Goal: Task Accomplishment & Management: Manage account settings

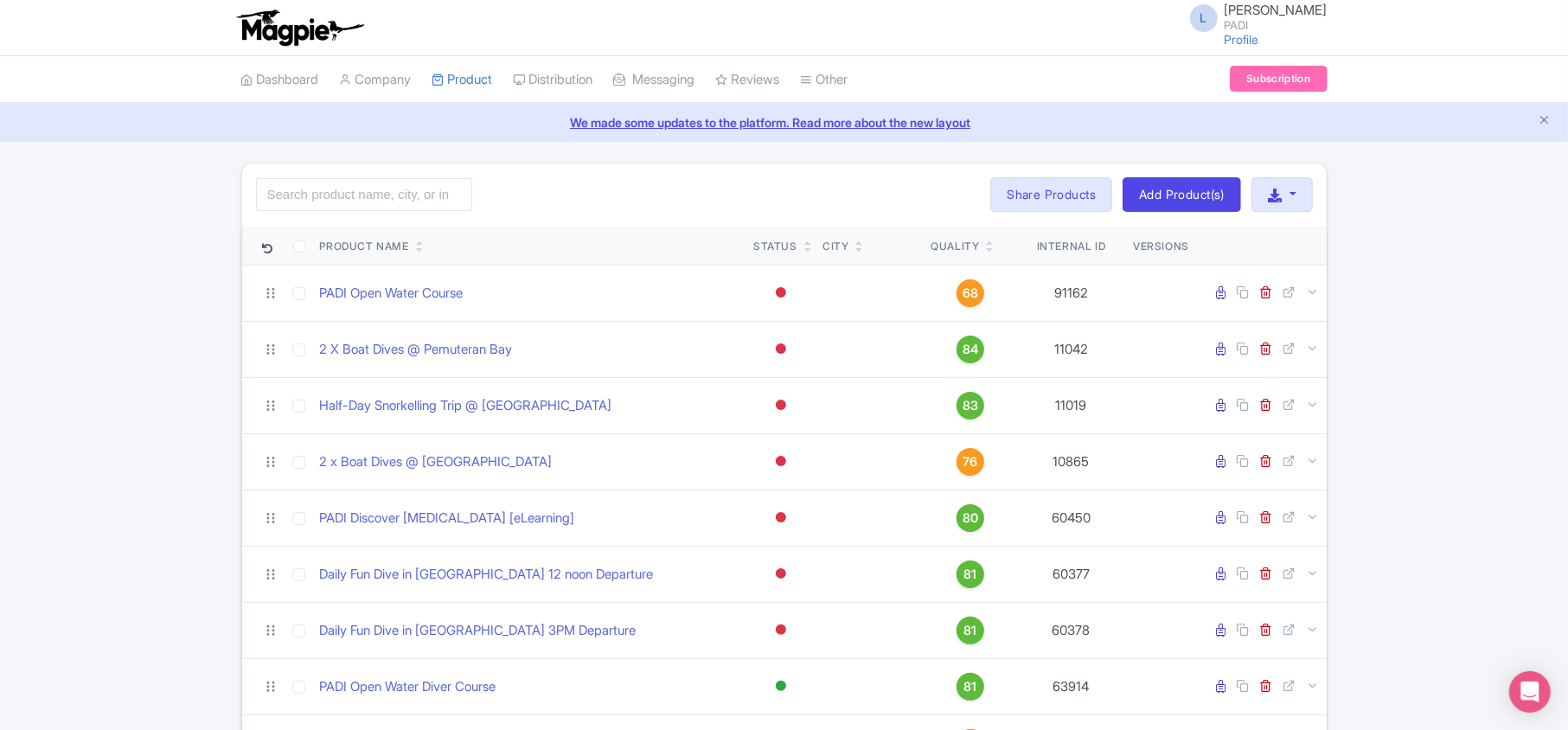
click at [0, 0] on link "Connections" at bounding box center [0, 0] width 0 height 0
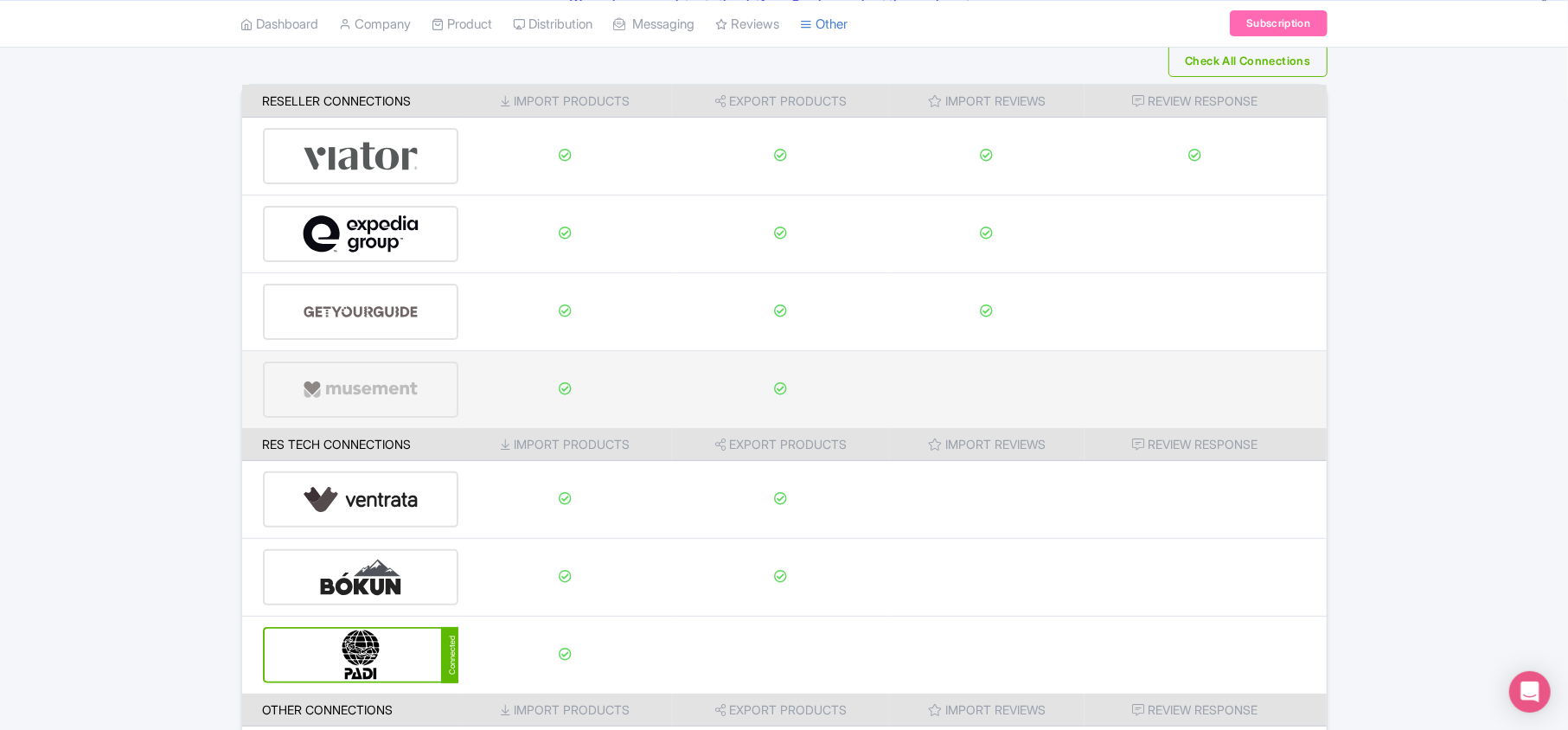
scroll to position [271, 0]
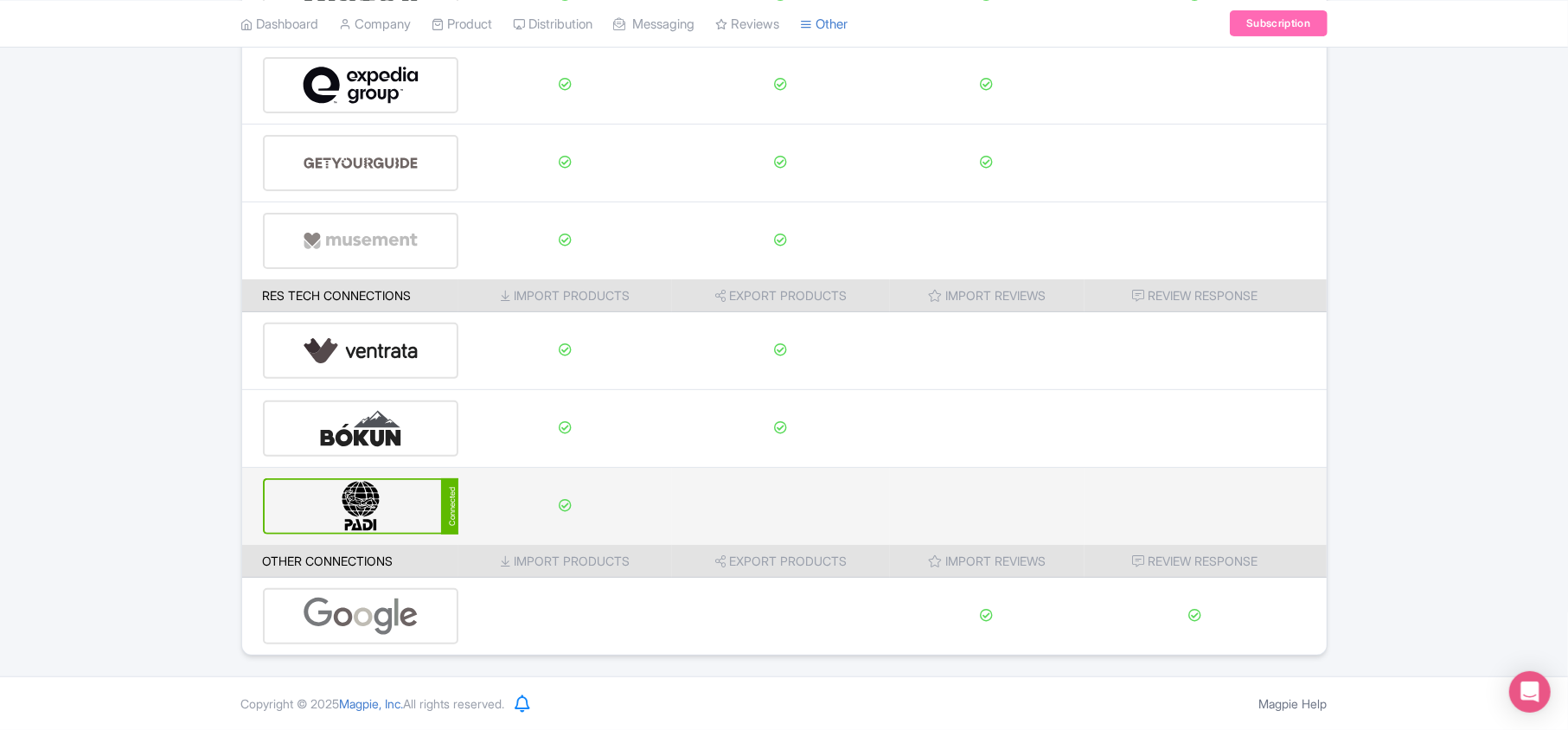
click at [319, 495] on img at bounding box center [361, 506] width 116 height 53
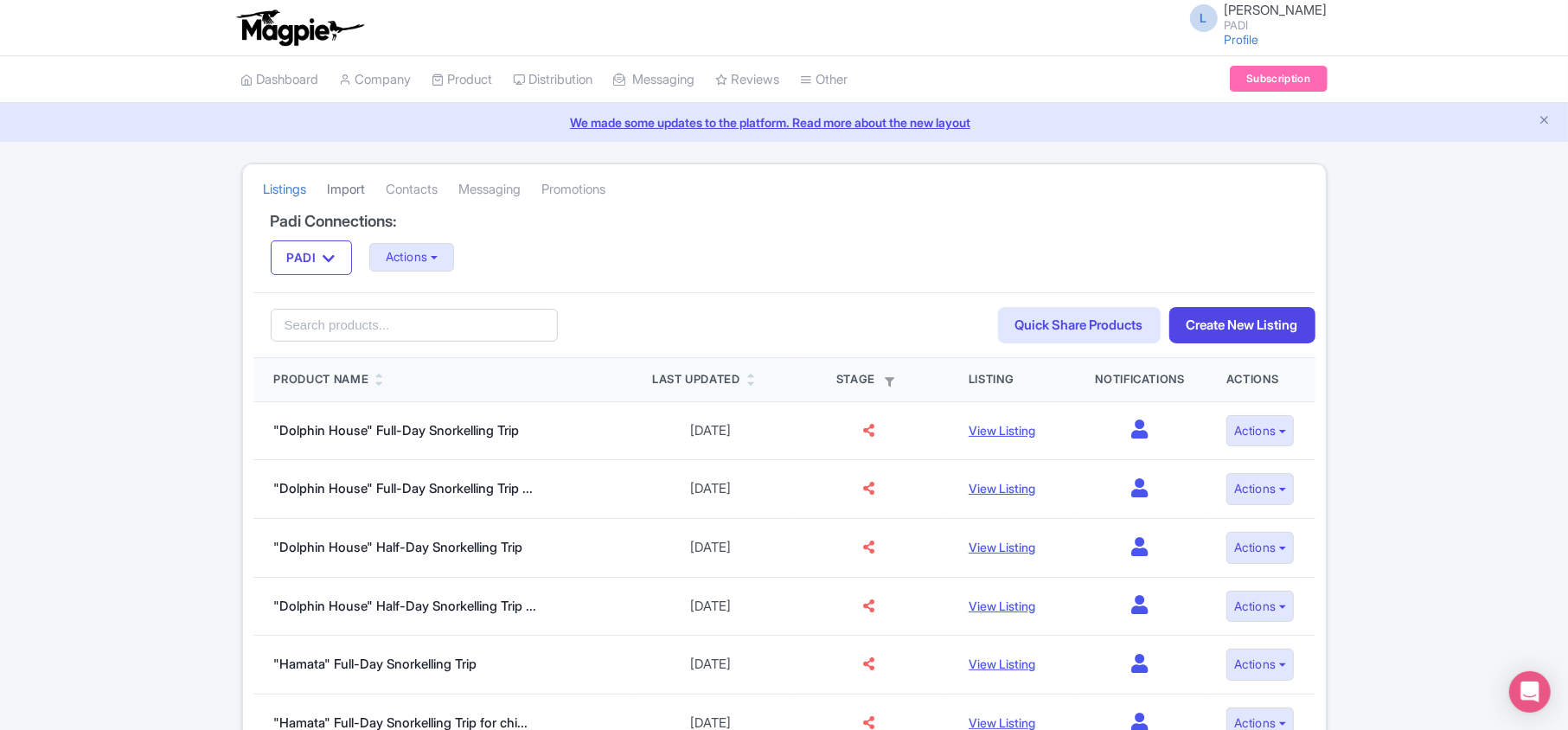
click at [346, 188] on link "Import" at bounding box center [346, 190] width 38 height 48
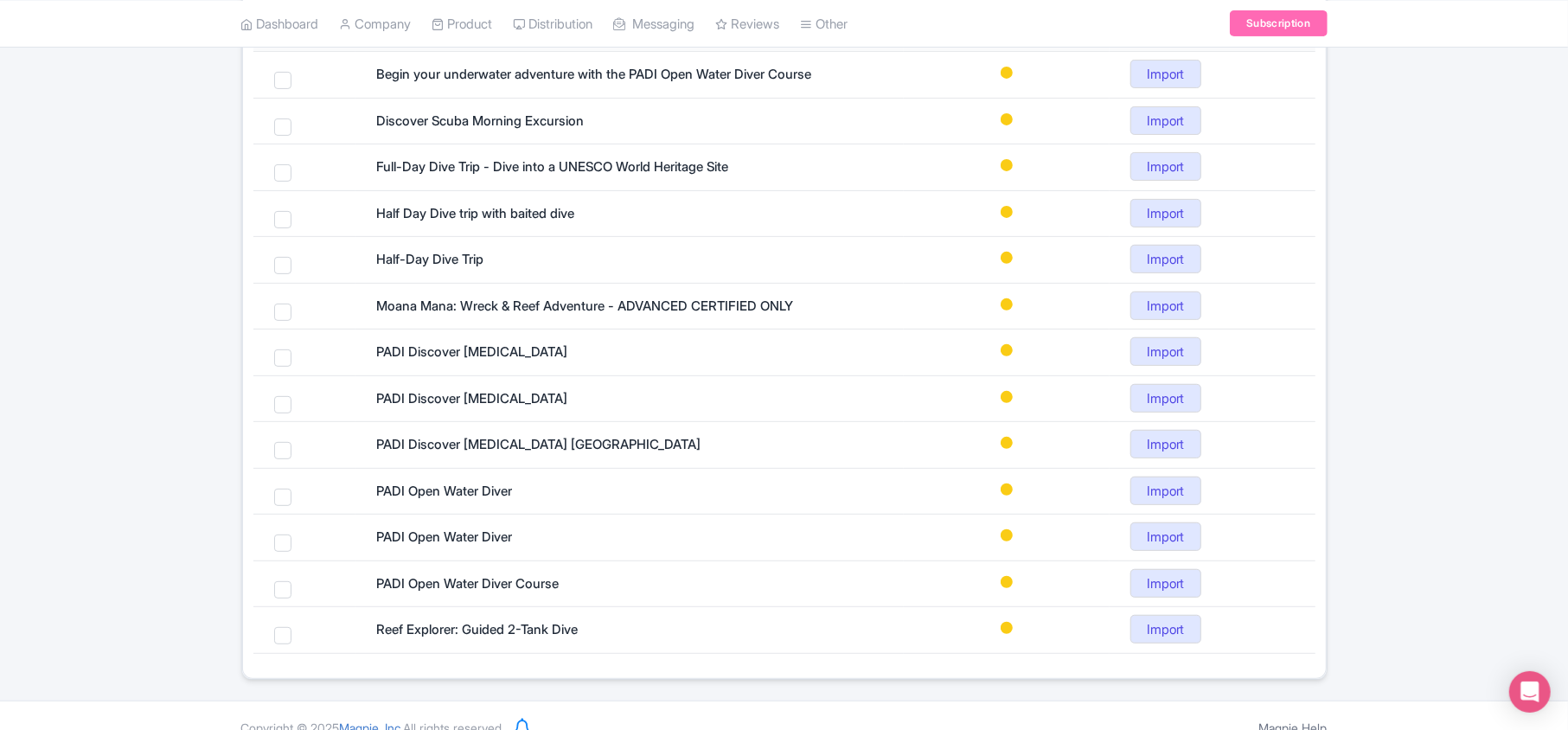
scroll to position [115, 0]
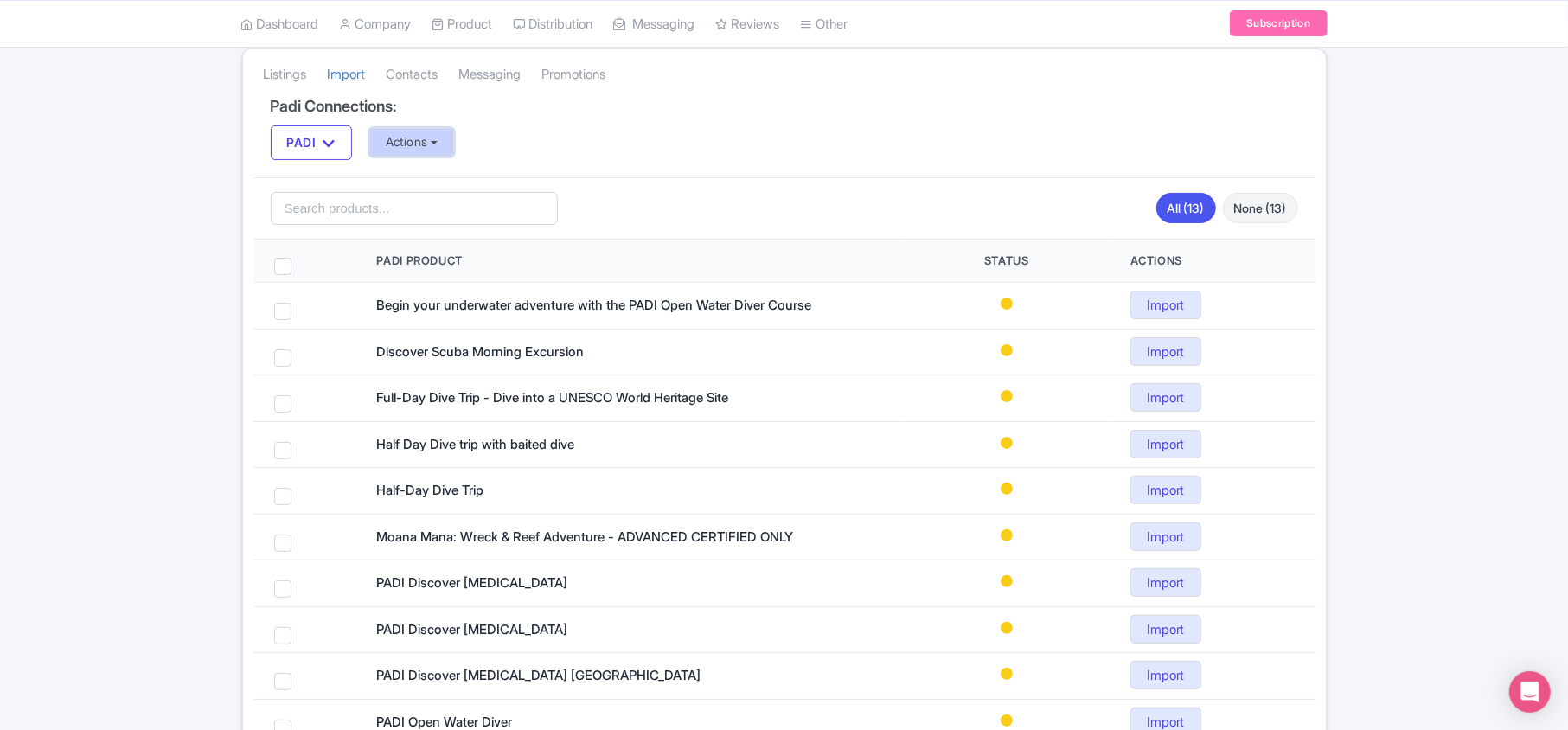
click at [423, 148] on button "Actions" at bounding box center [411, 142] width 85 height 28
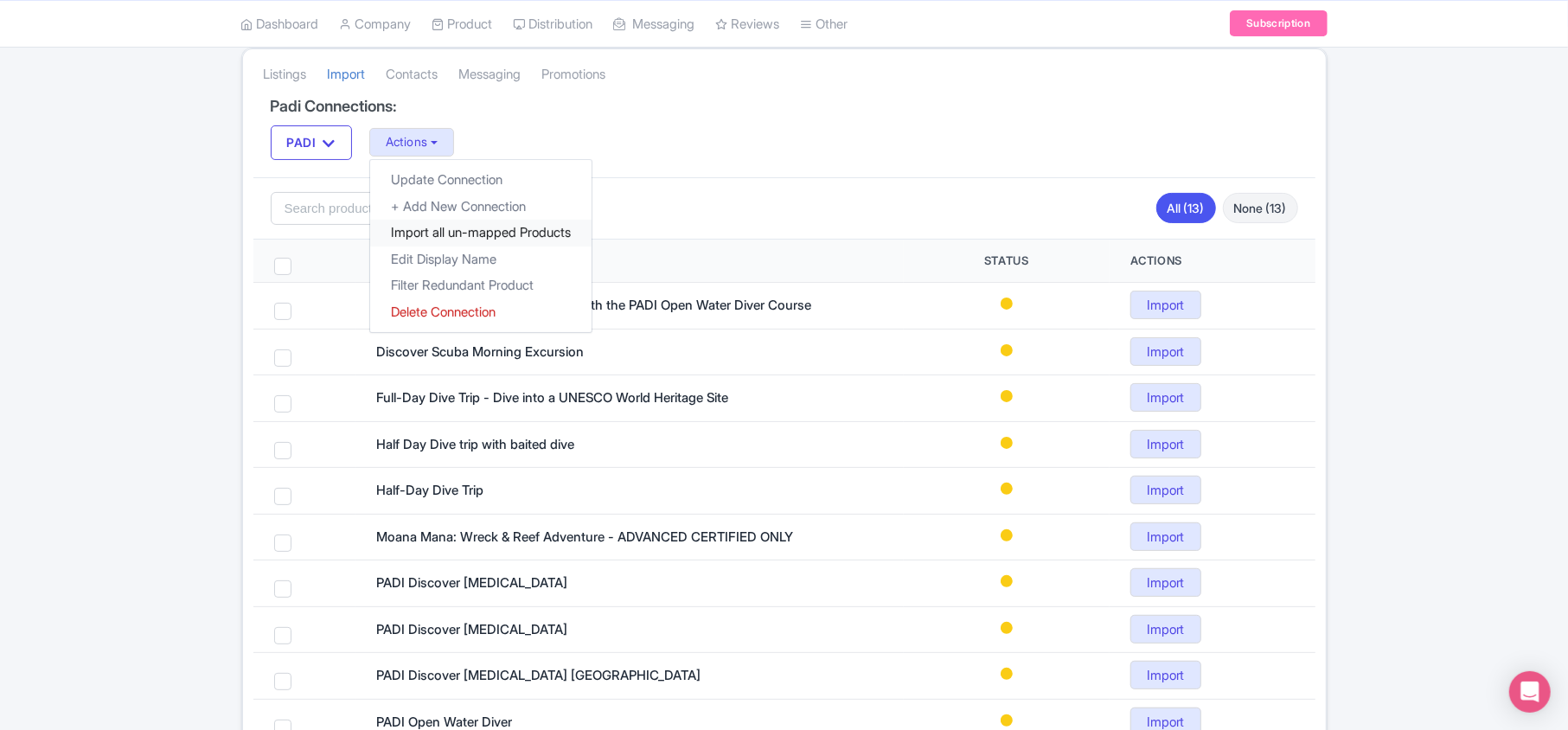
click at [437, 233] on link "Import all un-mapped Products" at bounding box center [480, 233] width 221 height 27
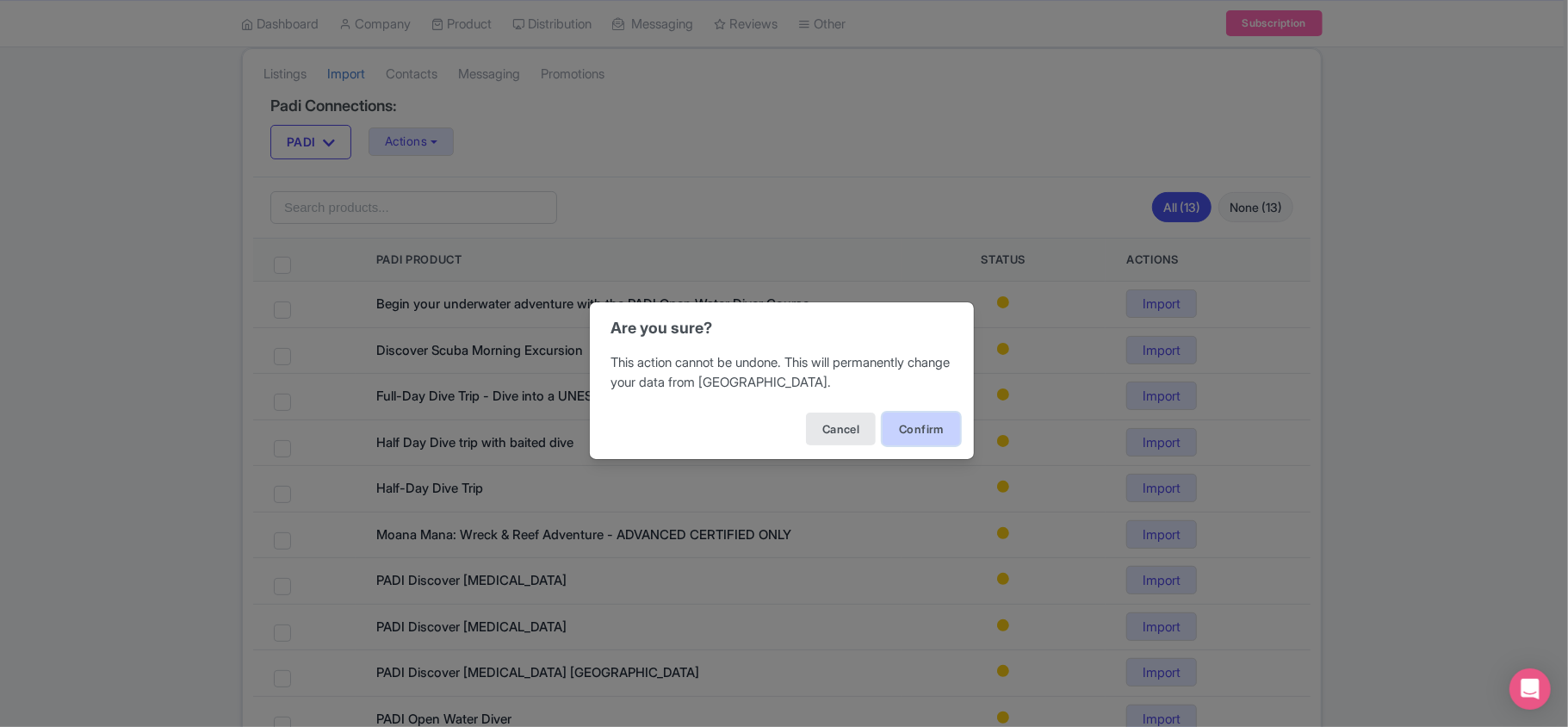
click at [948, 427] on button "Confirm" at bounding box center [920, 428] width 78 height 33
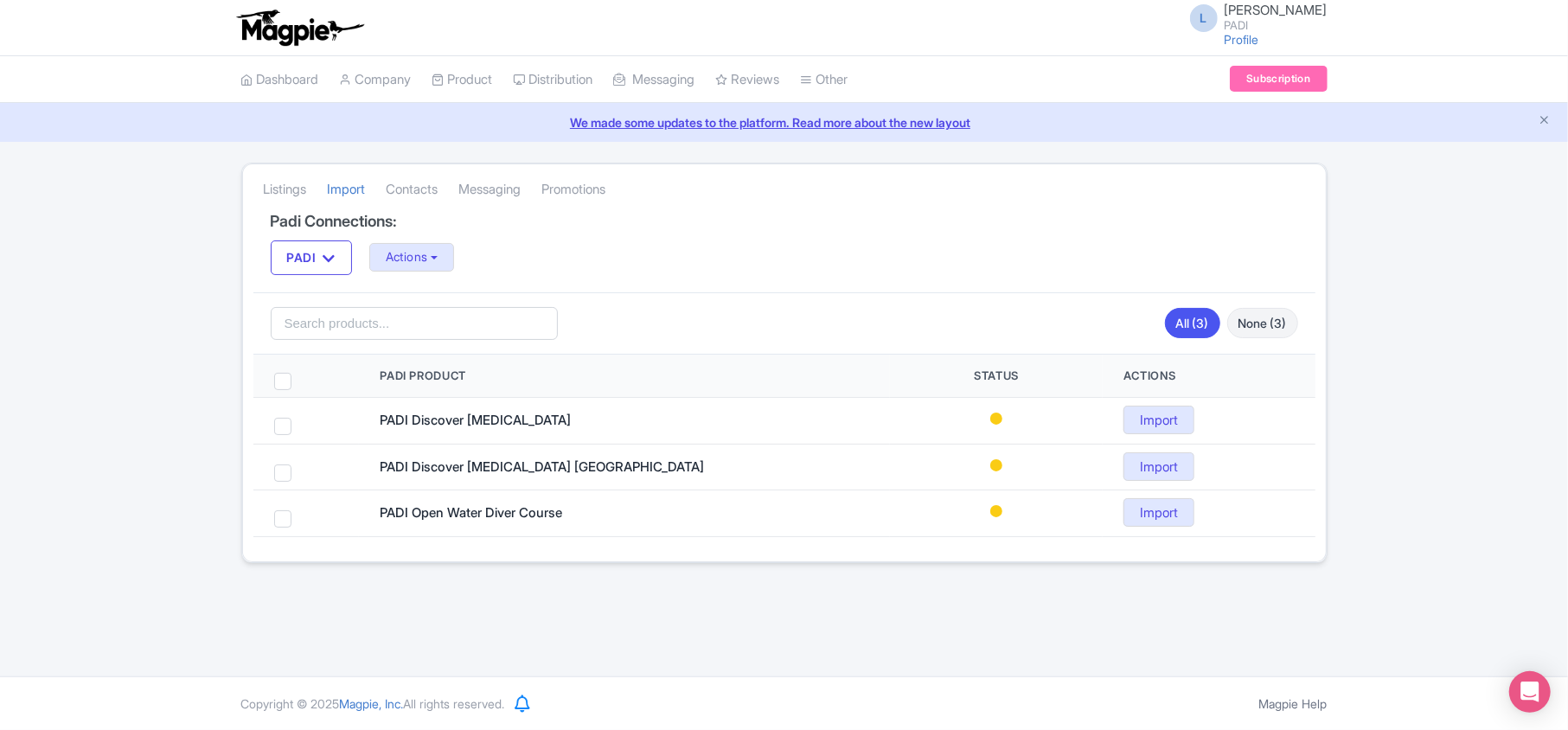
click at [174, 128] on link "We made some updates to the platform. Read more about the new layout" at bounding box center [784, 122] width 1546 height 18
click at [480, 121] on link "My Products" at bounding box center [515, 123] width 164 height 27
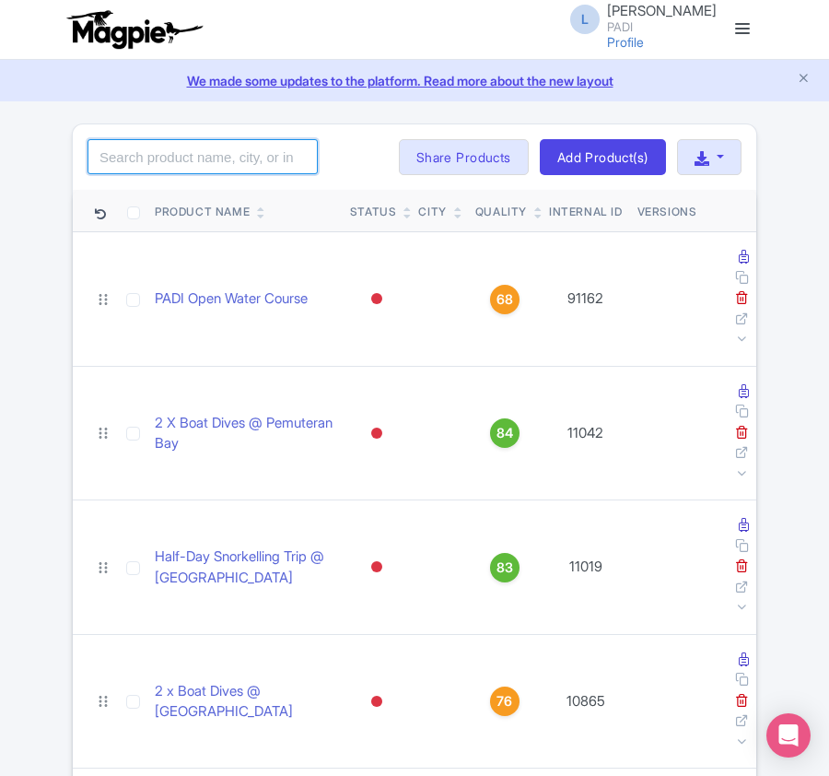
click at [243, 160] on input "search" at bounding box center [203, 156] width 230 height 35
paste input "109140"
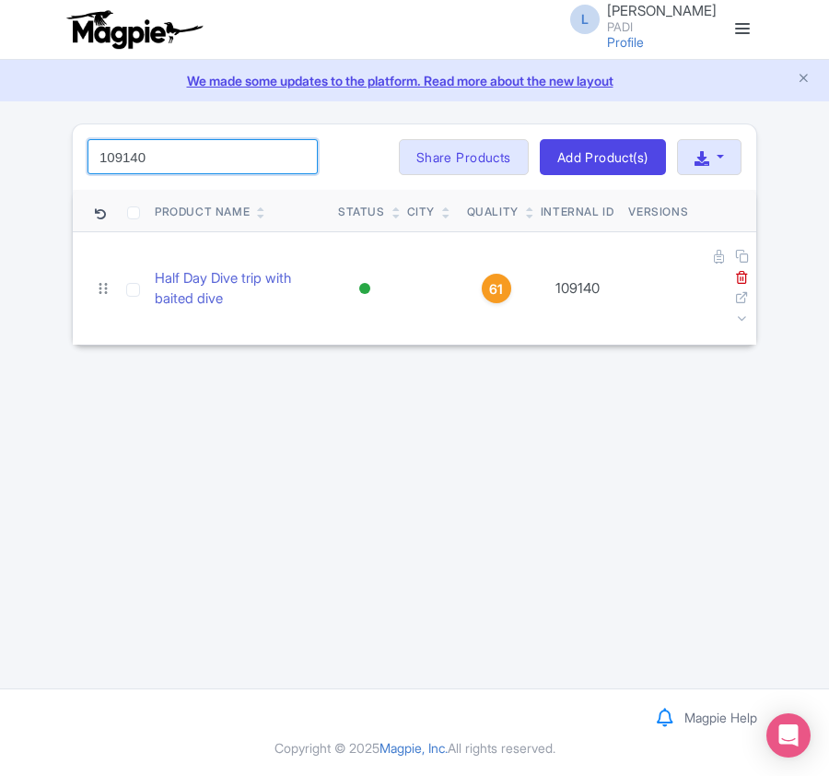
type input "109140"
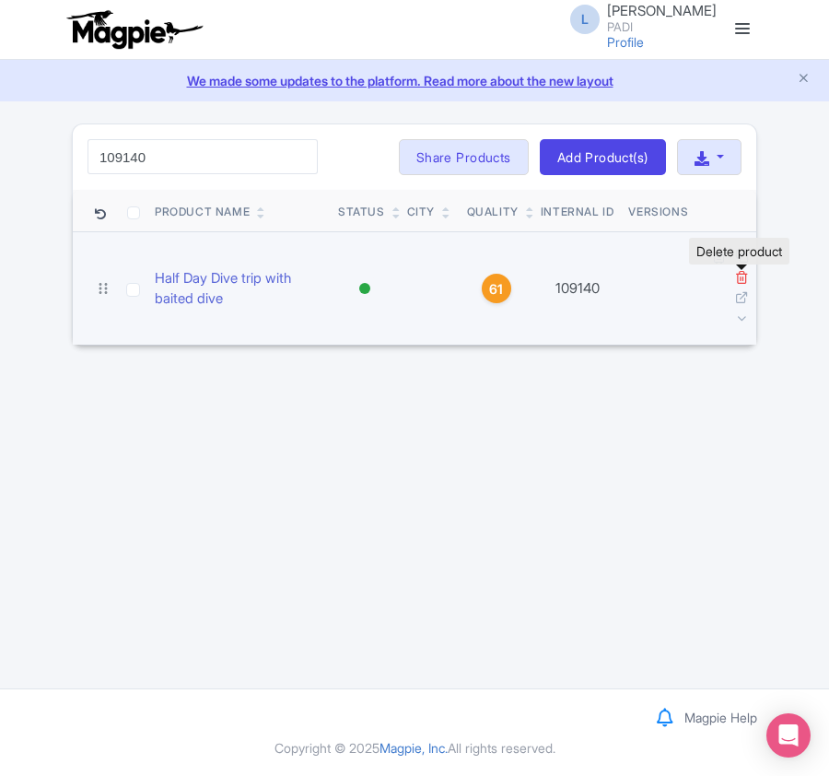
click at [742, 277] on icon at bounding box center [742, 277] width 14 height 14
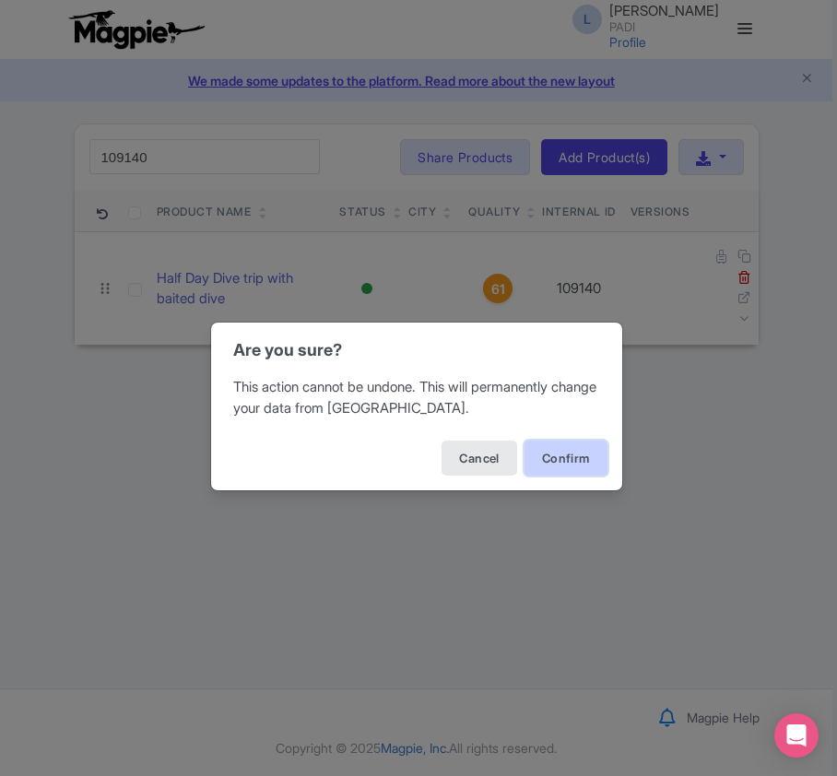
click at [557, 458] on button "Confirm" at bounding box center [565, 457] width 83 height 35
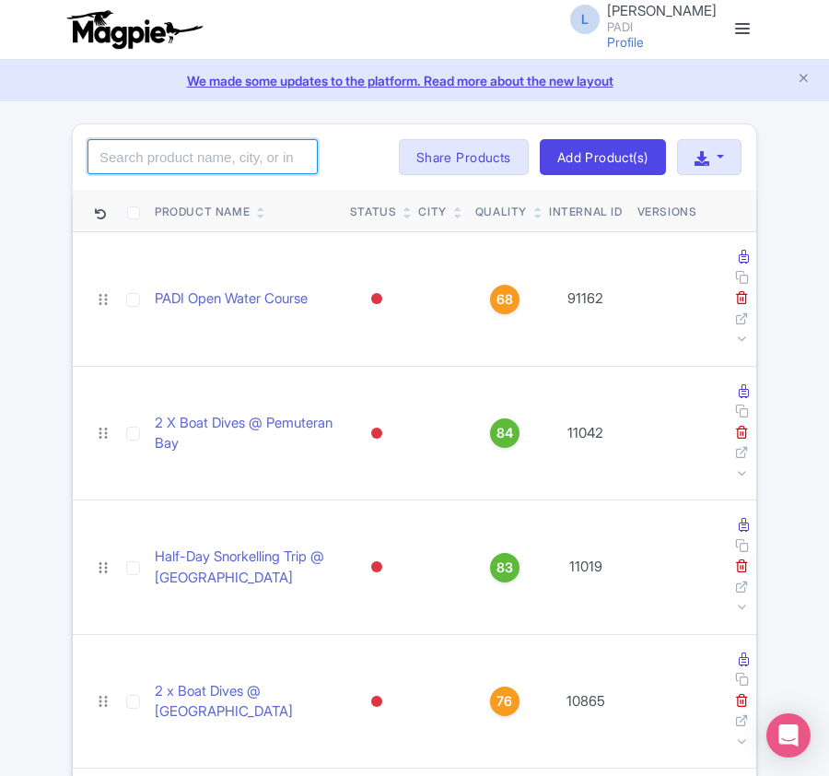
click at [255, 170] on input "search" at bounding box center [203, 156] width 230 height 35
paste input "98246"
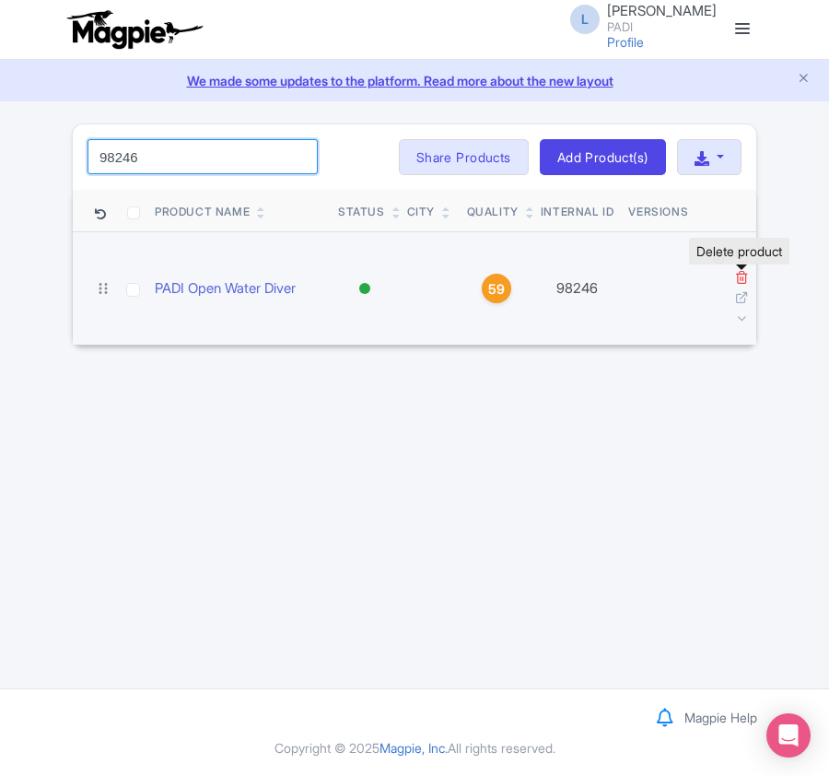
type input "98246"
click at [745, 281] on icon at bounding box center [742, 277] width 14 height 14
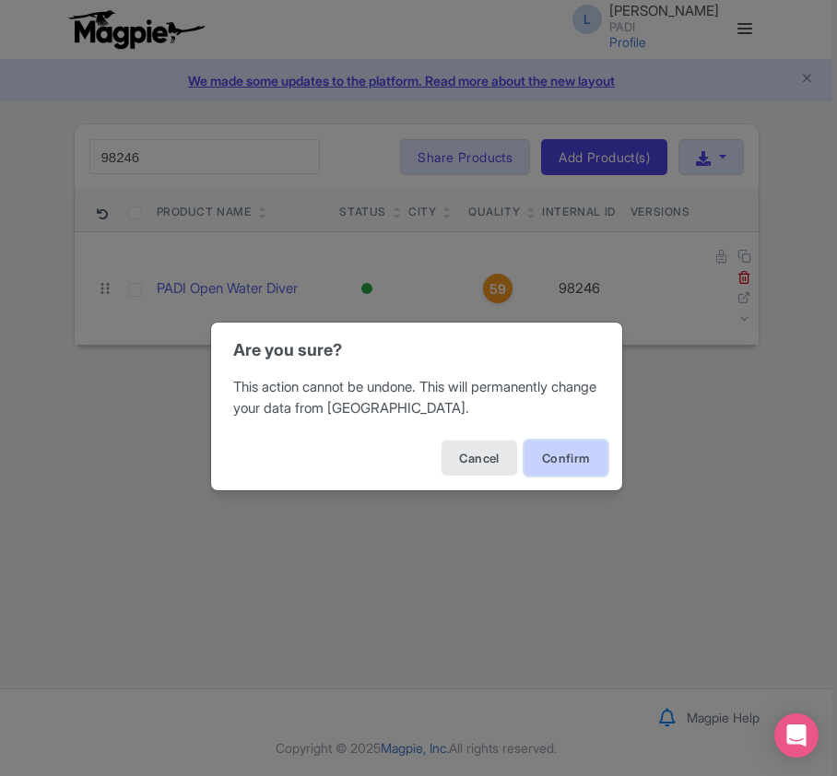
click at [577, 455] on button "Confirm" at bounding box center [565, 457] width 83 height 35
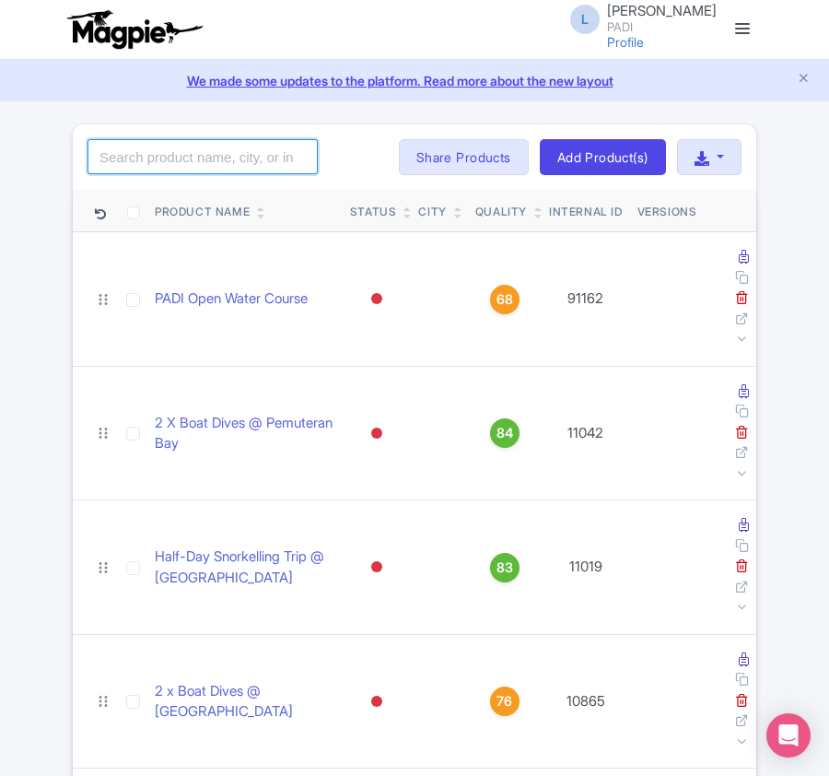
click at [177, 162] on input "search" at bounding box center [203, 156] width 230 height 35
paste input "61278"
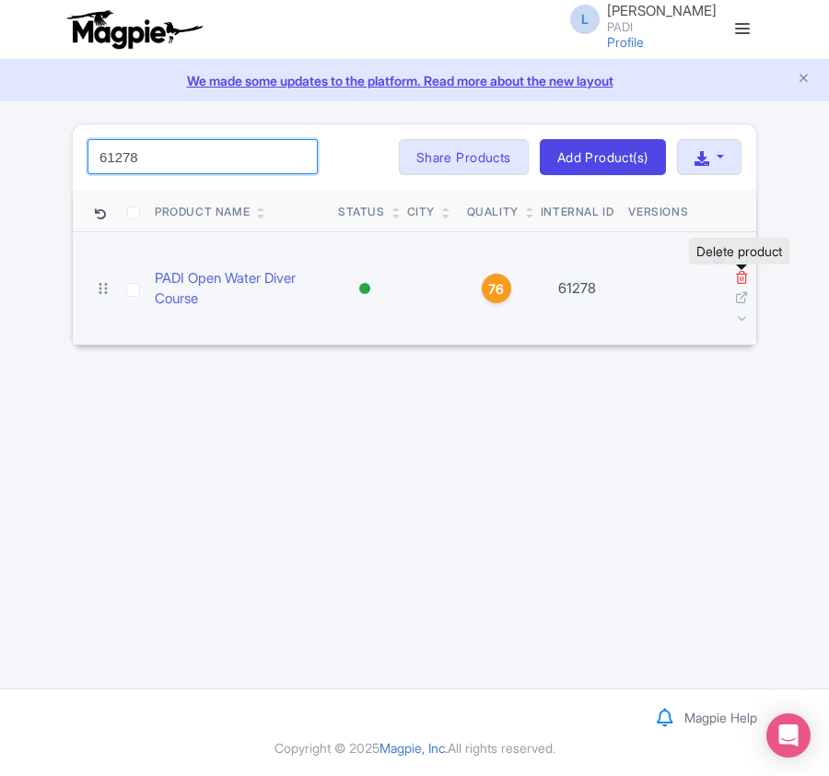
type input "61278"
click at [739, 277] on icon at bounding box center [742, 277] width 14 height 14
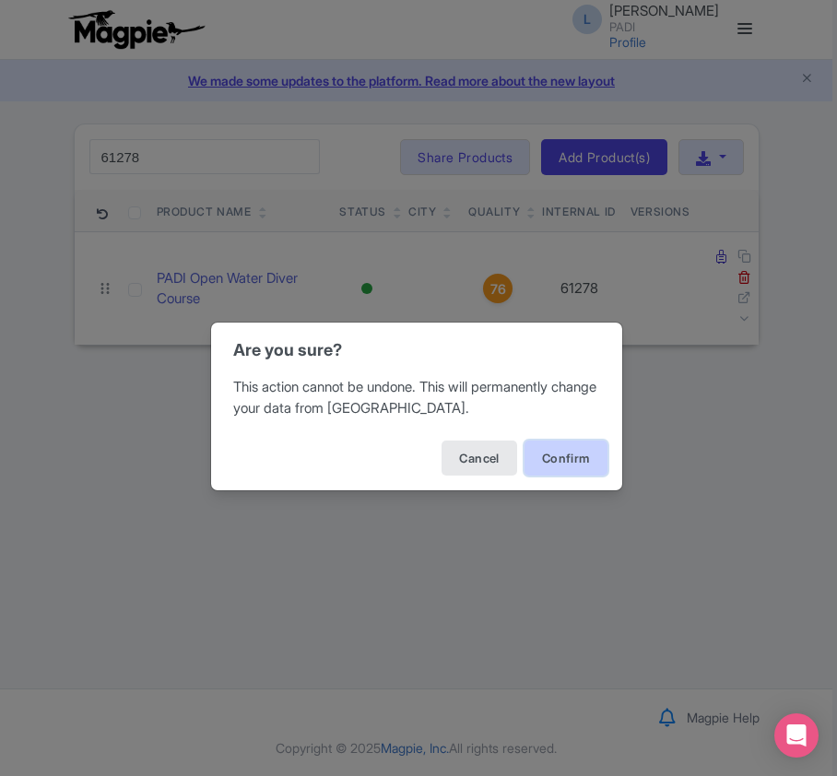
click at [580, 461] on button "Confirm" at bounding box center [565, 457] width 83 height 35
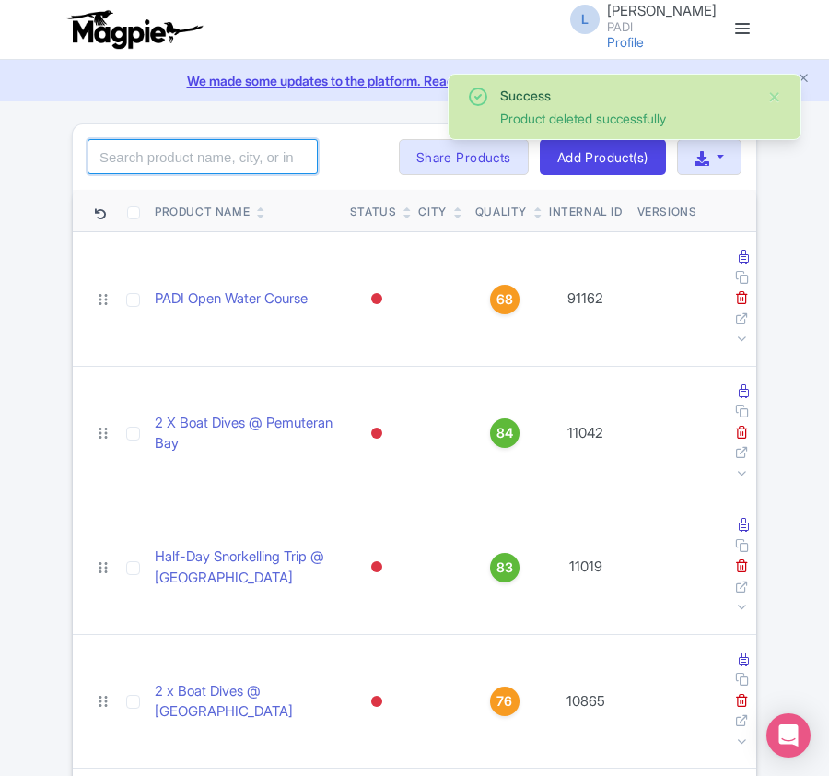
click at [122, 160] on input "search" at bounding box center [203, 156] width 230 height 35
paste input "16783"
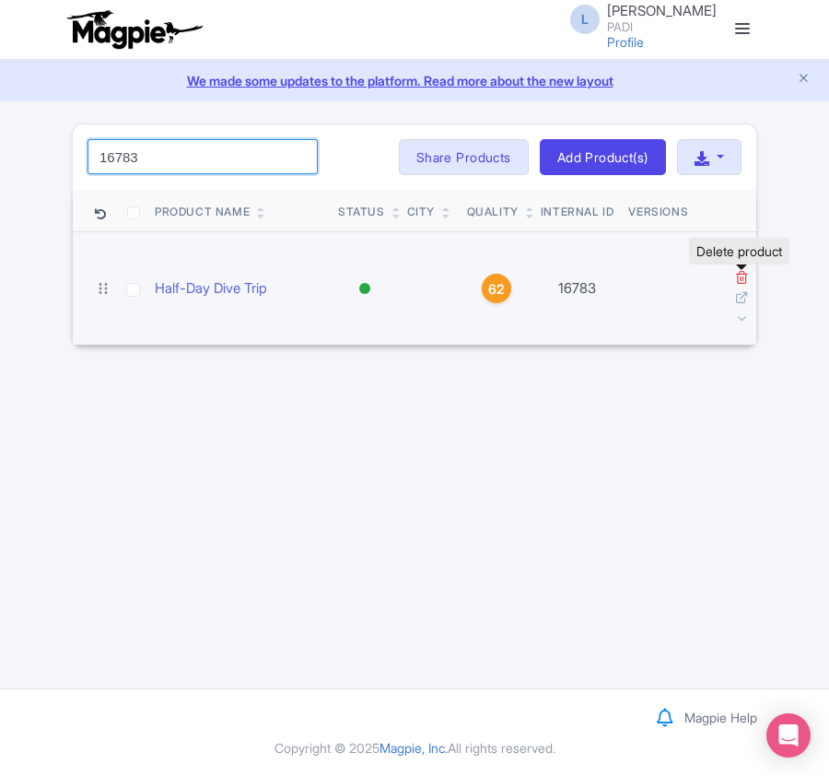
type input "16783"
click at [738, 278] on icon at bounding box center [742, 277] width 14 height 14
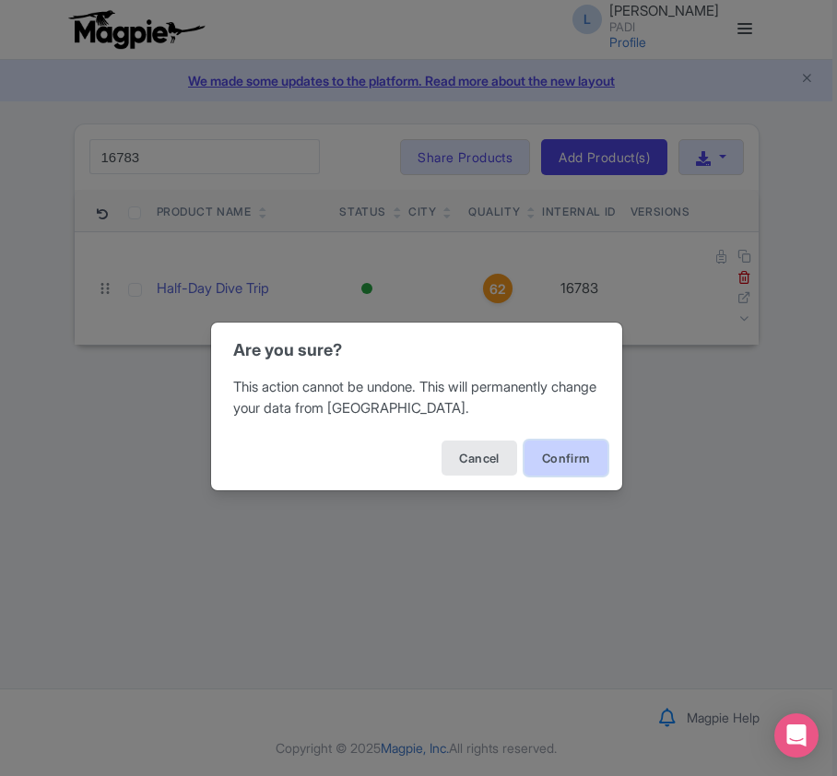
click at [584, 454] on button "Confirm" at bounding box center [565, 457] width 83 height 35
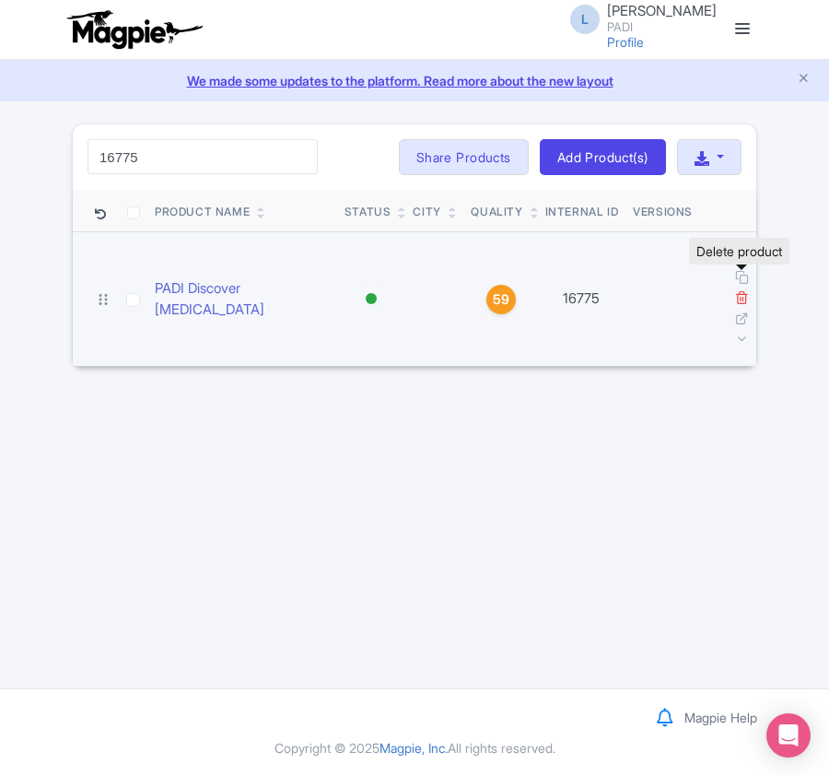
type input "16775"
click at [748, 290] on icon at bounding box center [742, 297] width 14 height 14
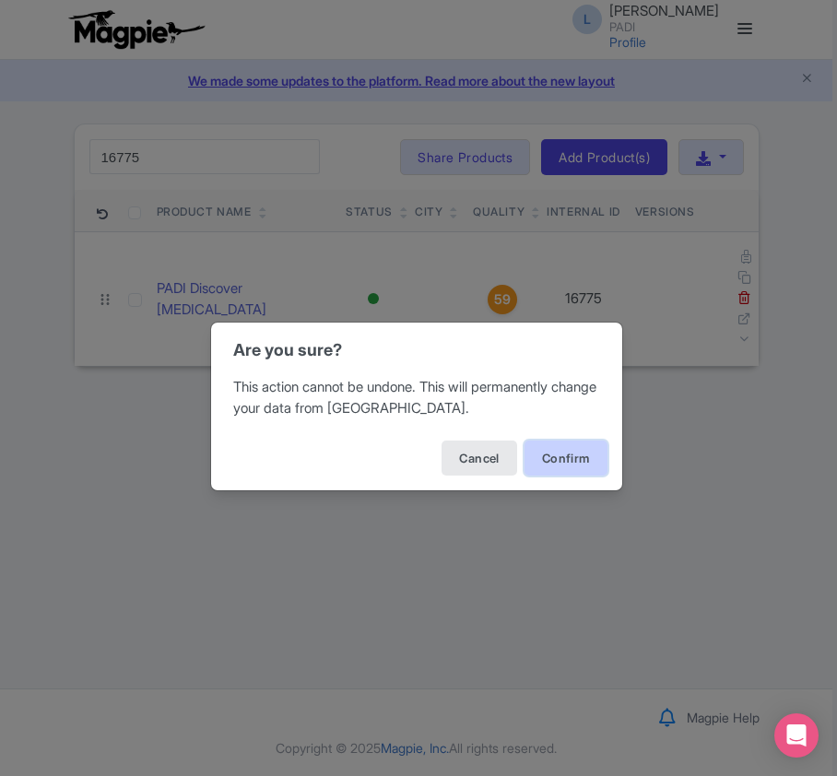
click at [560, 452] on button "Confirm" at bounding box center [565, 457] width 83 height 35
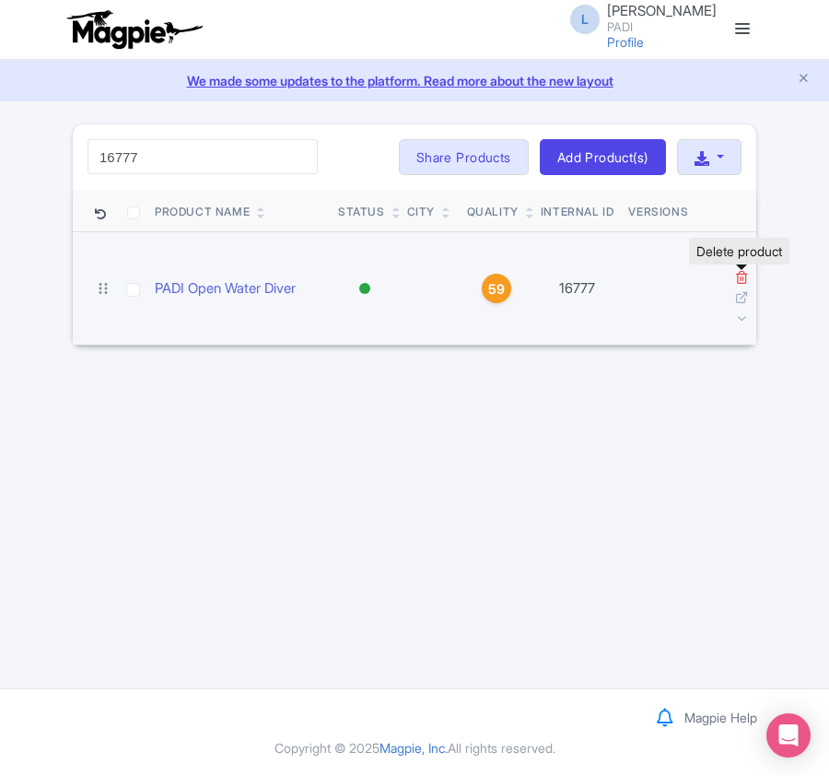
type input "16777"
click at [737, 277] on icon at bounding box center [742, 277] width 14 height 14
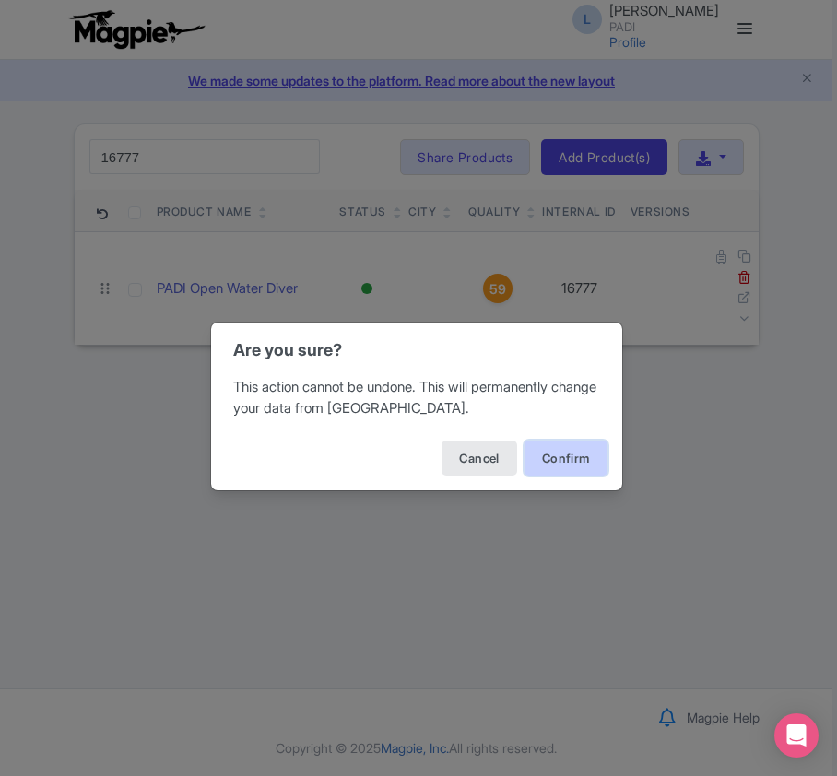
click at [586, 458] on button "Confirm" at bounding box center [565, 457] width 83 height 35
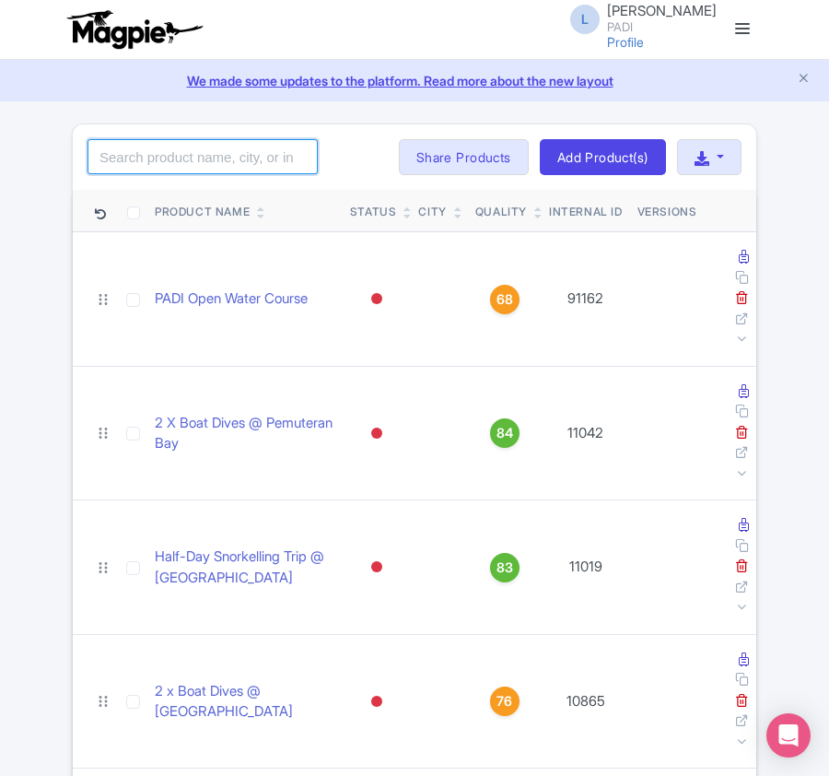
click at [126, 159] on input "search" at bounding box center [203, 156] width 230 height 35
paste input "112805"
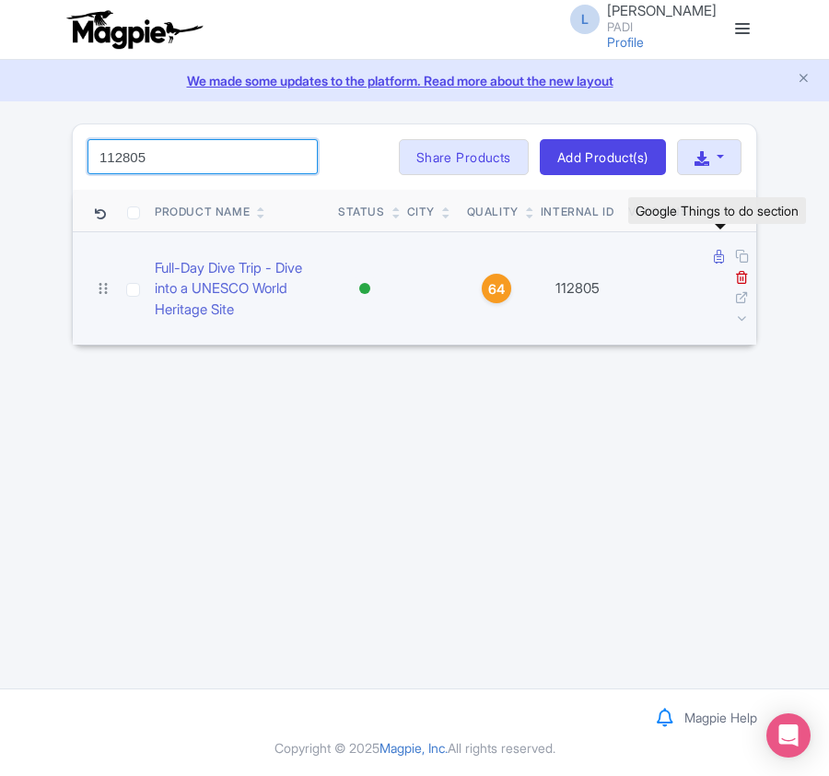
type input "112805"
click at [720, 258] on icon at bounding box center [719, 257] width 10 height 14
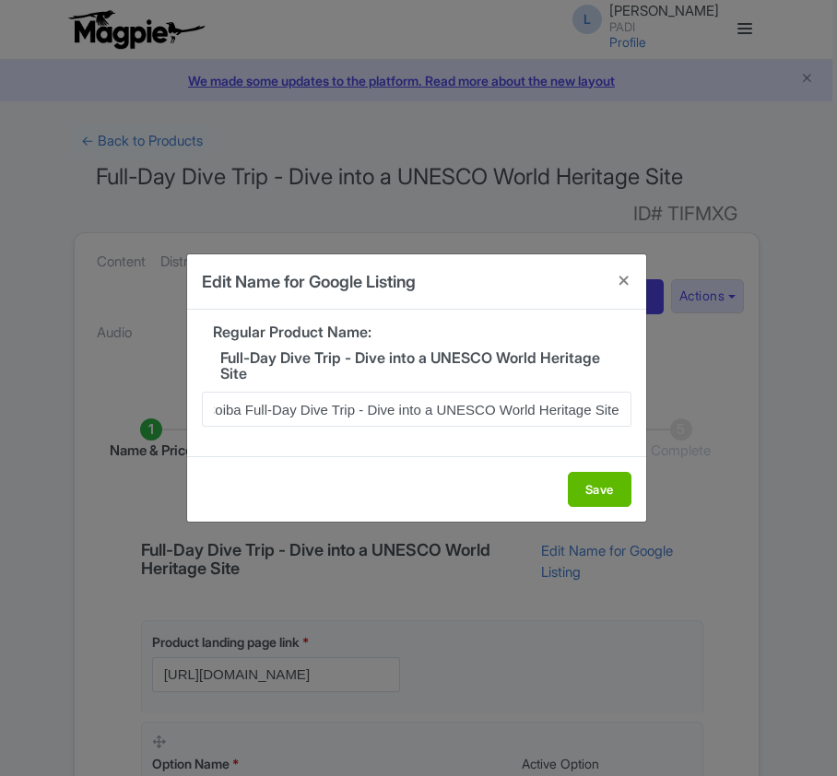
scroll to position [0, 9]
type input "Coiba Full-Day Dive Trip - Dive into a UNESCO World Heritage Site"
click at [581, 496] on button "Save" at bounding box center [600, 489] width 64 height 35
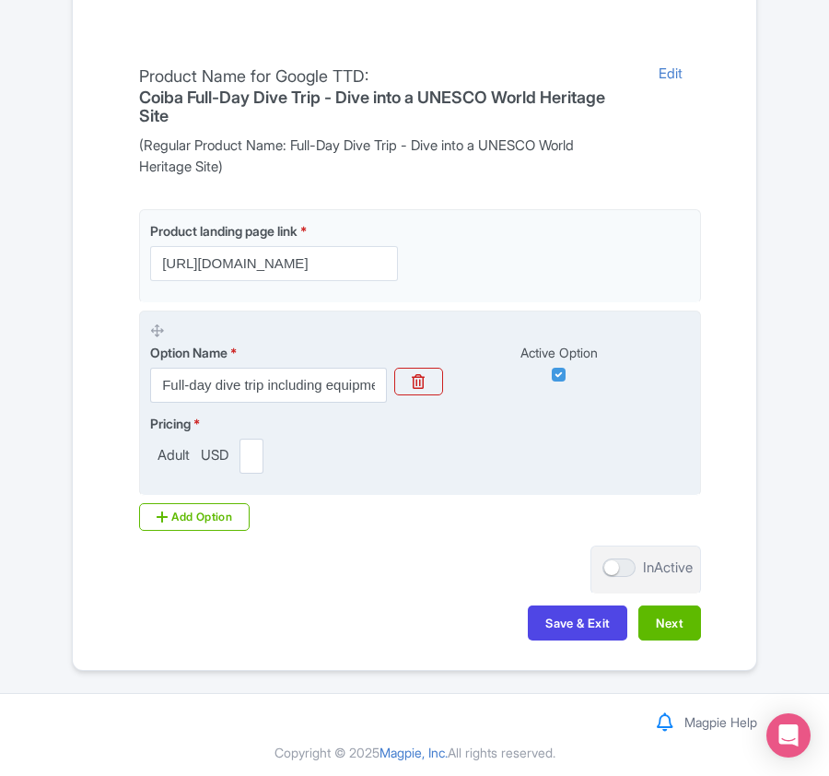
scroll to position [487, 0]
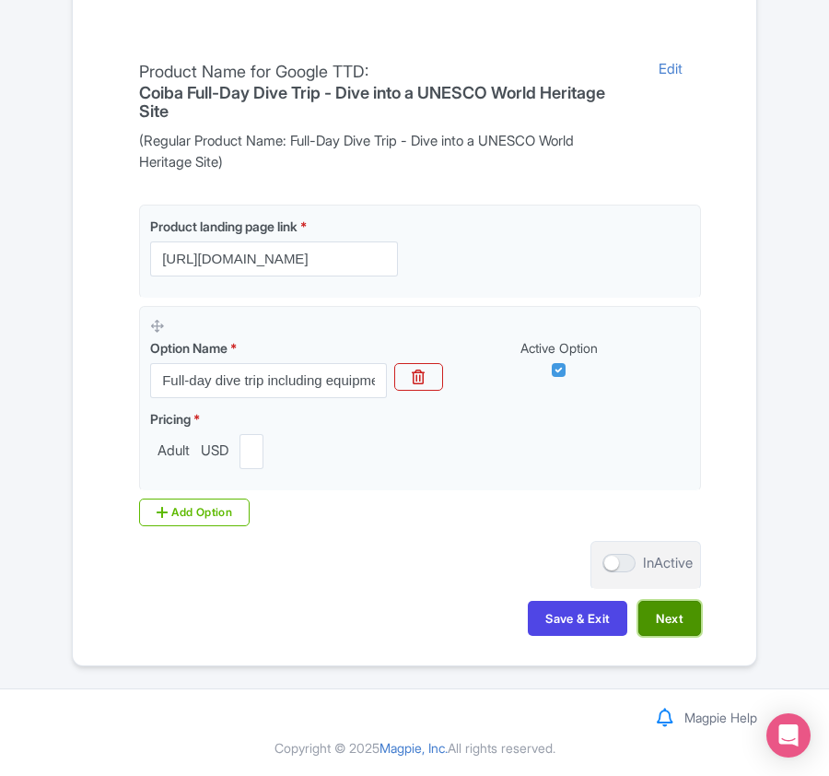
click at [671, 616] on button "Next" at bounding box center [670, 618] width 63 height 35
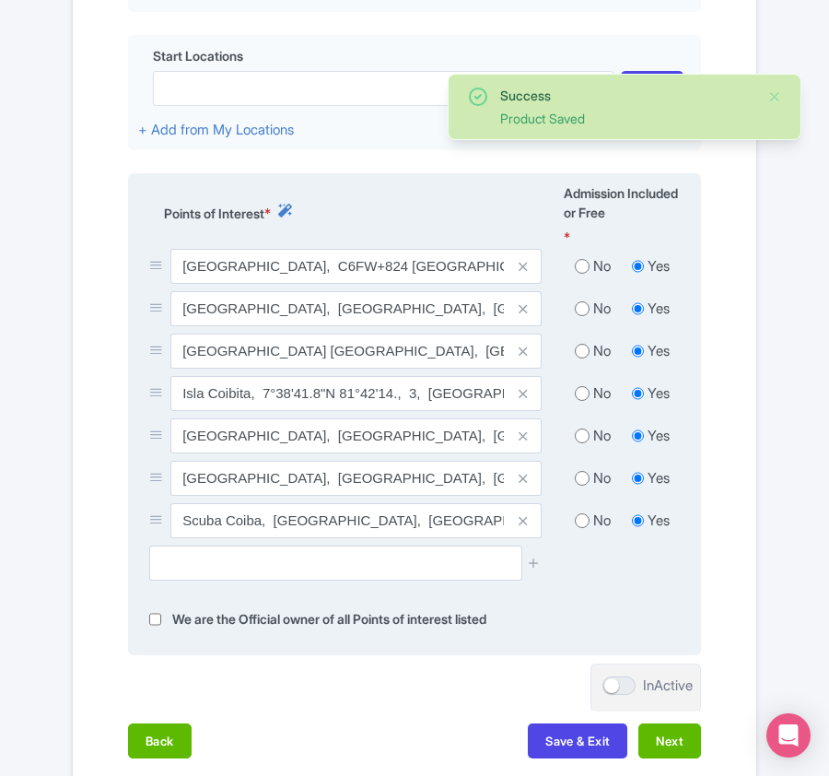
scroll to position [732, 0]
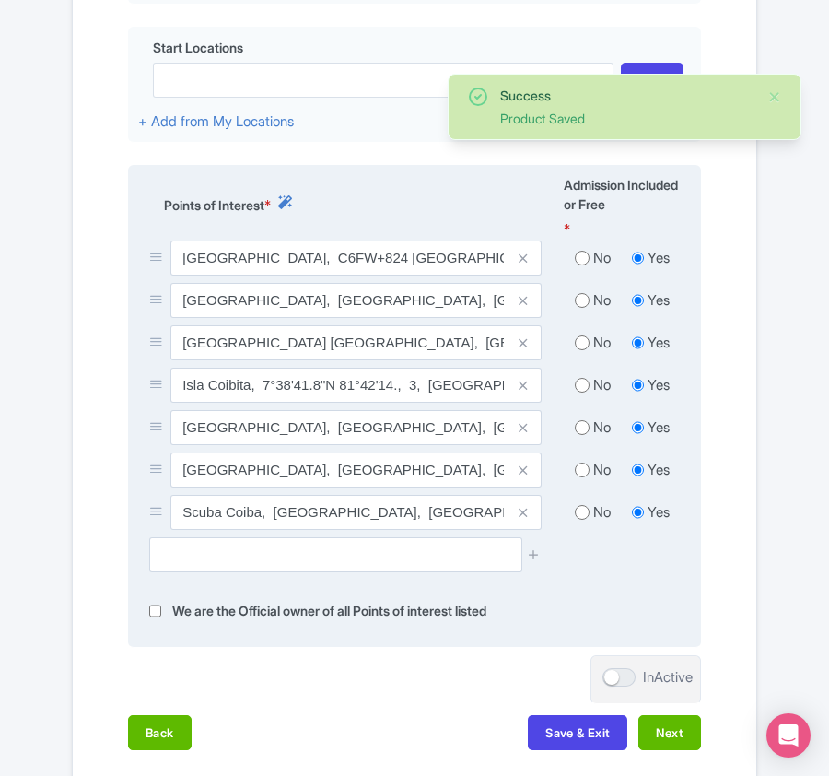
click at [582, 249] on input "radio" at bounding box center [582, 258] width 15 height 18
radio input "true"
click at [577, 296] on input "radio" at bounding box center [582, 300] width 15 height 18
radio input "true"
click at [579, 341] on input "radio" at bounding box center [582, 343] width 15 height 18
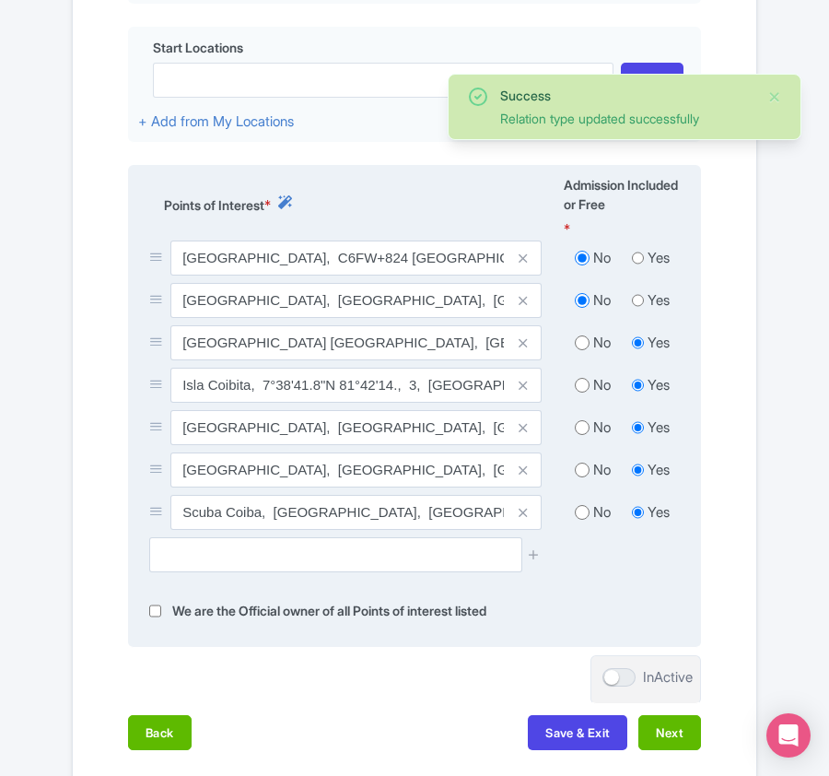
radio input "true"
click at [575, 384] on input "radio" at bounding box center [582, 385] width 15 height 18
radio input "true"
click at [580, 420] on input "radio" at bounding box center [582, 427] width 15 height 18
radio input "true"
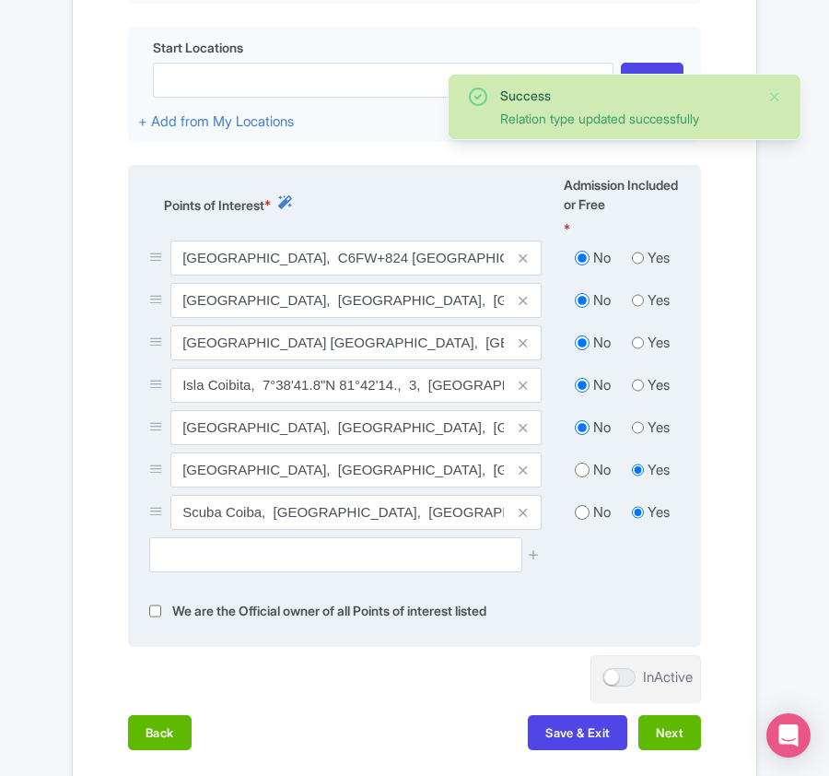
click at [580, 462] on input "radio" at bounding box center [582, 470] width 15 height 18
radio input "true"
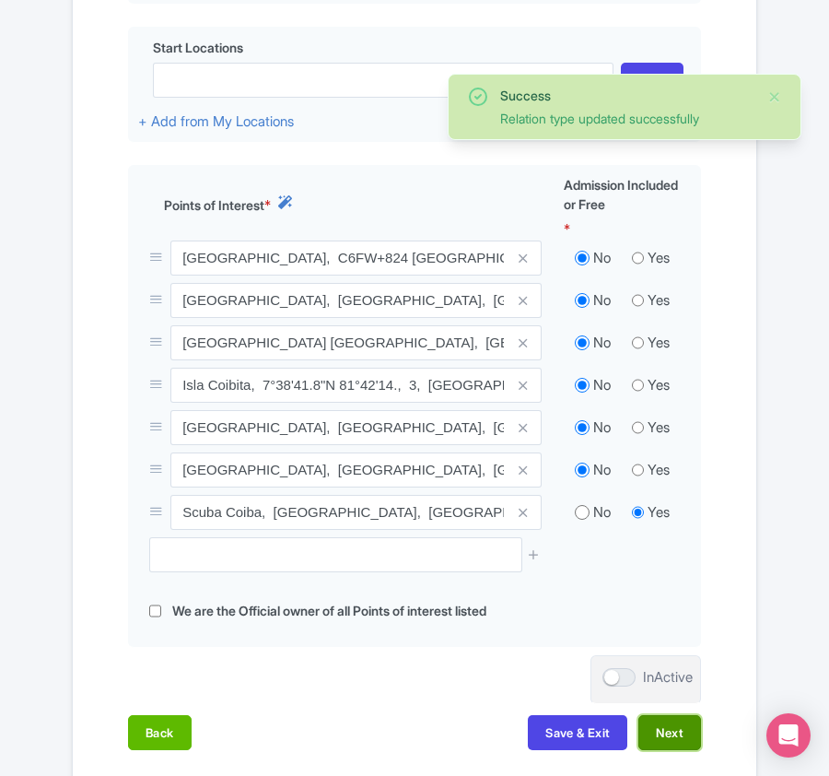
click at [672, 728] on button "Next" at bounding box center [670, 732] width 63 height 35
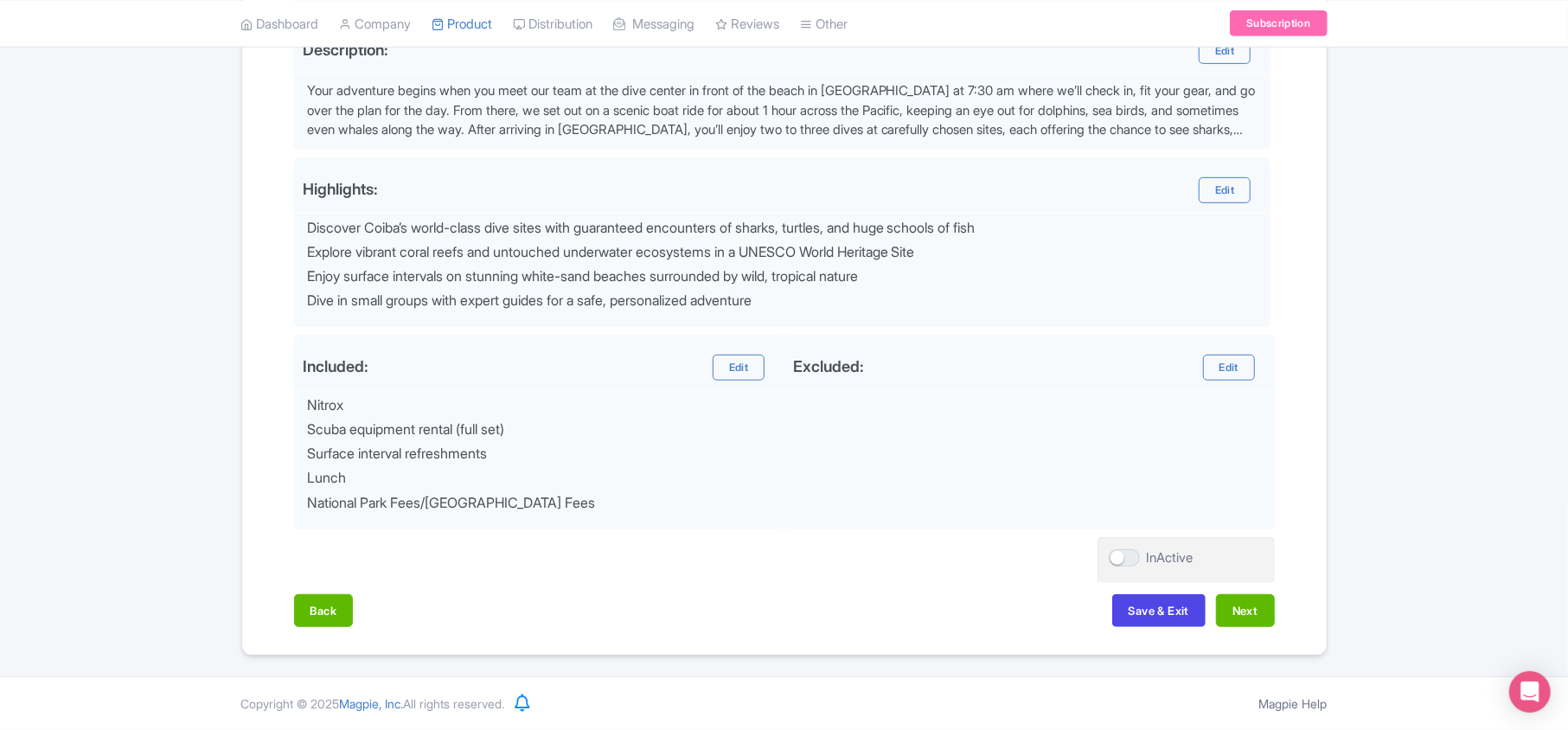
scroll to position [601, 0]
click at [784, 605] on button "Next" at bounding box center [1245, 610] width 59 height 33
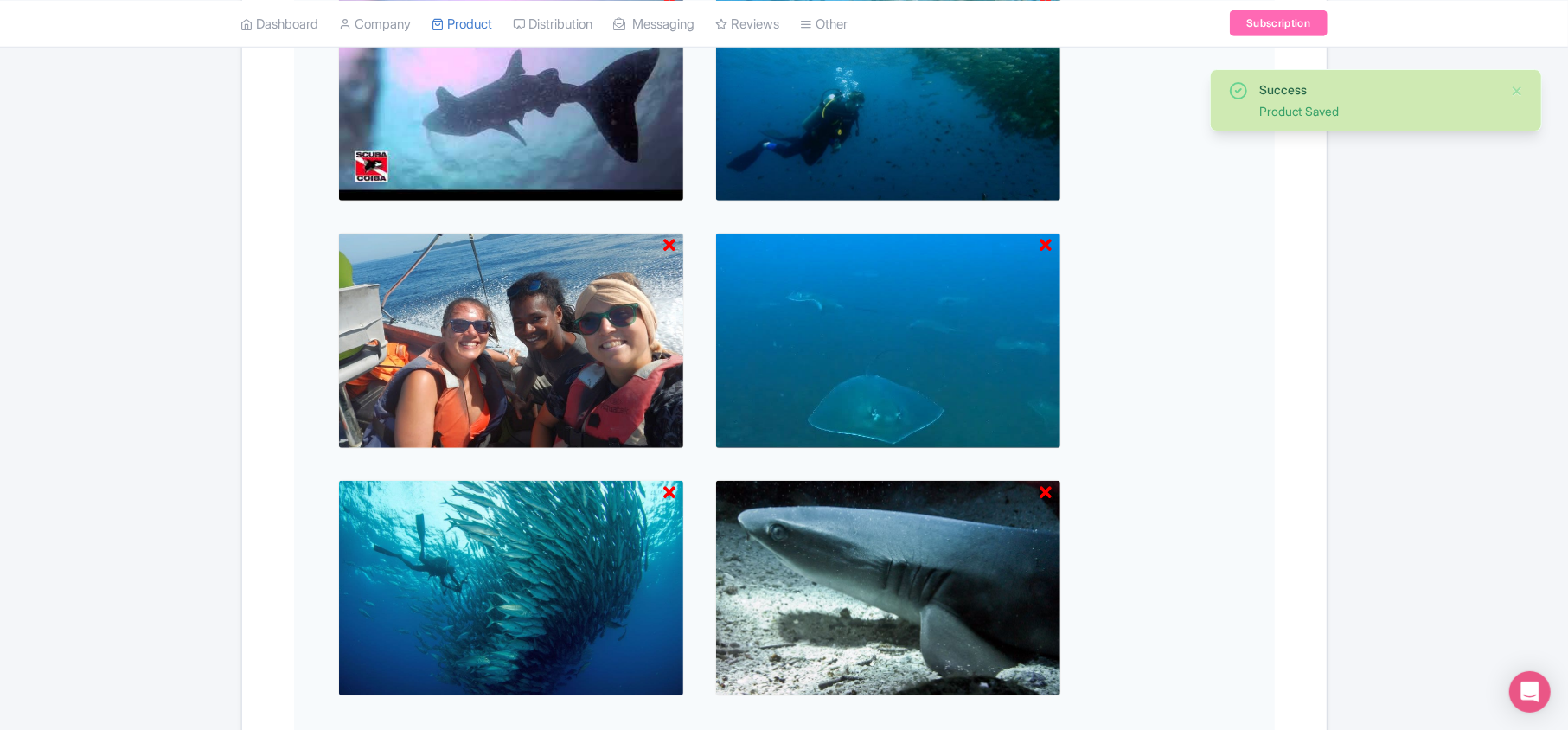
scroll to position [991, 0]
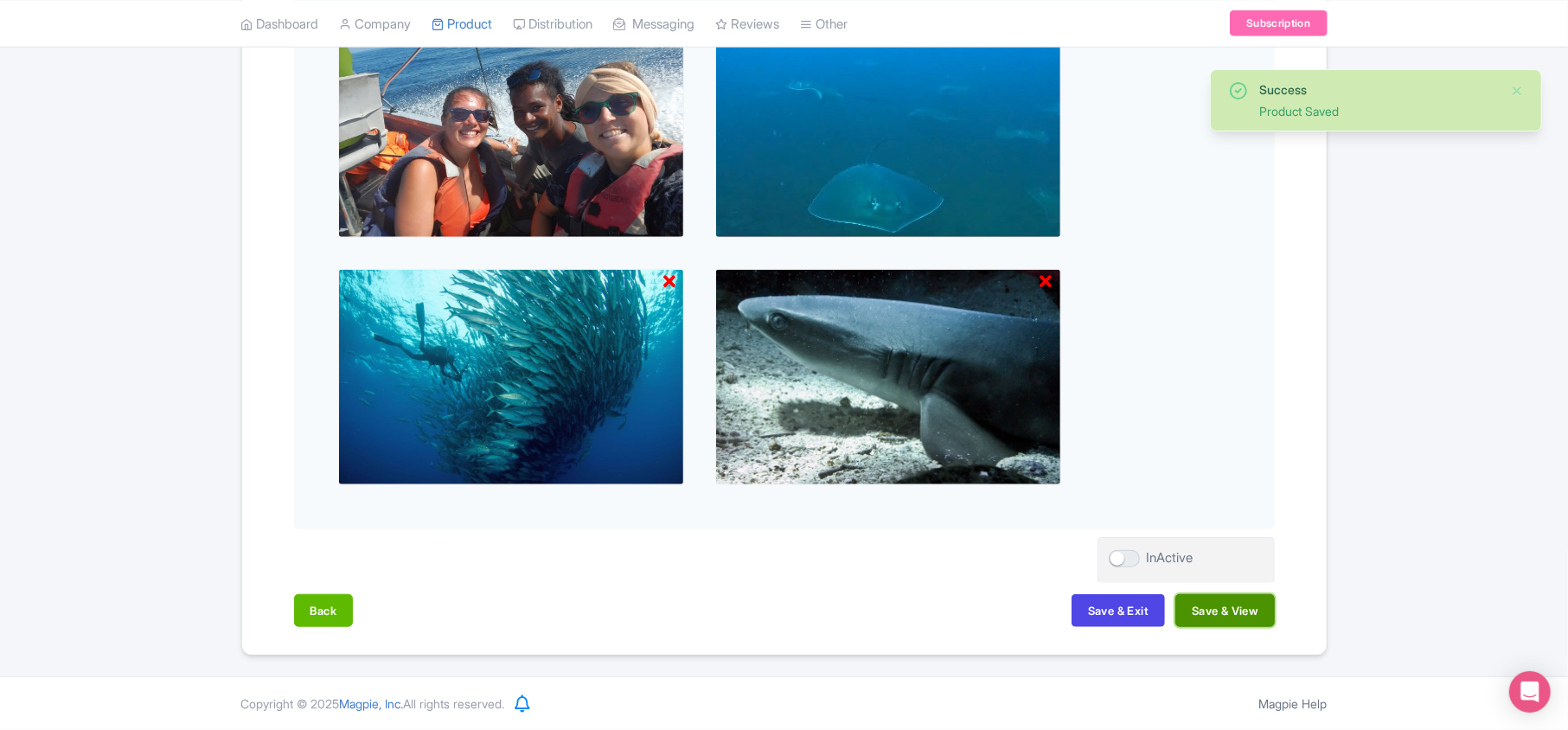
click at [784, 607] on button "Save & View" at bounding box center [1224, 610] width 99 height 33
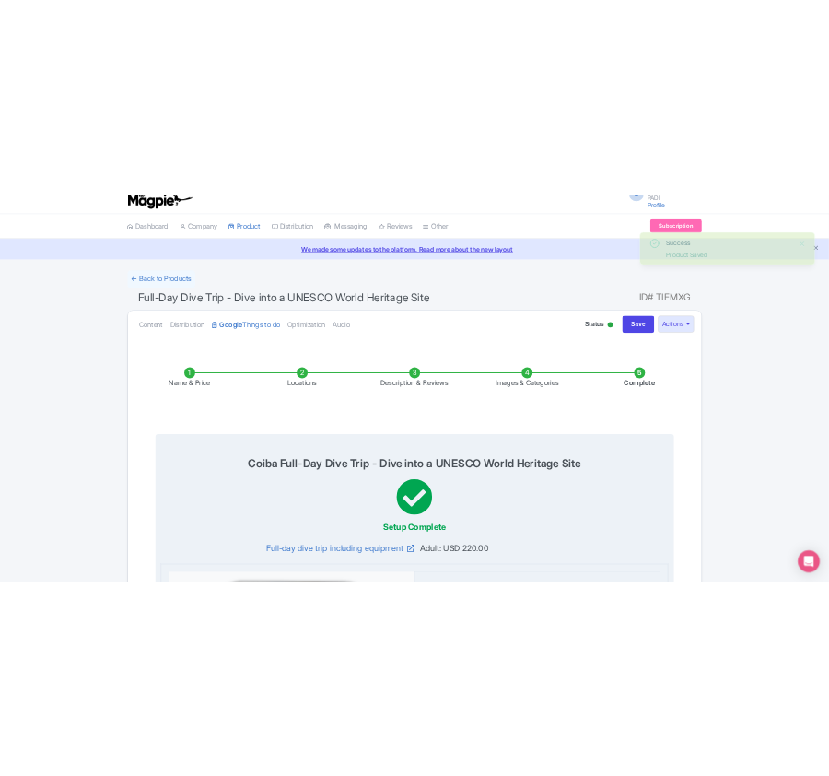
scroll to position [0, 0]
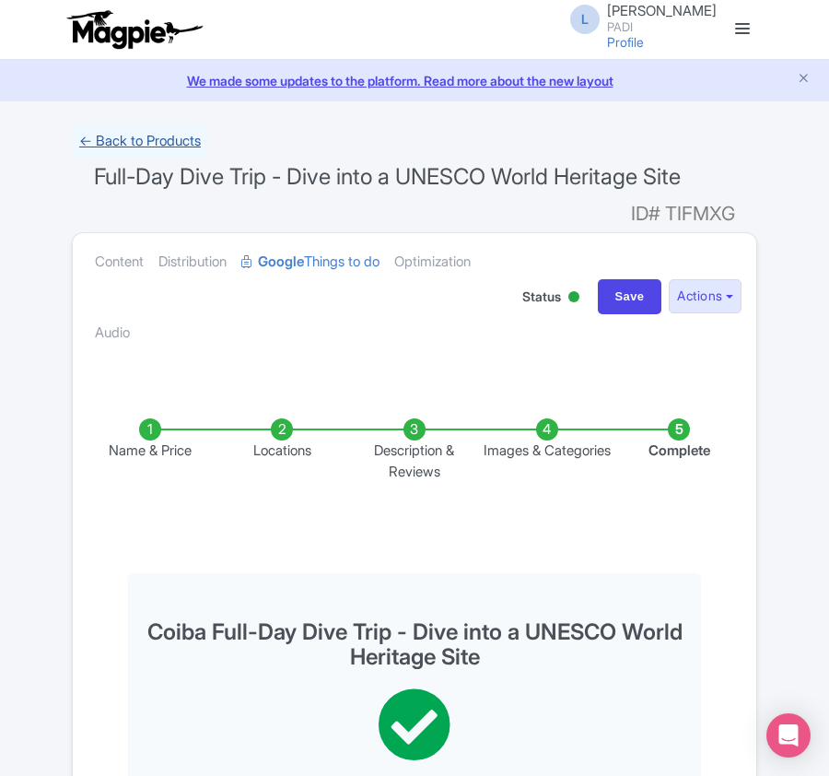
click at [135, 137] on link "← Back to Products" at bounding box center [140, 141] width 136 height 36
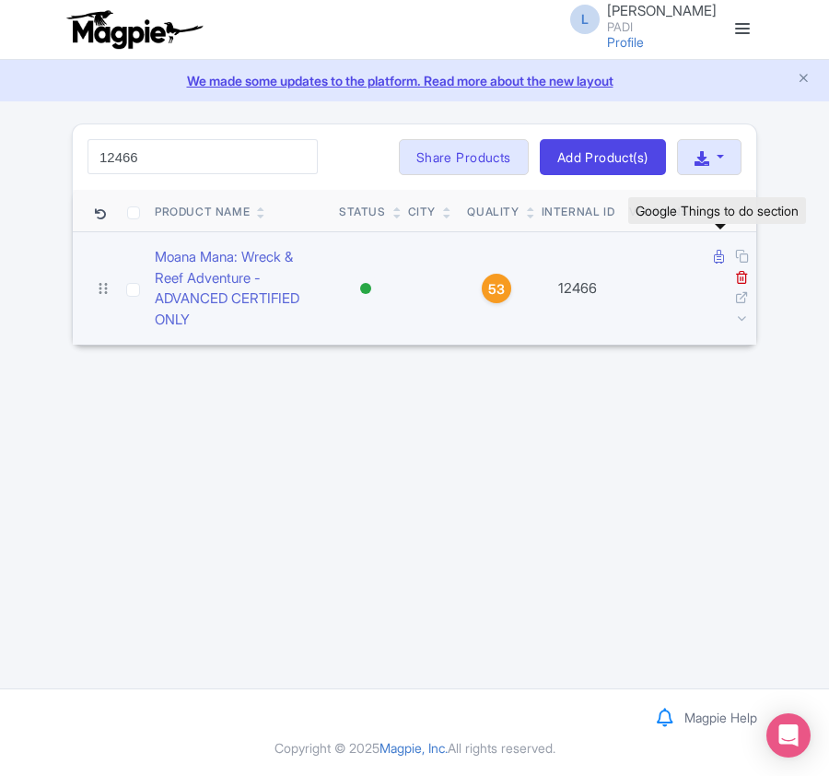
type input "12466"
click at [722, 256] on icon at bounding box center [719, 257] width 10 height 14
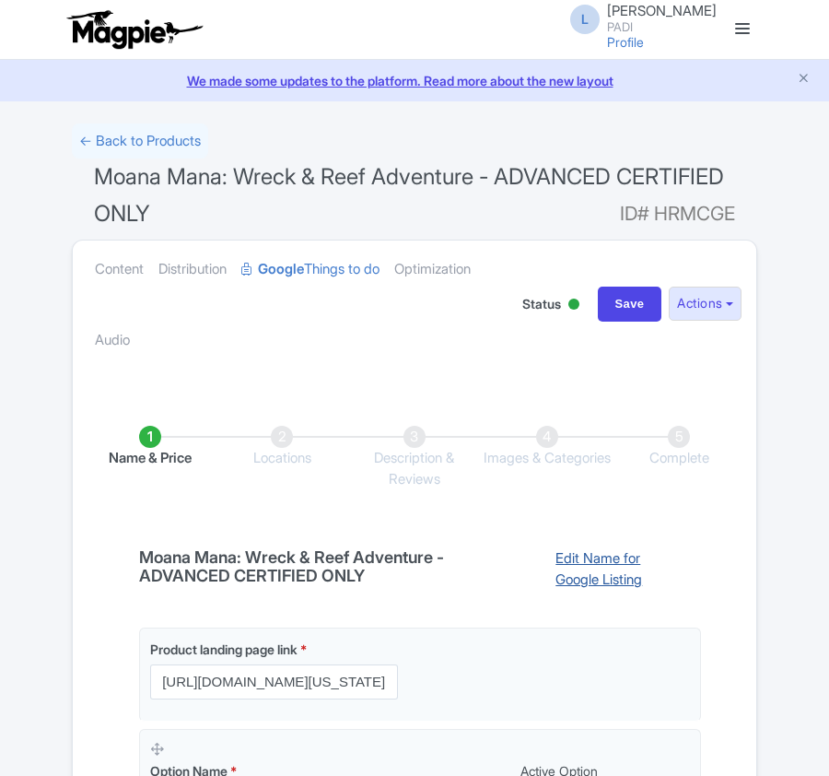
click at [569, 557] on link "Edit Name for Google Listing" at bounding box center [619, 571] width 164 height 47
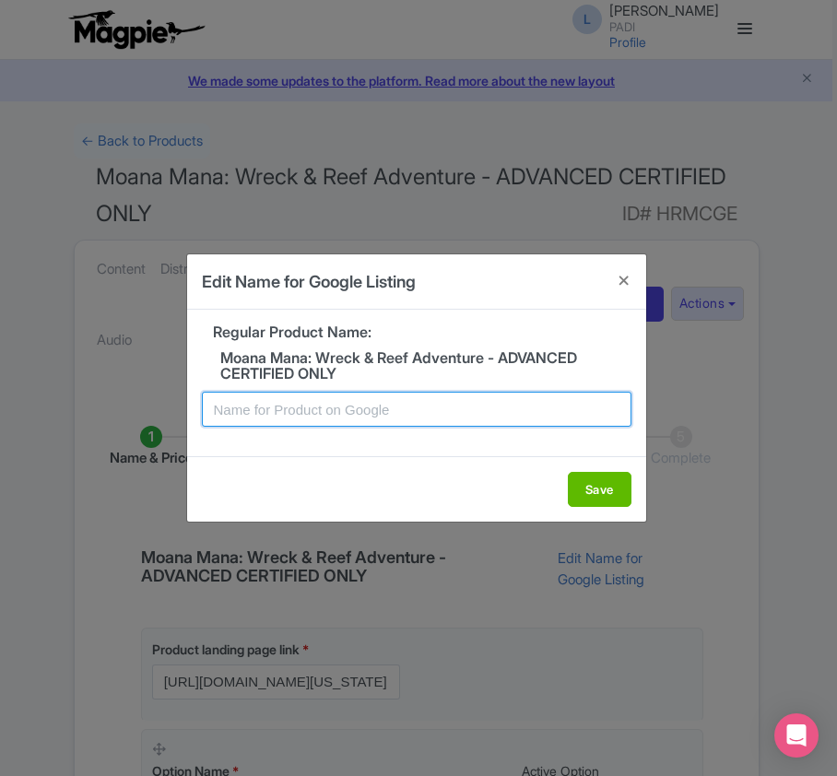
click at [341, 406] on input "text" at bounding box center [416, 409] width 429 height 35
paste input "Honolulu Moana Mana: Wreck & Reef Adventure - ADVANCED CERTIFIED ONLY"
type input "Honolulu Moana Mana: Wreck & Reef Adventure - ADVANCED CERTIFIED ONLY"
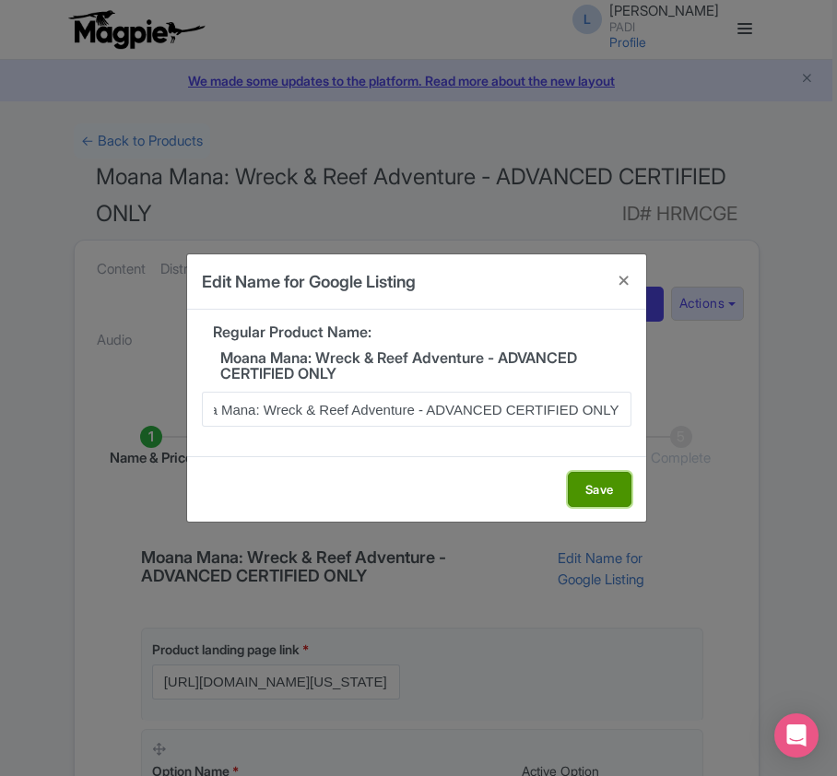
click at [584, 488] on button "Save" at bounding box center [600, 489] width 64 height 35
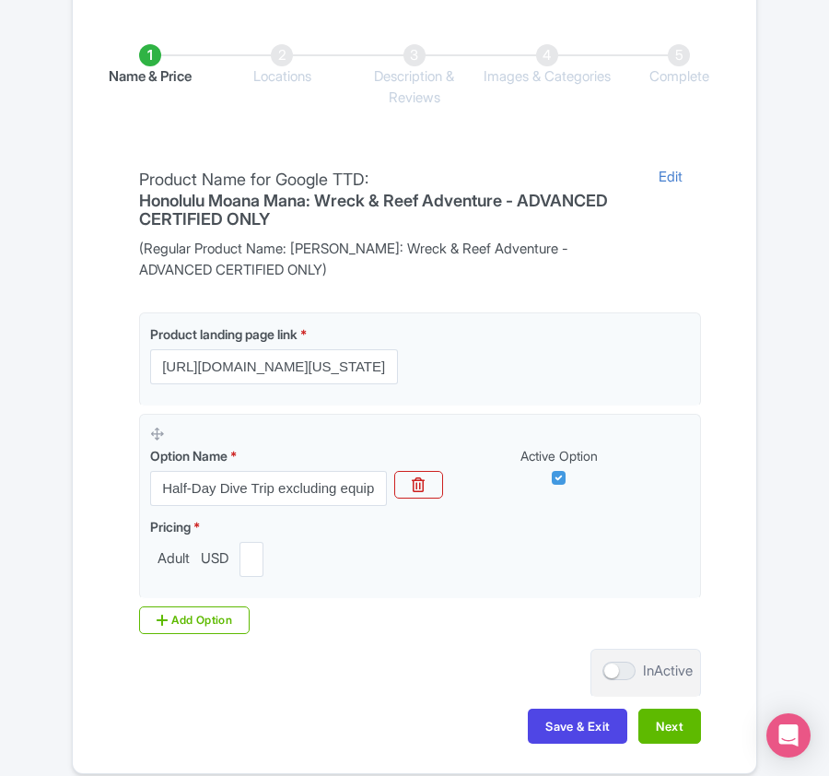
scroll to position [494, 0]
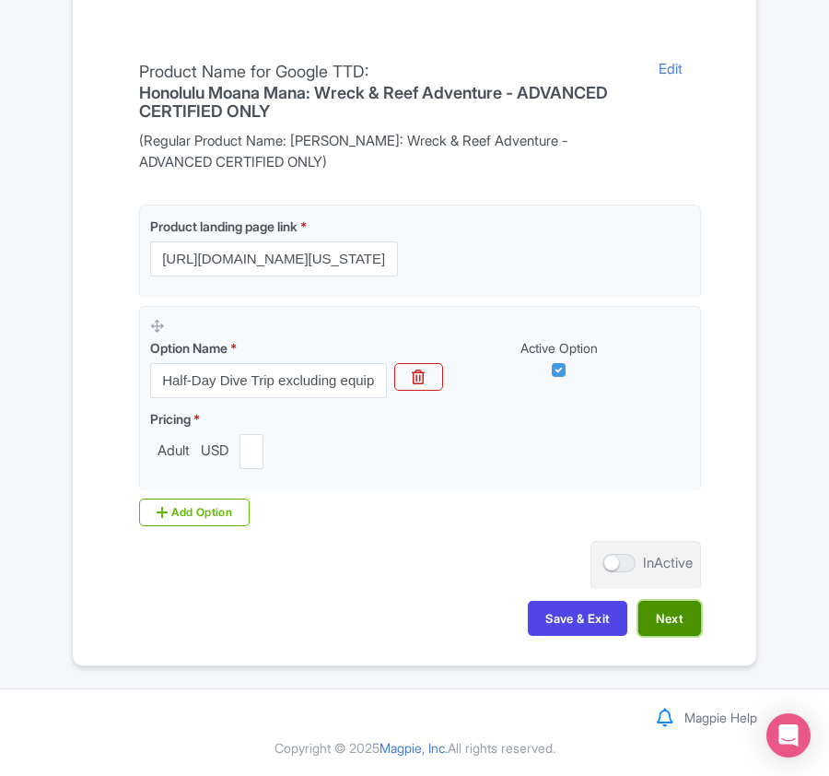
click at [678, 617] on button "Next" at bounding box center [670, 618] width 63 height 35
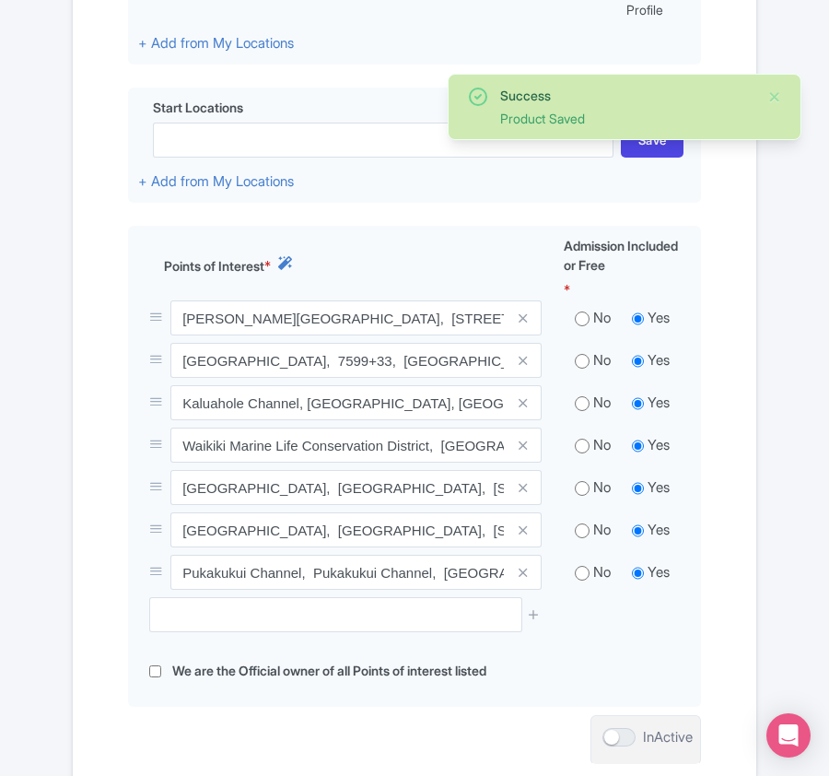
scroll to position [862, 0]
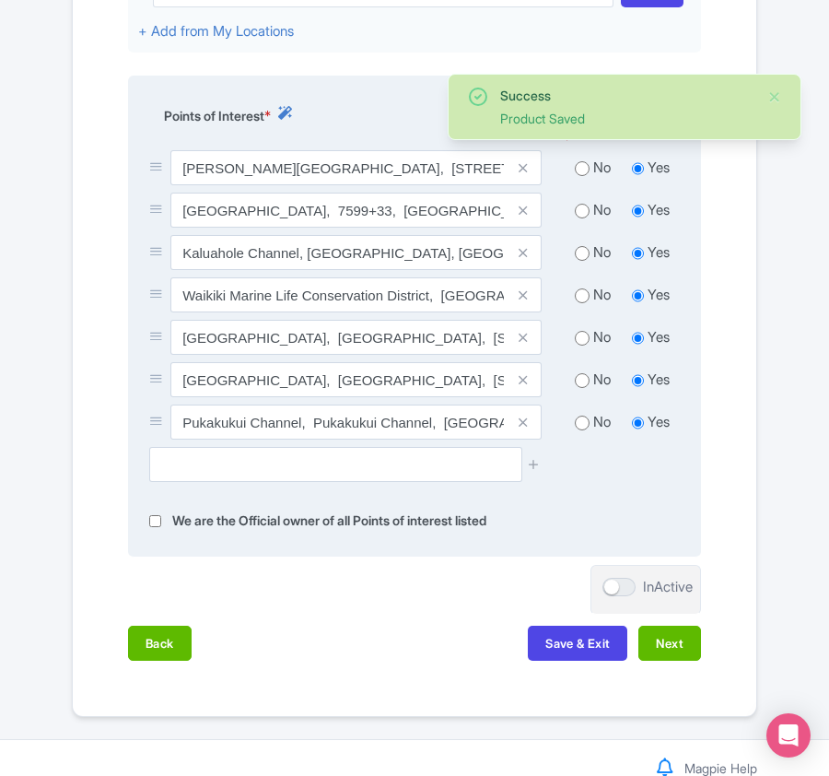
click at [577, 175] on input "radio" at bounding box center [582, 168] width 15 height 18
radio input "true"
click at [579, 216] on input "radio" at bounding box center [582, 211] width 15 height 18
radio input "true"
click at [579, 263] on input "radio" at bounding box center [582, 253] width 15 height 18
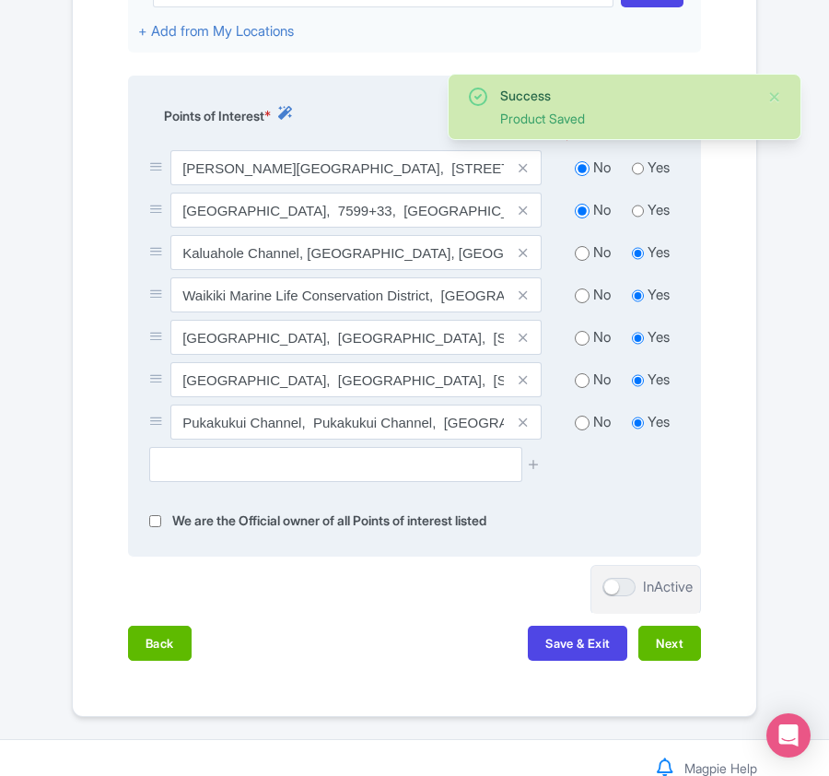
radio input "true"
click at [584, 287] on div "No Yes" at bounding box center [622, 298] width 138 height 42
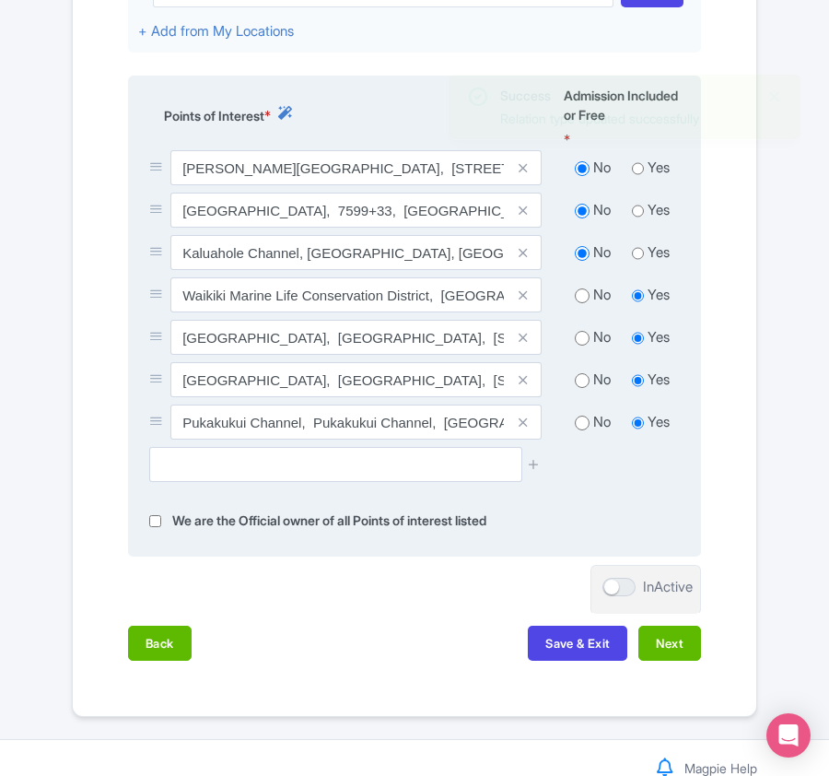
click at [576, 302] on input "radio" at bounding box center [582, 296] width 15 height 18
radio input "true"
click at [581, 347] on input "radio" at bounding box center [582, 338] width 15 height 18
radio input "true"
click at [581, 380] on input "radio" at bounding box center [582, 380] width 15 height 18
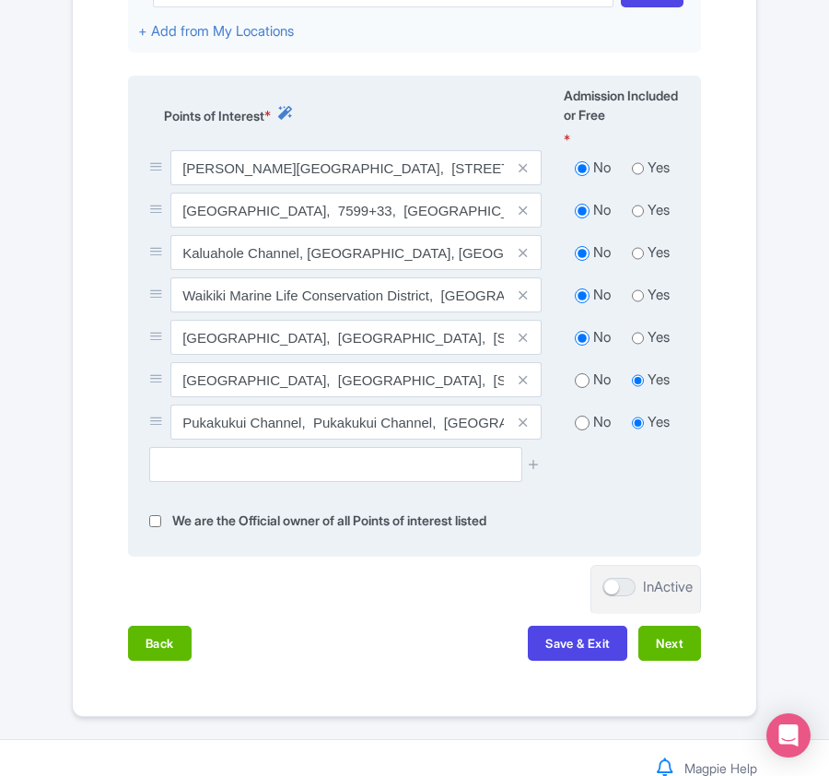
radio input "true"
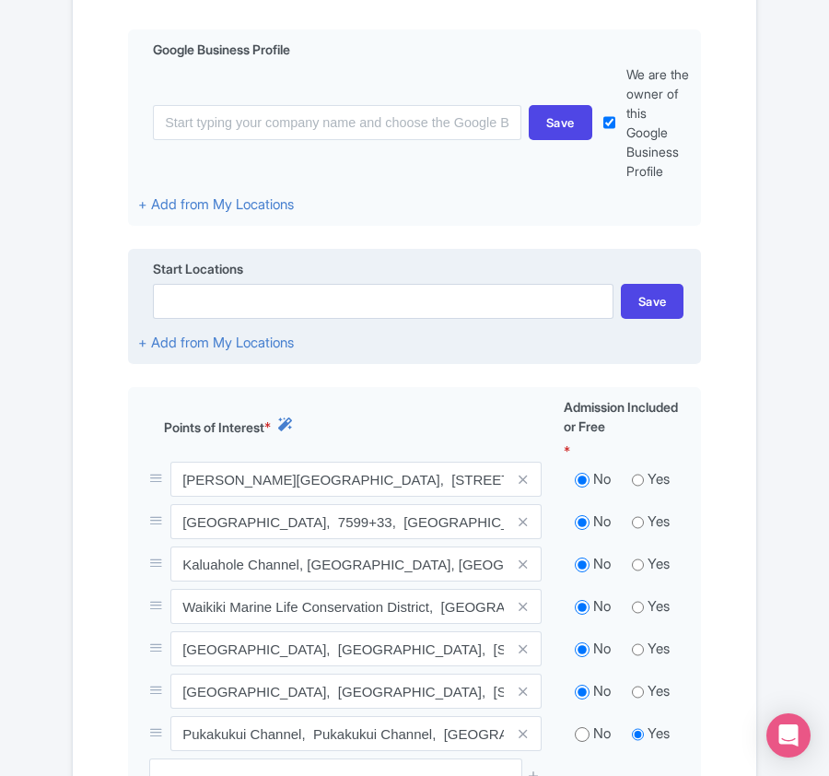
scroll to position [494, 0]
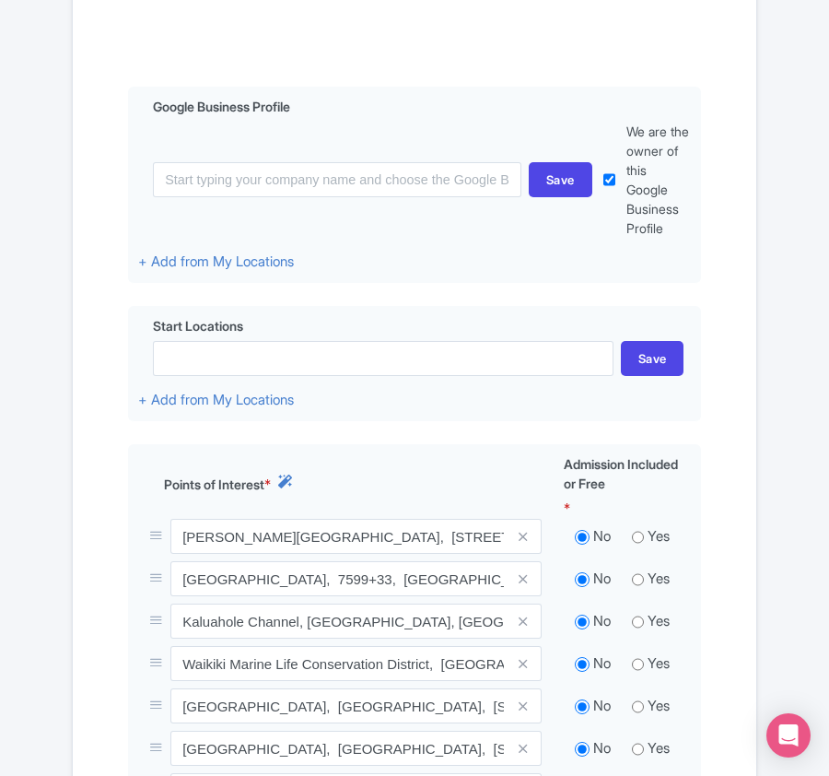
click at [780, 155] on div "Success Data saved automatically ← Back to Products Moana Mana: Wreck & Reef Ad…" at bounding box center [414, 358] width 829 height 1456
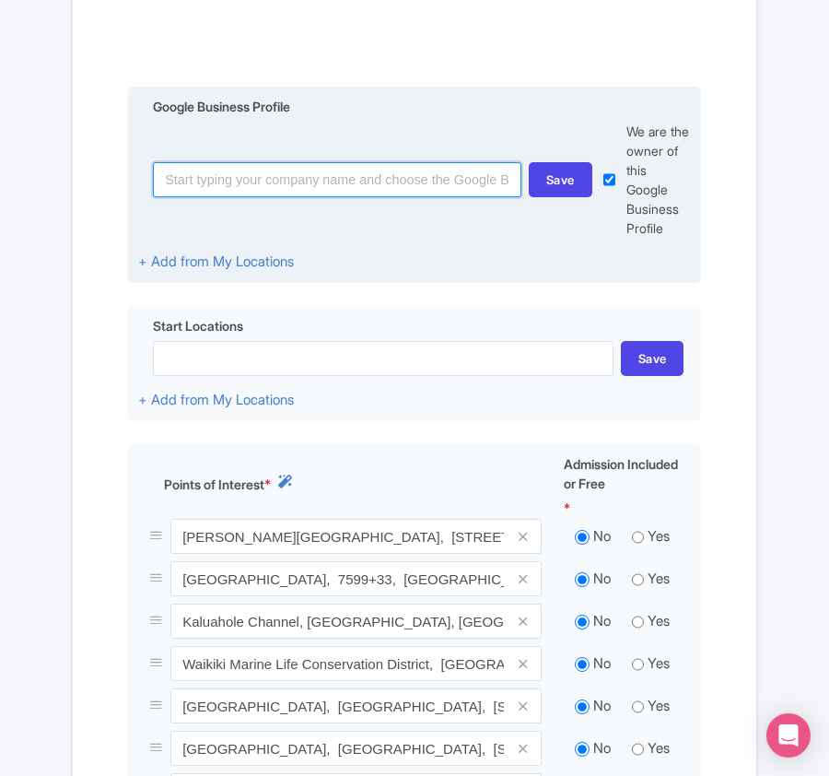
click at [270, 182] on input at bounding box center [337, 179] width 369 height 35
paste input "Aloha Scuba Diving Company"
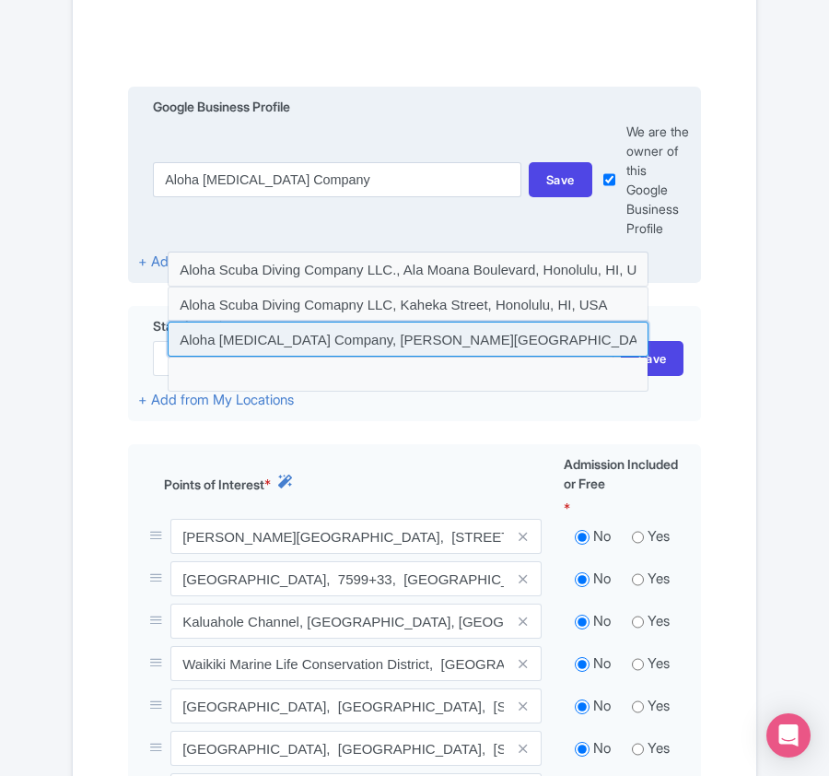
click at [354, 346] on input at bounding box center [408, 339] width 481 height 35
type input "Aloha Scuba Diving Company, Atkinson Drive, Honolulu, HI, USA"
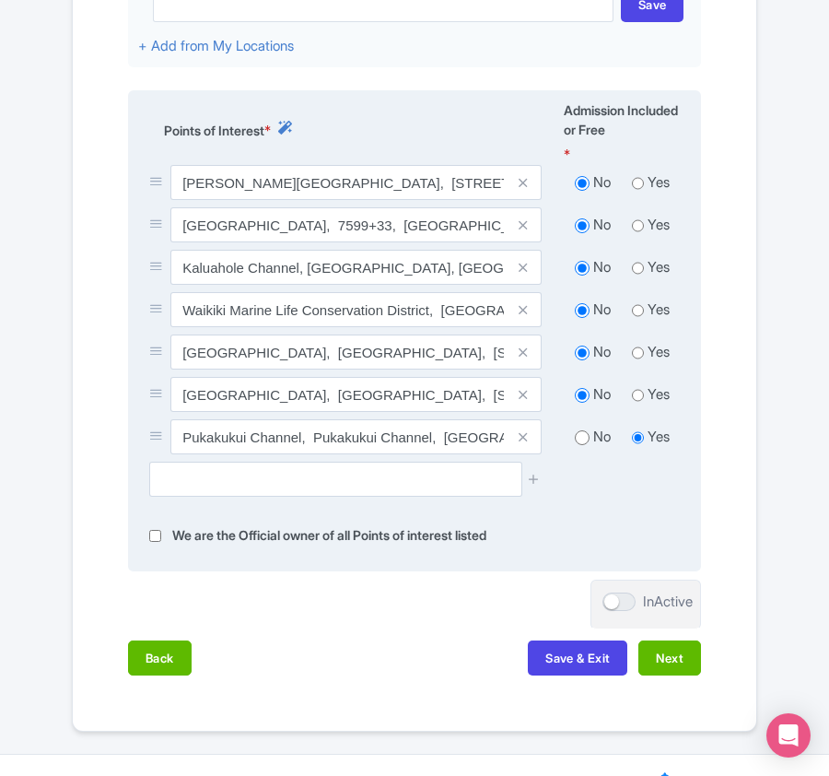
scroll to position [862, 0]
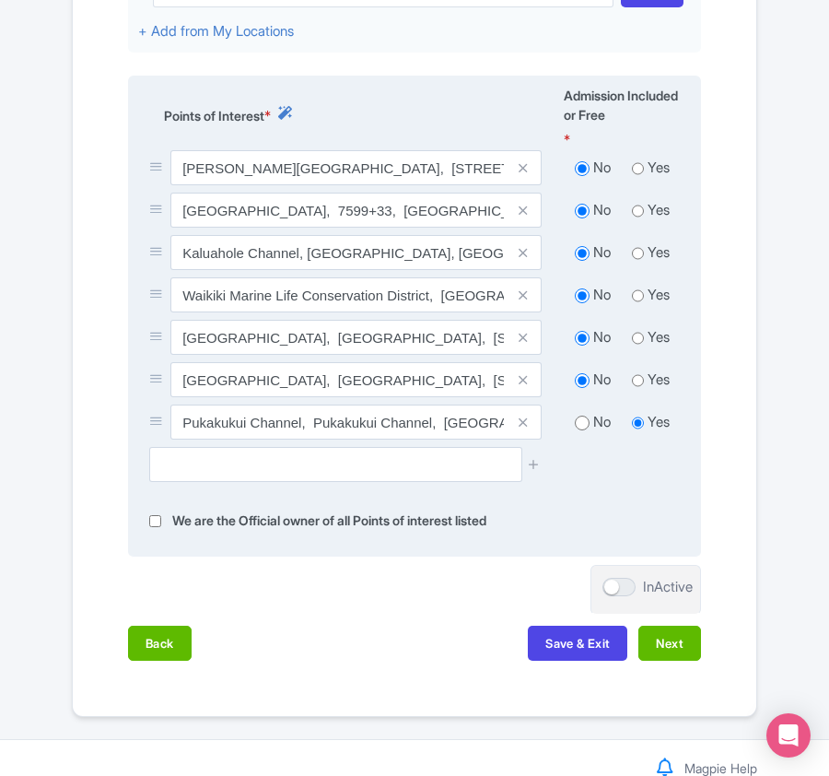
click at [582, 422] on input "radio" at bounding box center [582, 423] width 15 height 18
radio input "true"
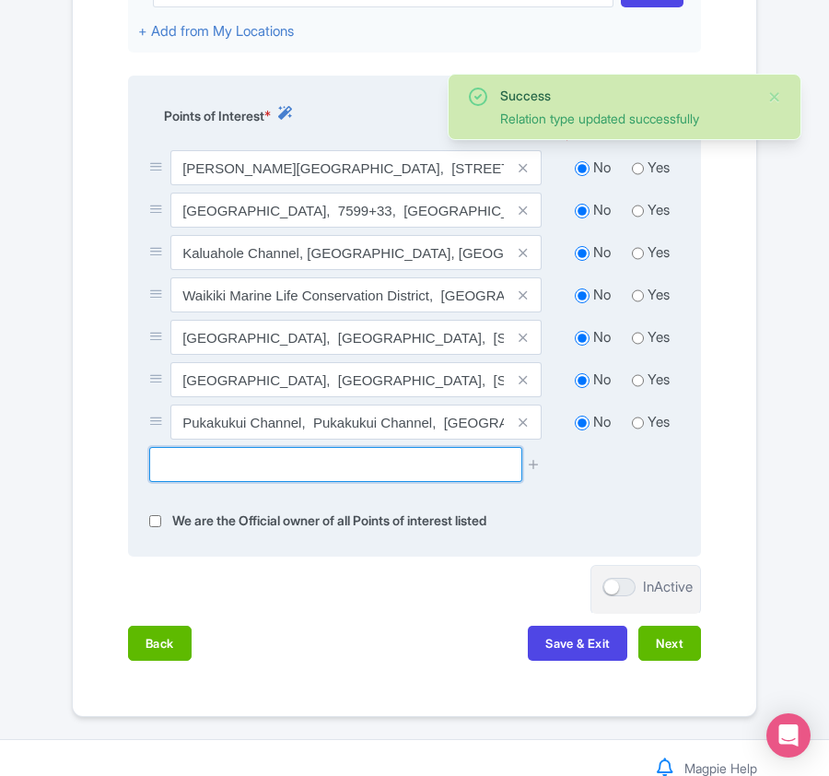
click at [363, 468] on input "text" at bounding box center [335, 464] width 372 height 35
paste input "Aloha Scuba Diving Company"
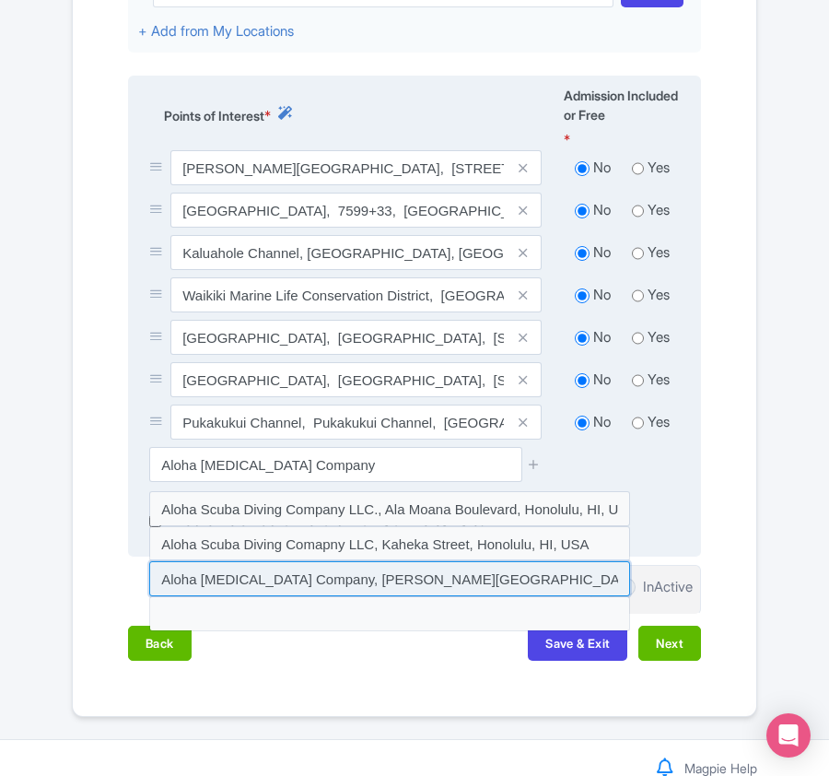
click at [328, 591] on input at bounding box center [389, 578] width 481 height 35
type input "Aloha Scuba Diving Company, Atkinson Drive, Honolulu, HI, USA"
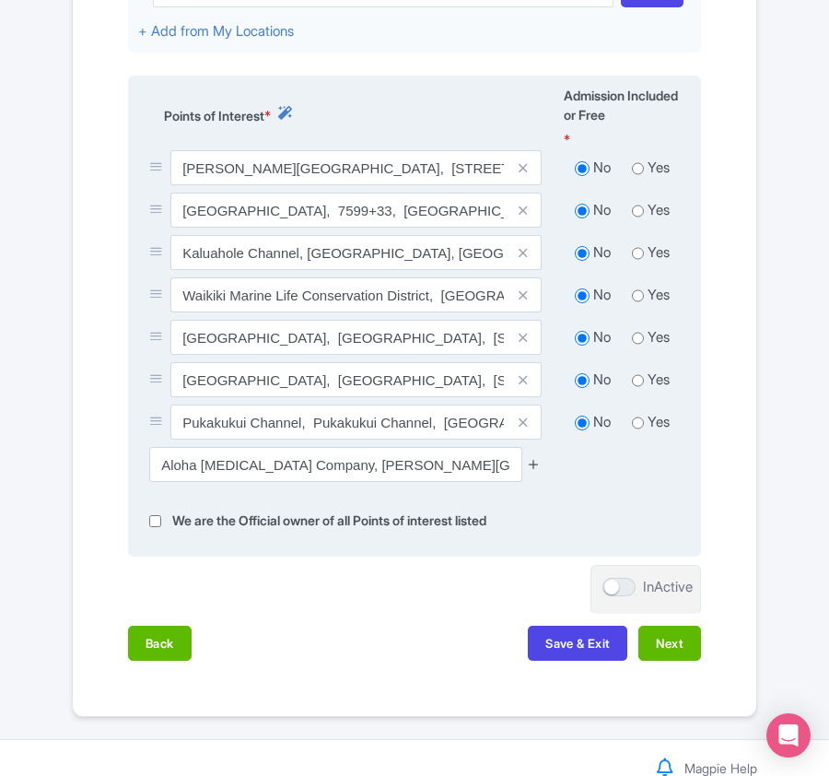
click at [532, 471] on icon at bounding box center [534, 464] width 14 height 14
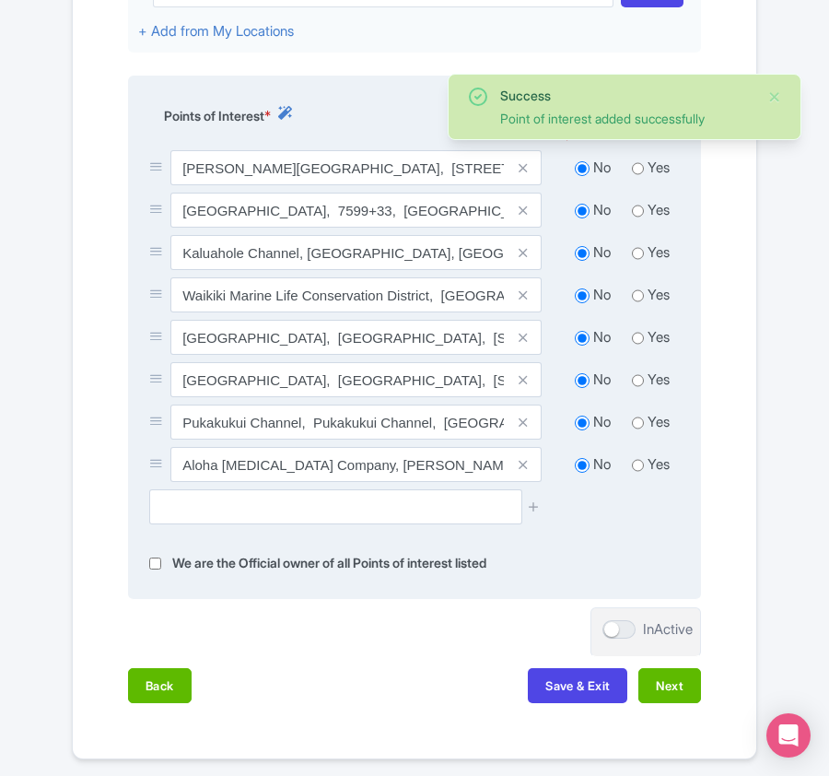
click at [636, 469] on input "radio" at bounding box center [638, 465] width 12 height 18
radio input "true"
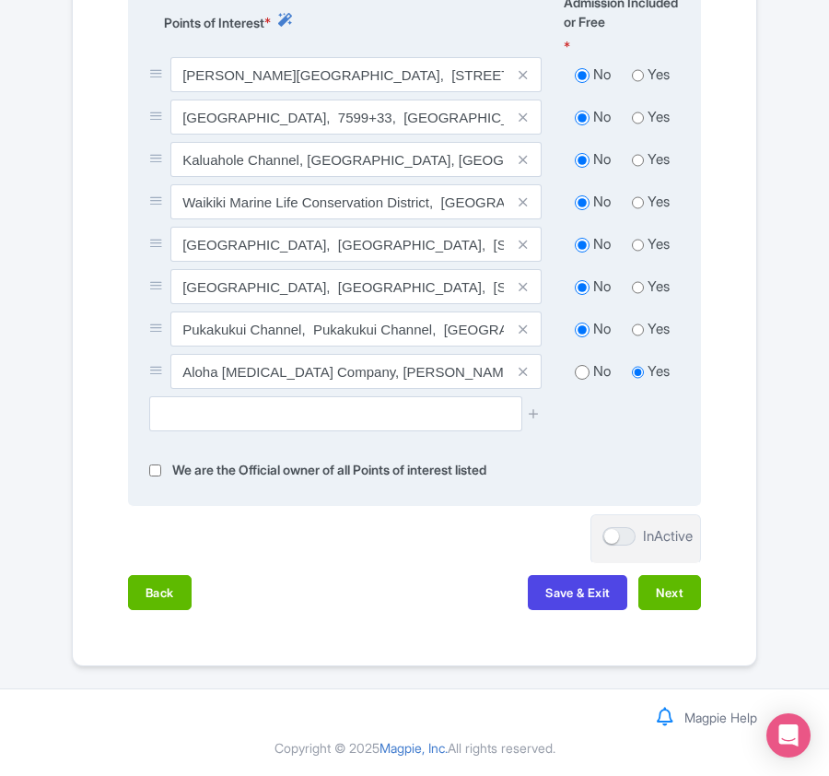
scroll to position [960, 0]
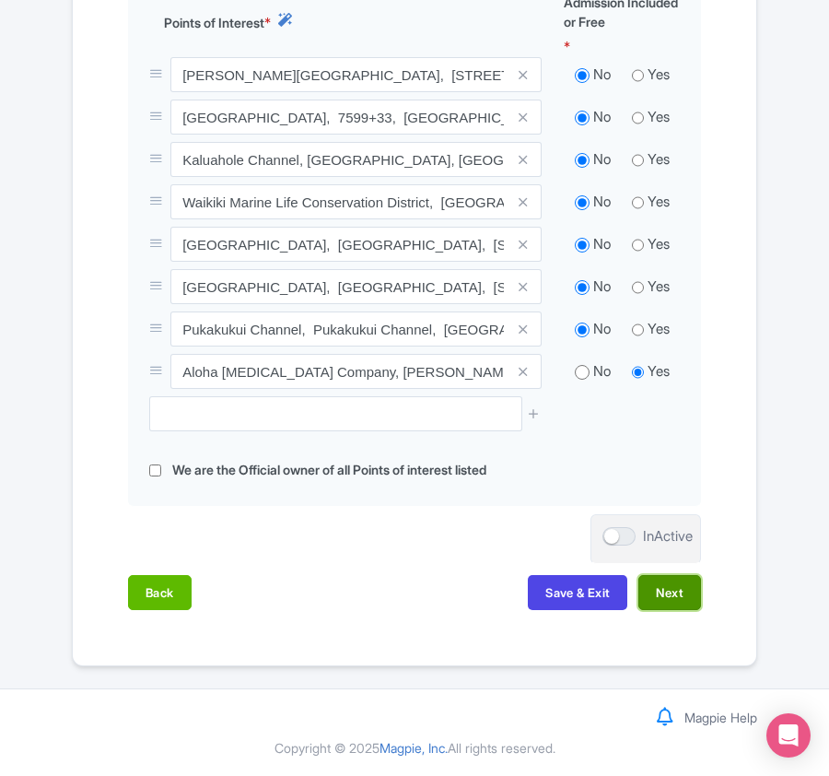
click at [673, 590] on button "Next" at bounding box center [670, 592] width 63 height 35
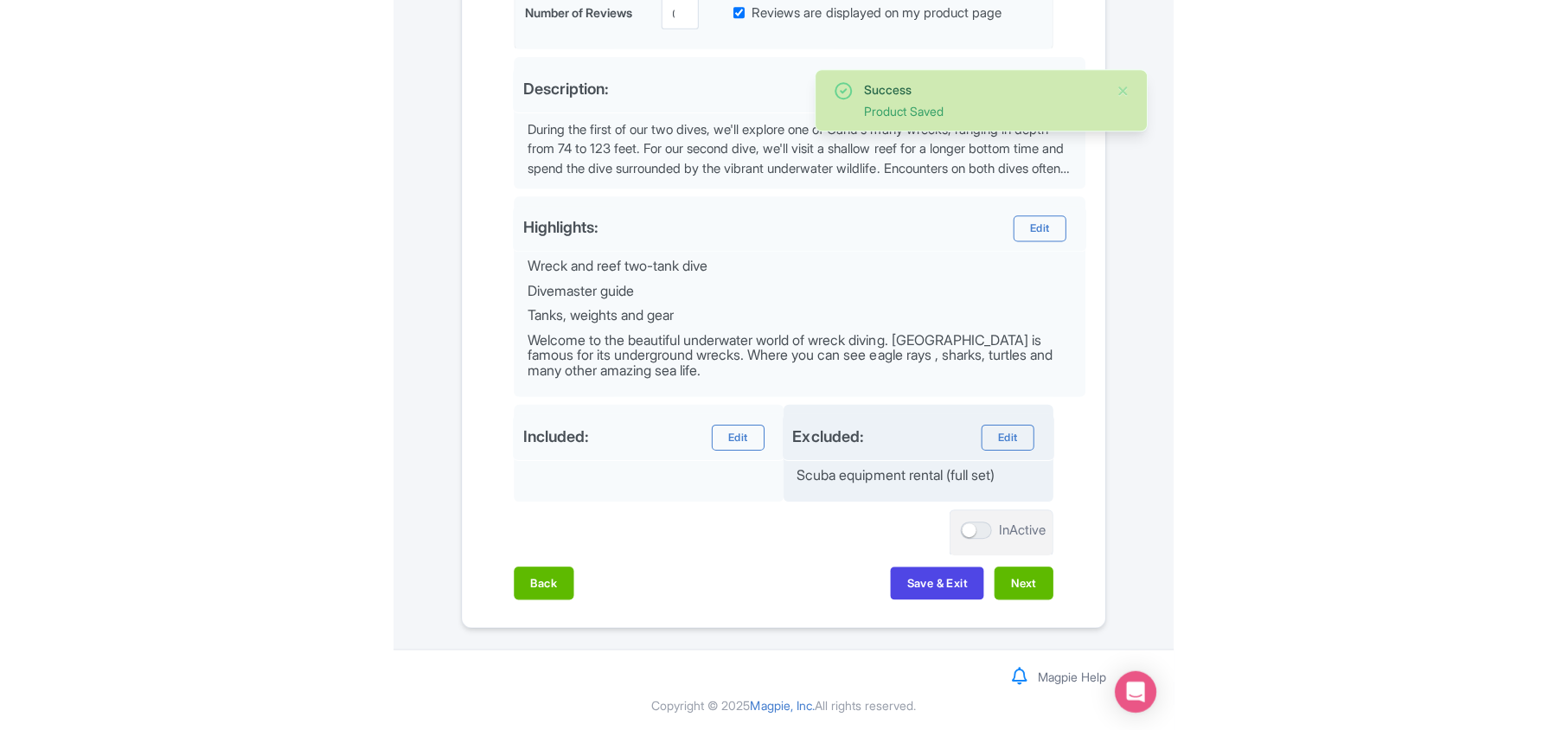
scroll to position [292, 0]
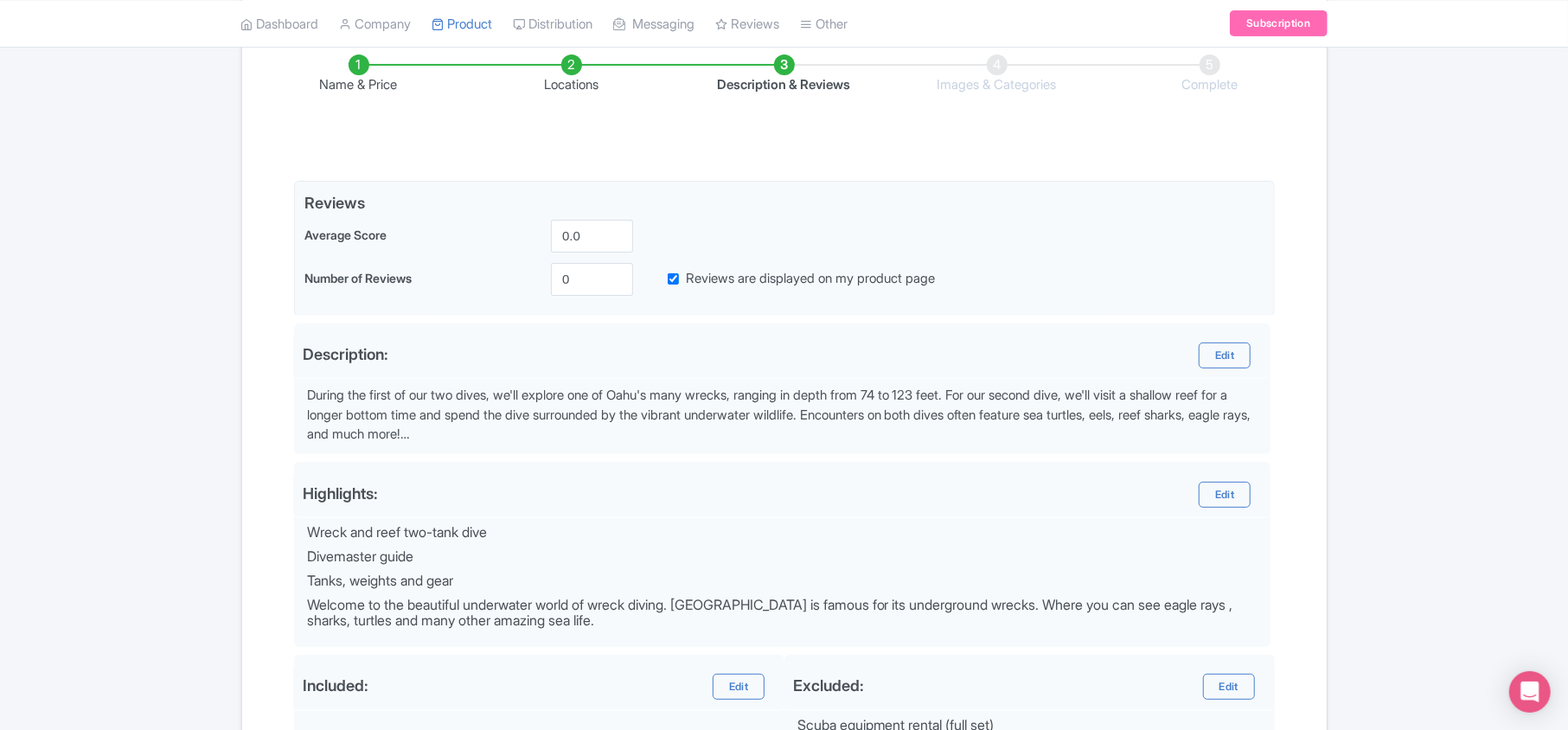
click at [777, 87] on div "Success Product Saved ← Back to Products Moana Mana: Wreck & Reef Adventure - A…" at bounding box center [784, 374] width 1568 height 1007
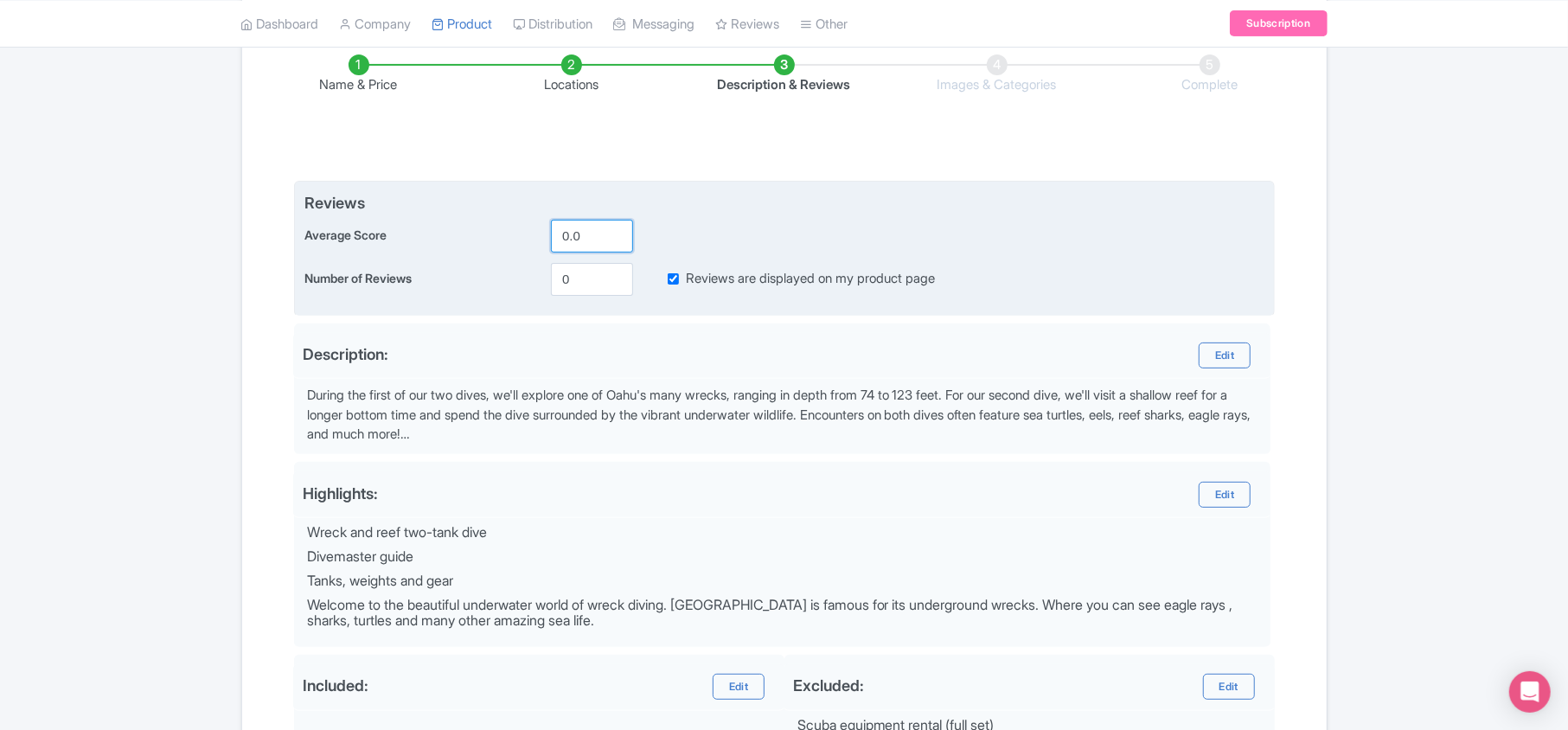
drag, startPoint x: 600, startPoint y: 243, endPoint x: 541, endPoint y: 243, distance: 59.0
click at [541, 243] on div "Average Score 0.0" at bounding box center [784, 236] width 960 height 33
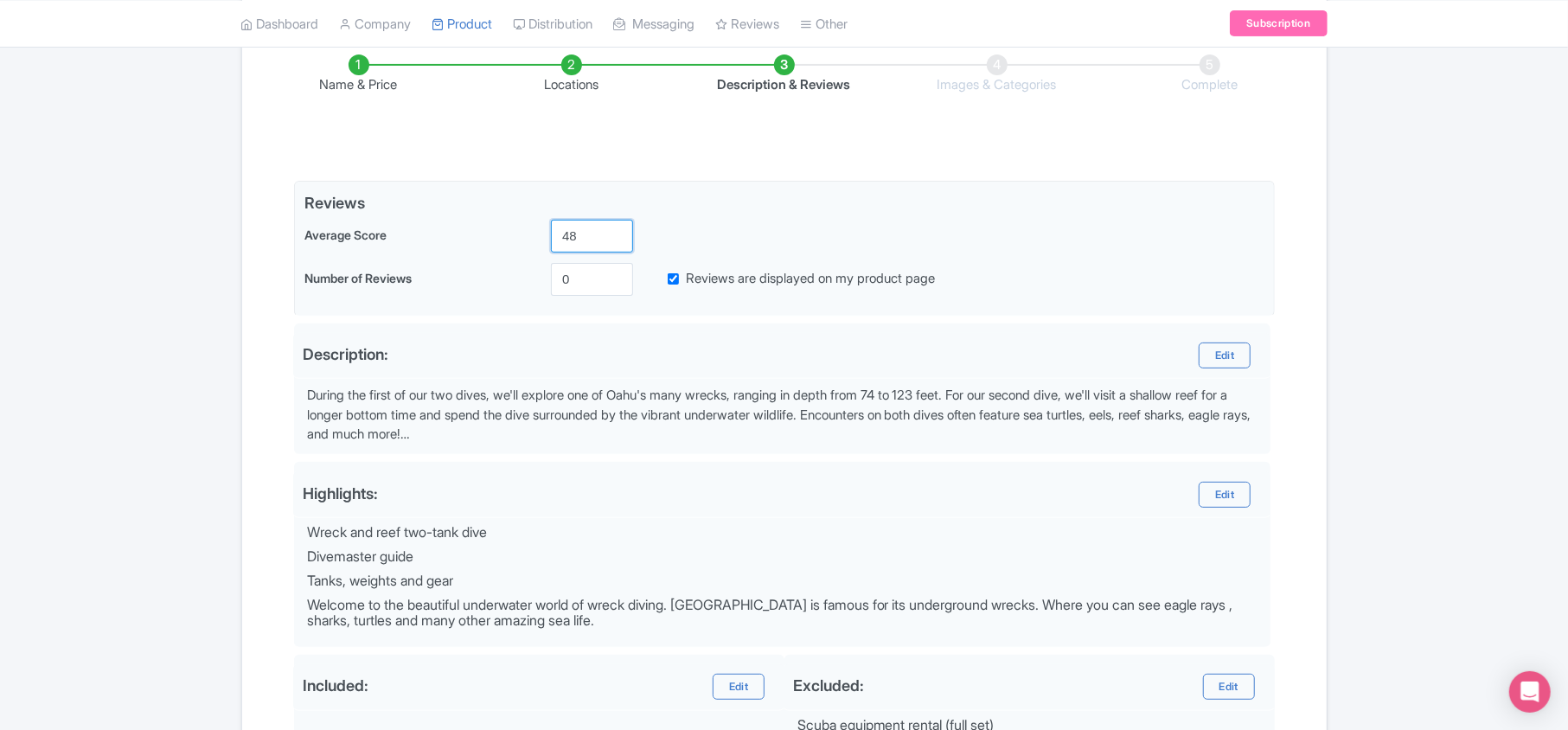
type input "4"
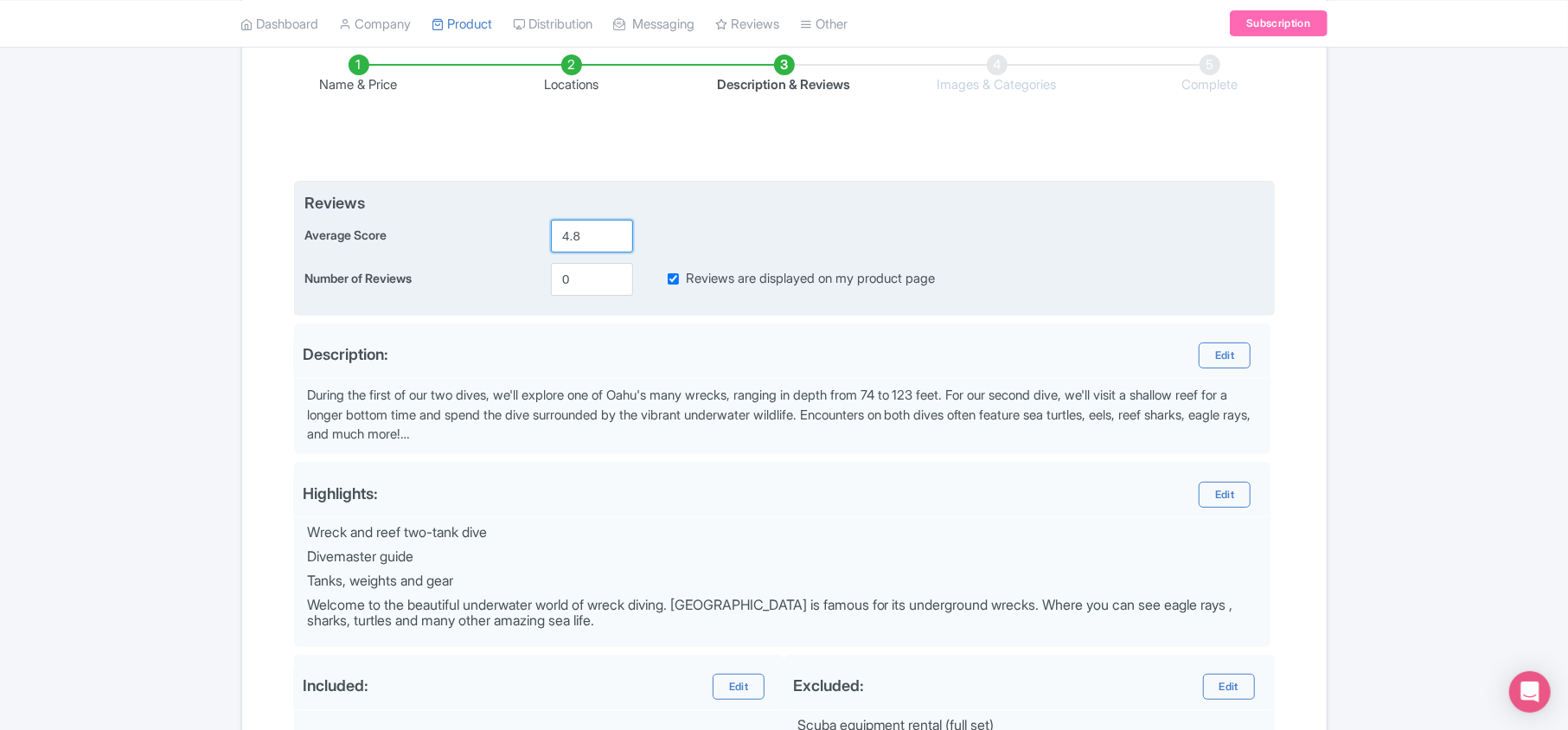
type input "4.8"
drag, startPoint x: 586, startPoint y: 281, endPoint x: 464, endPoint y: 278, distance: 122.0
click at [464, 278] on div "Number of Reviews 0 Reviews are displayed on my product page" at bounding box center [784, 279] width 960 height 33
type input "5"
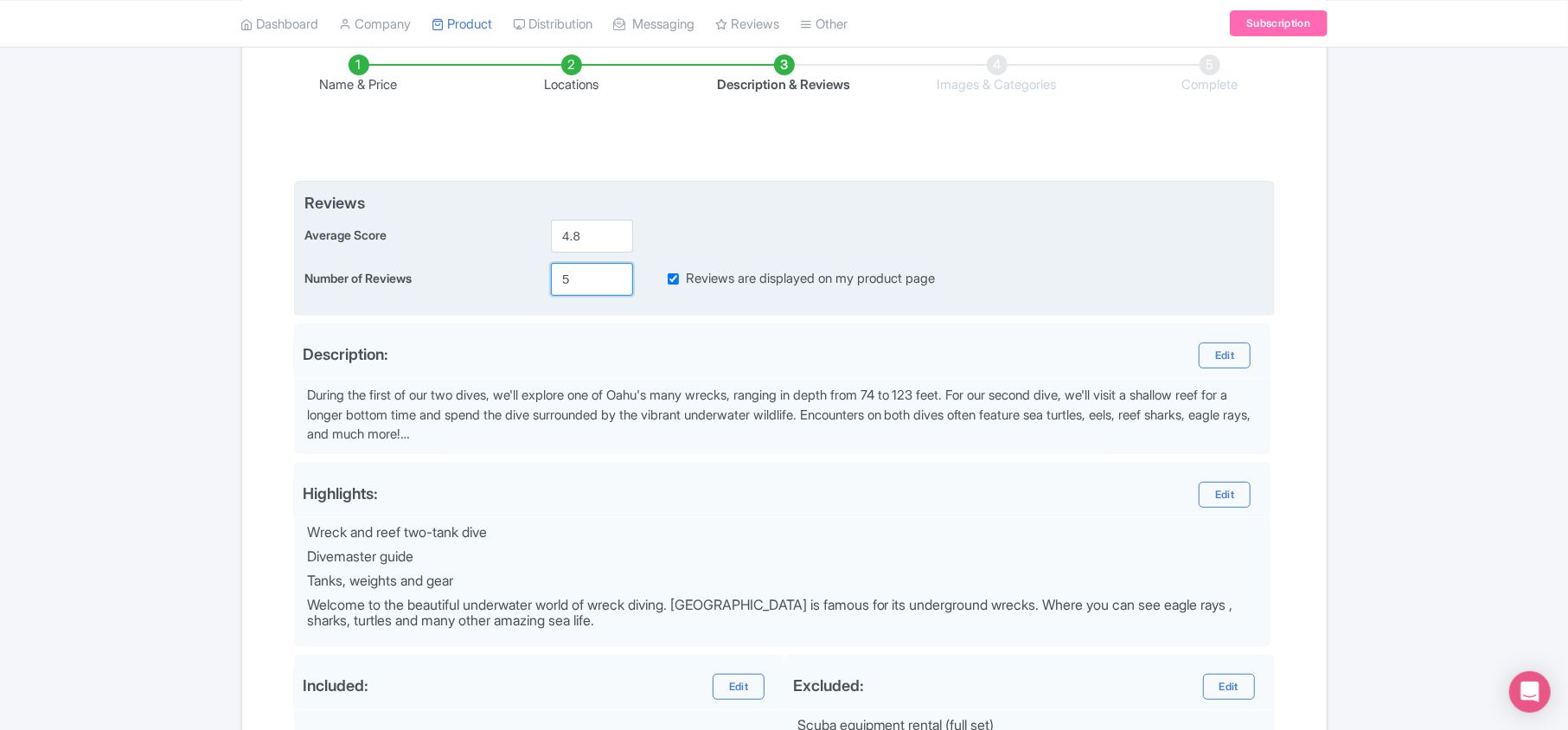
type input "Saving..."
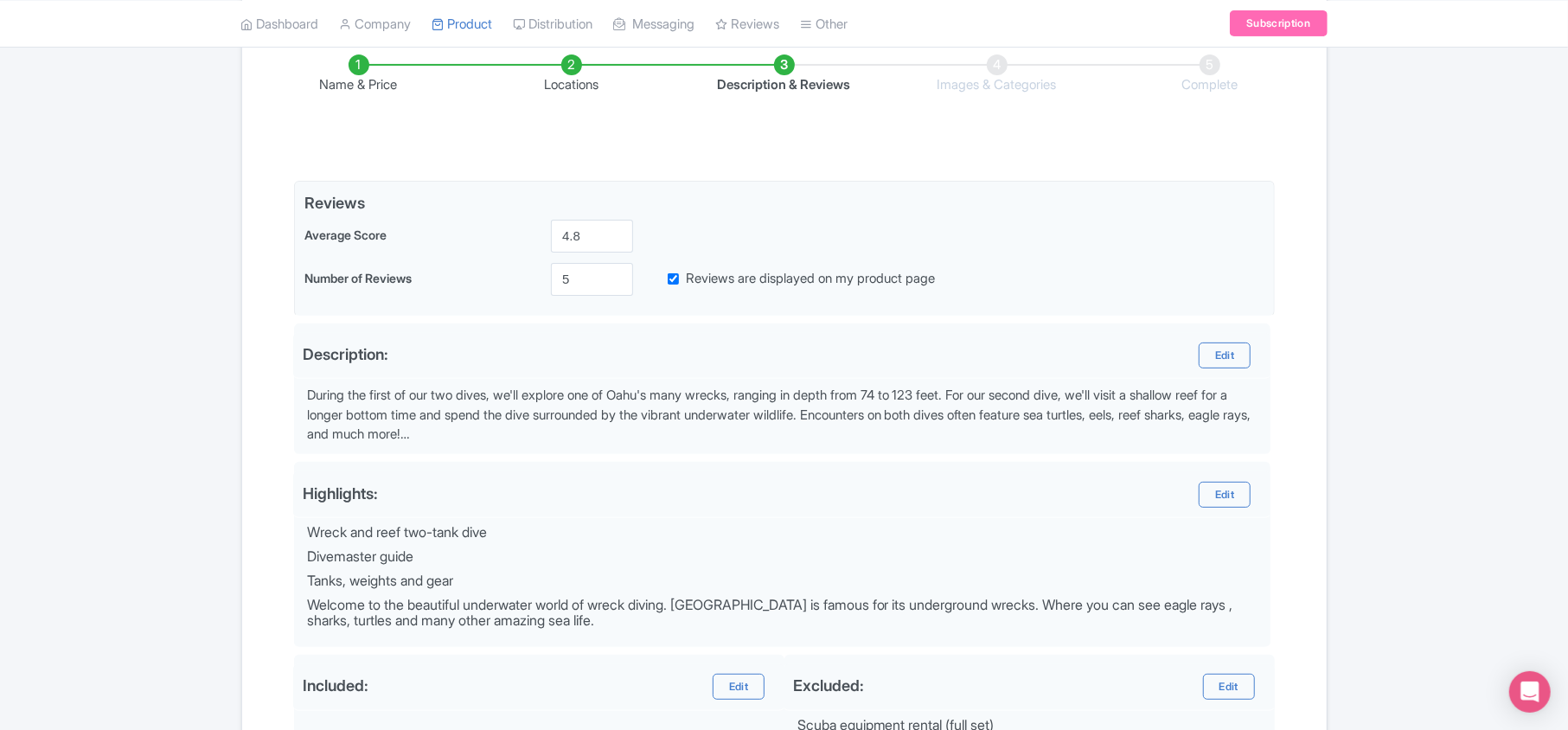
click at [197, 344] on div "Success Product Saved ← Back to Products Moana Mana: Wreck & Reef Adventure - A…" at bounding box center [784, 374] width 1568 height 1007
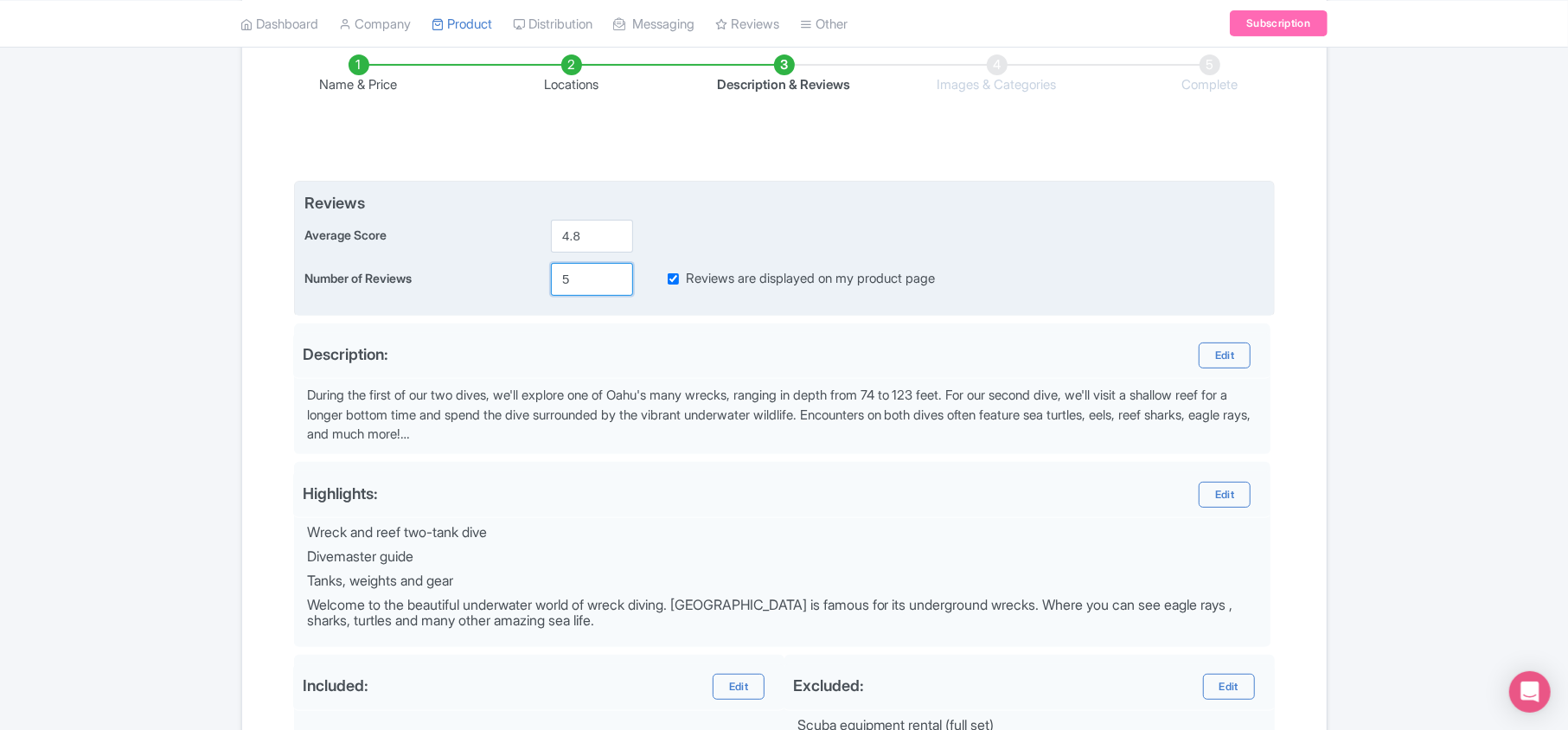
drag, startPoint x: 568, startPoint y: 281, endPoint x: 558, endPoint y: 281, distance: 10.0
click at [558, 281] on input "5" at bounding box center [592, 279] width 83 height 33
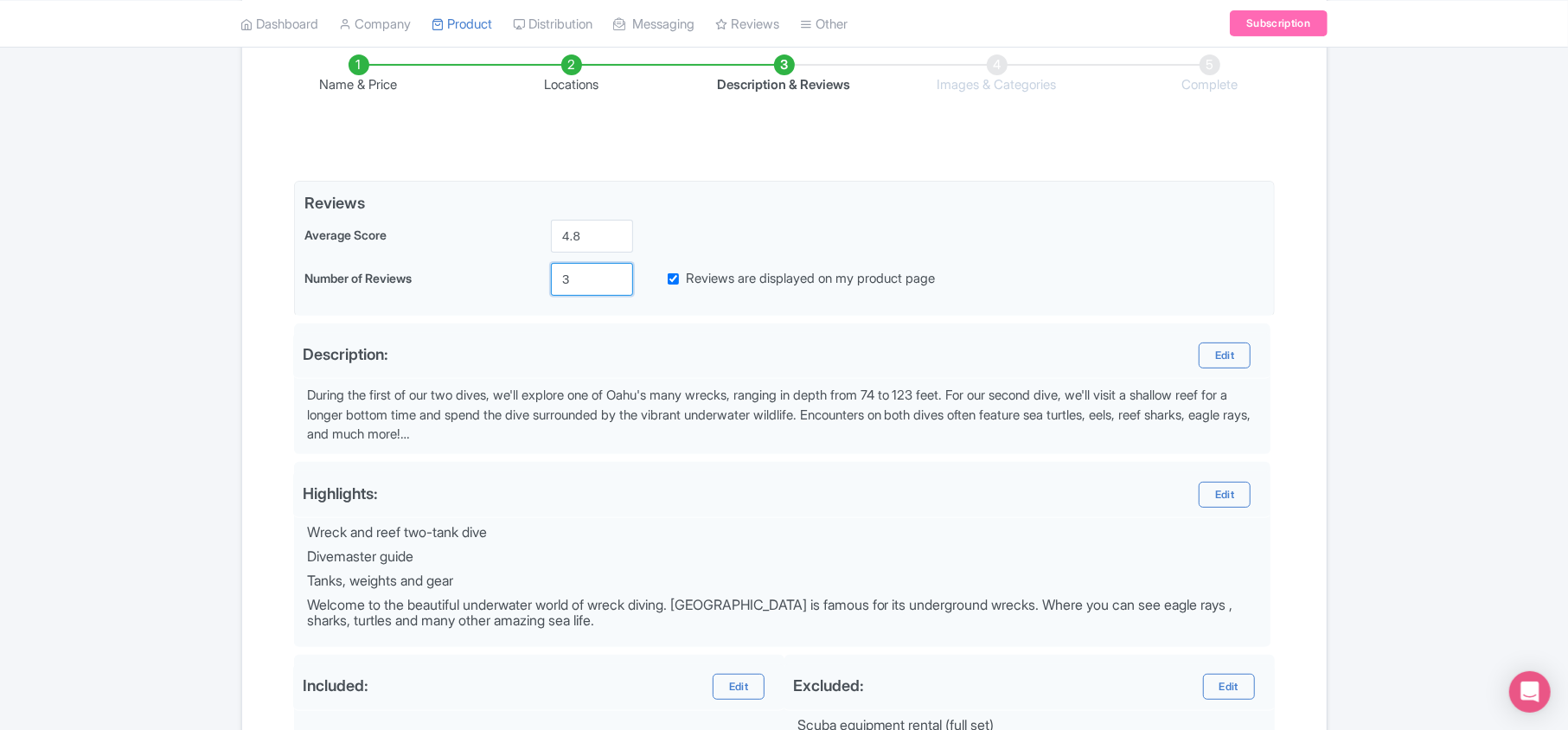
type input "3"
click at [191, 382] on div "Success Product Saved ← Back to Products Moana Mana: Wreck & Reef Adventure - A…" at bounding box center [784, 374] width 1568 height 1007
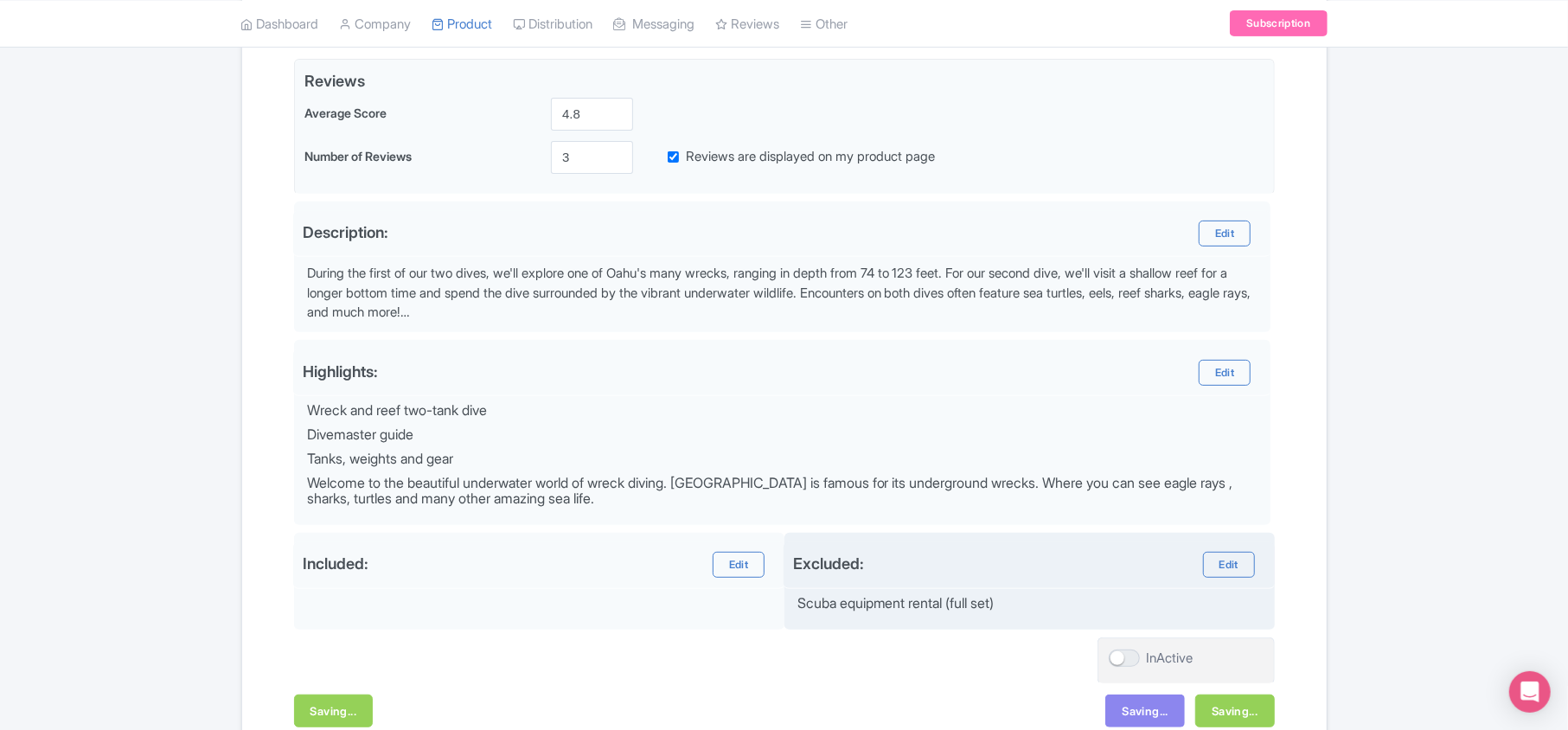
scroll to position [520, 0]
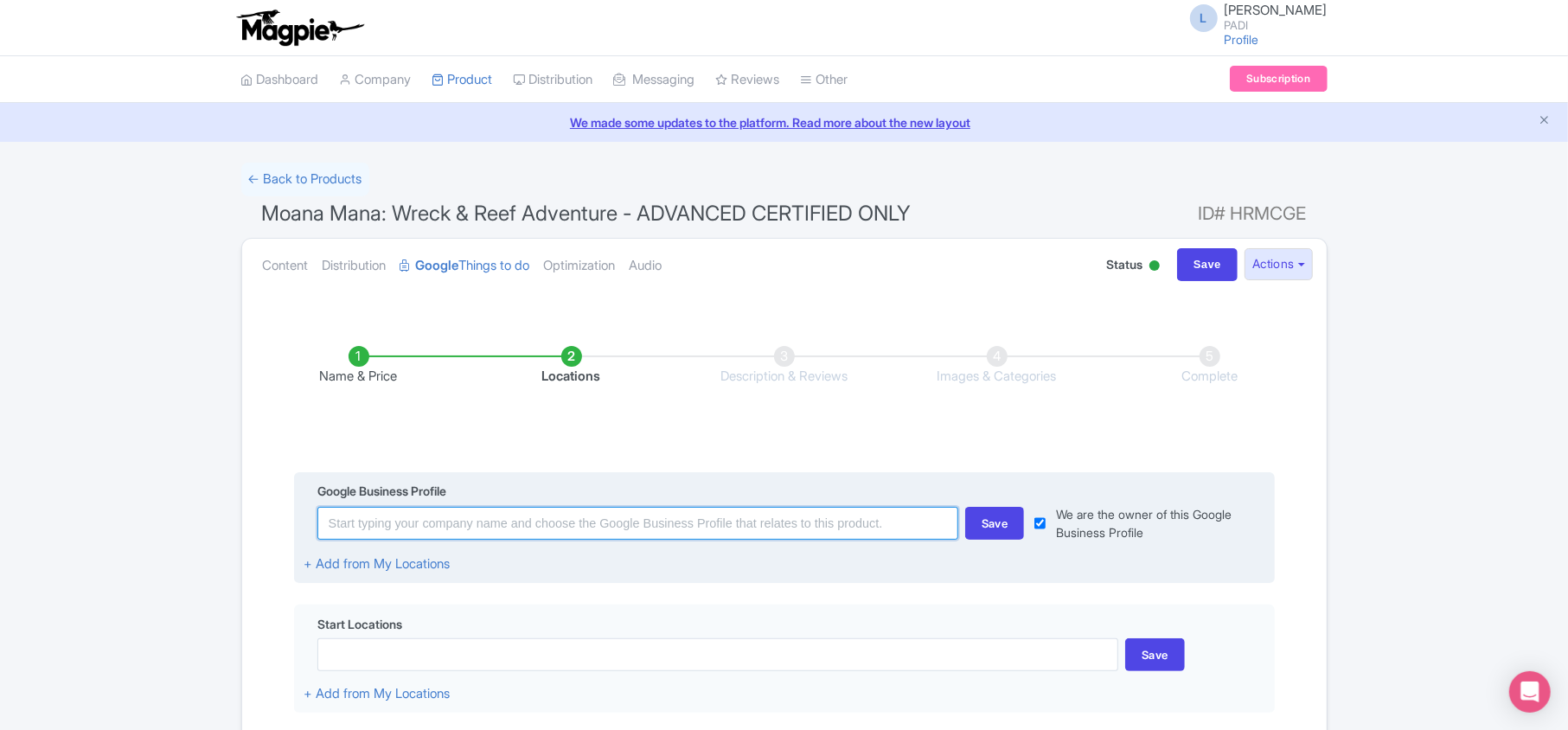
click at [462, 533] on input at bounding box center [637, 523] width 641 height 33
type input "a"
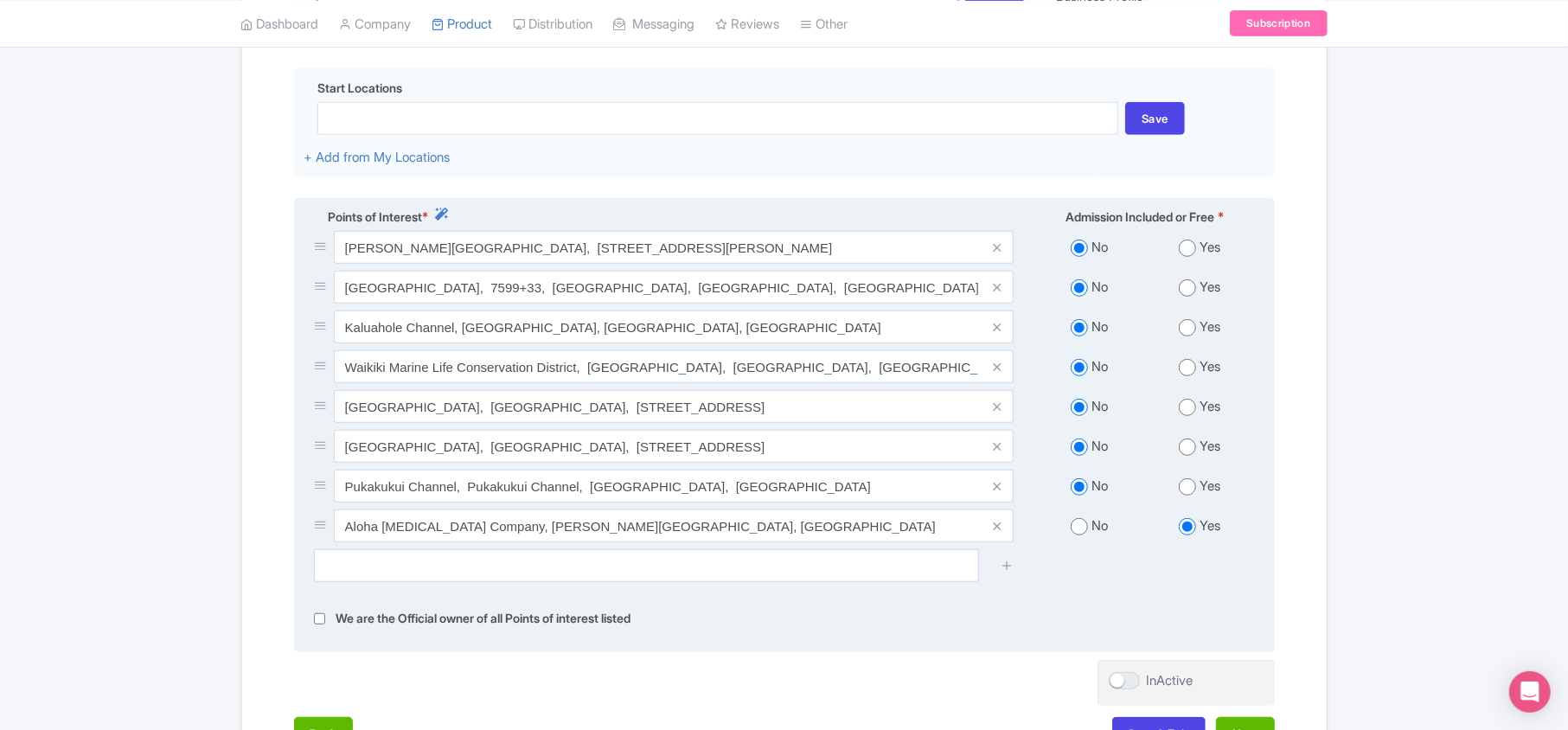
scroll to position [576, 0]
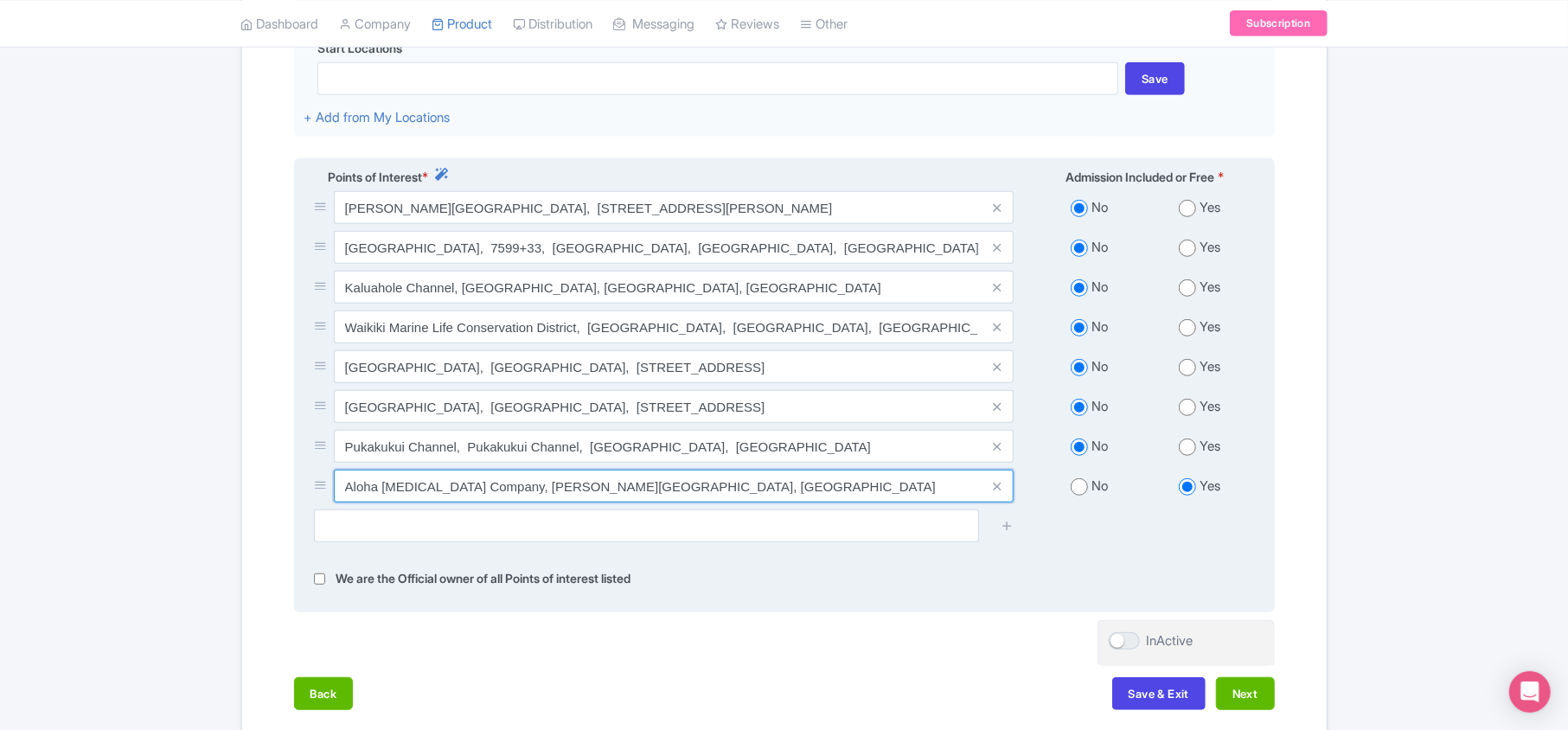
drag, startPoint x: 343, startPoint y: 494, endPoint x: 745, endPoint y: 479, distance: 402.3
click at [745, 479] on input "Aloha [MEDICAL_DATA] Company, [PERSON_NAME][GEOGRAPHIC_DATA], [GEOGRAPHIC_DATA]" at bounding box center [674, 485] width 680 height 33
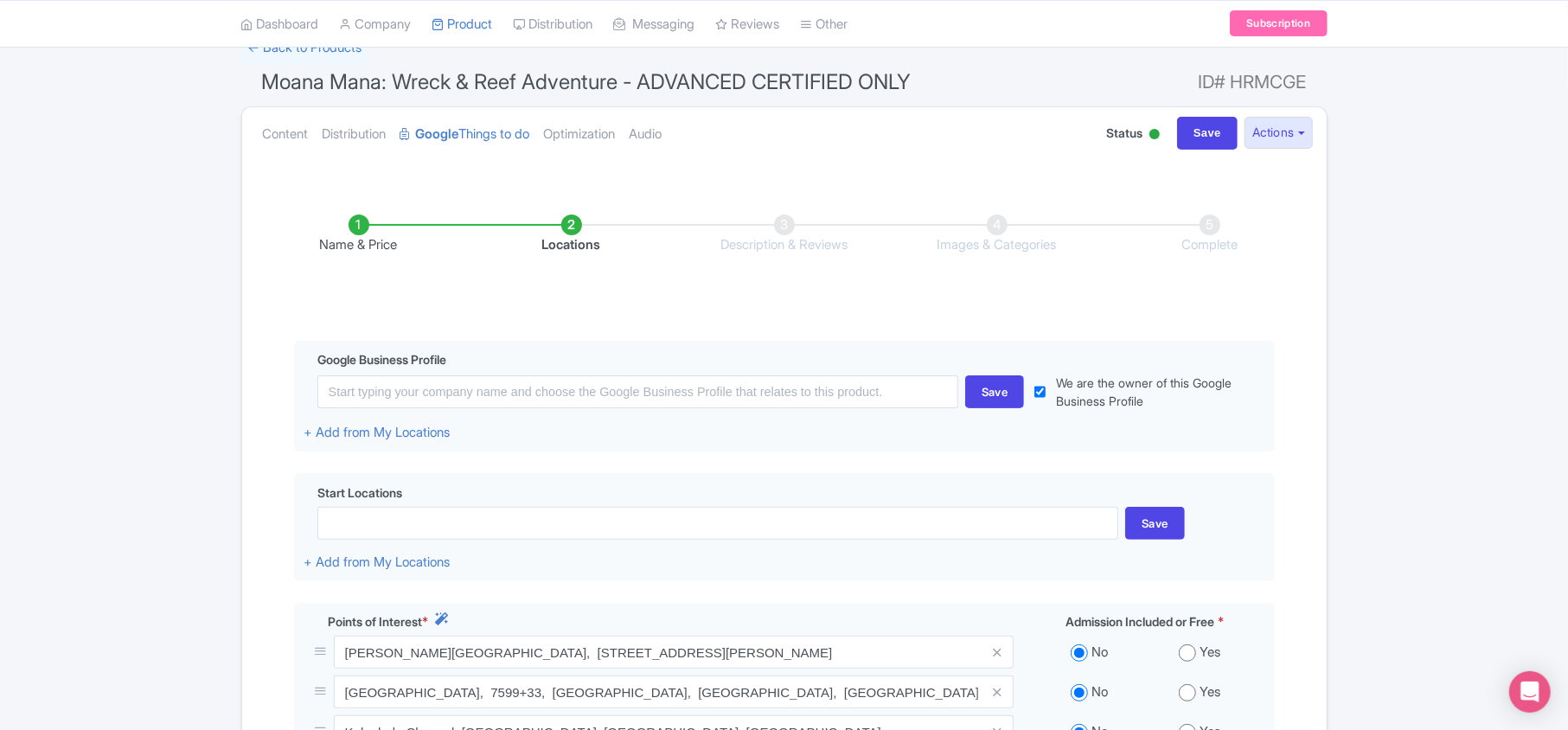
scroll to position [115, 0]
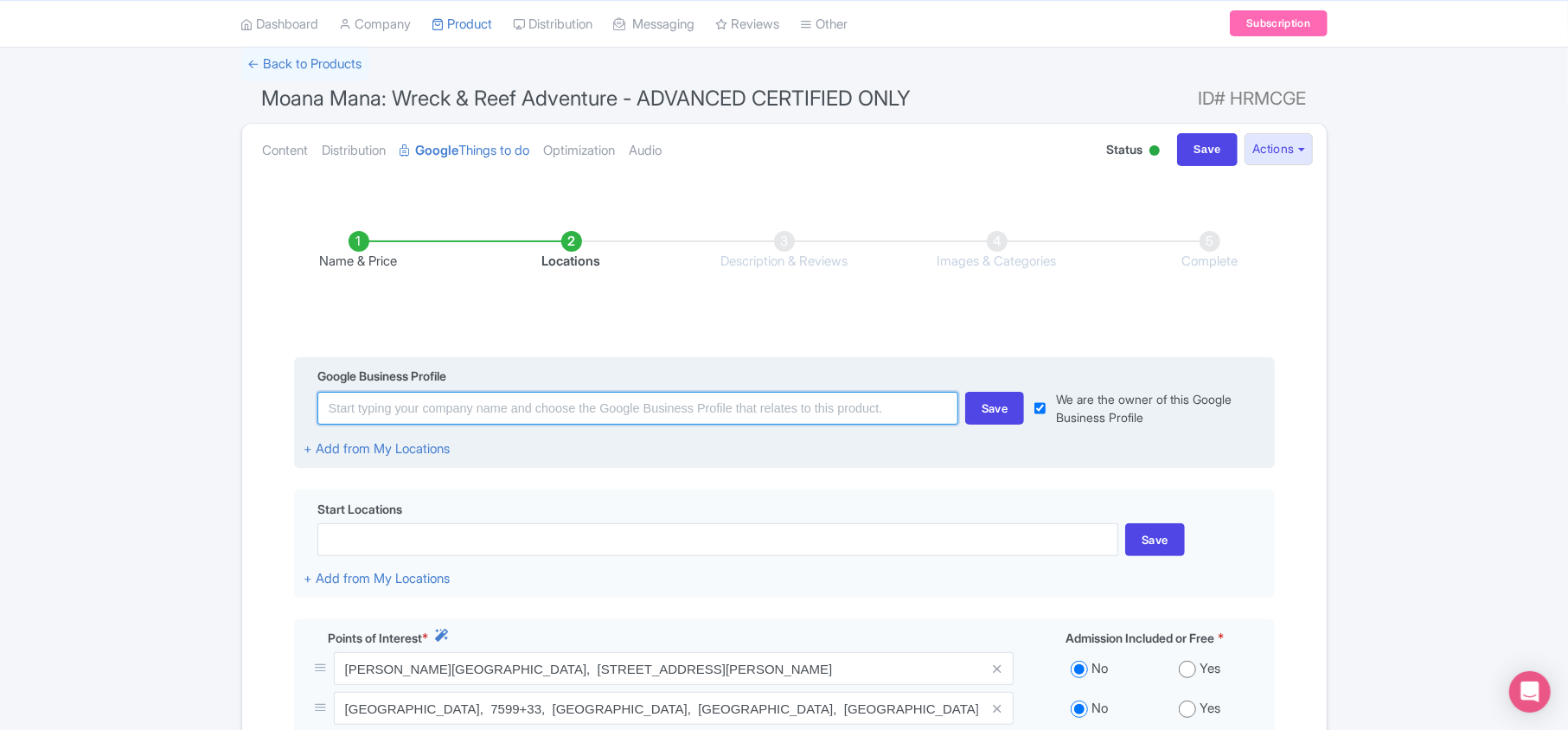
click at [475, 413] on input at bounding box center [637, 407] width 641 height 33
paste input "Aloha [MEDICAL_DATA] Company, [PERSON_NAME][GEOGRAPHIC_DATA], [GEOGRAPHIC_DATA]"
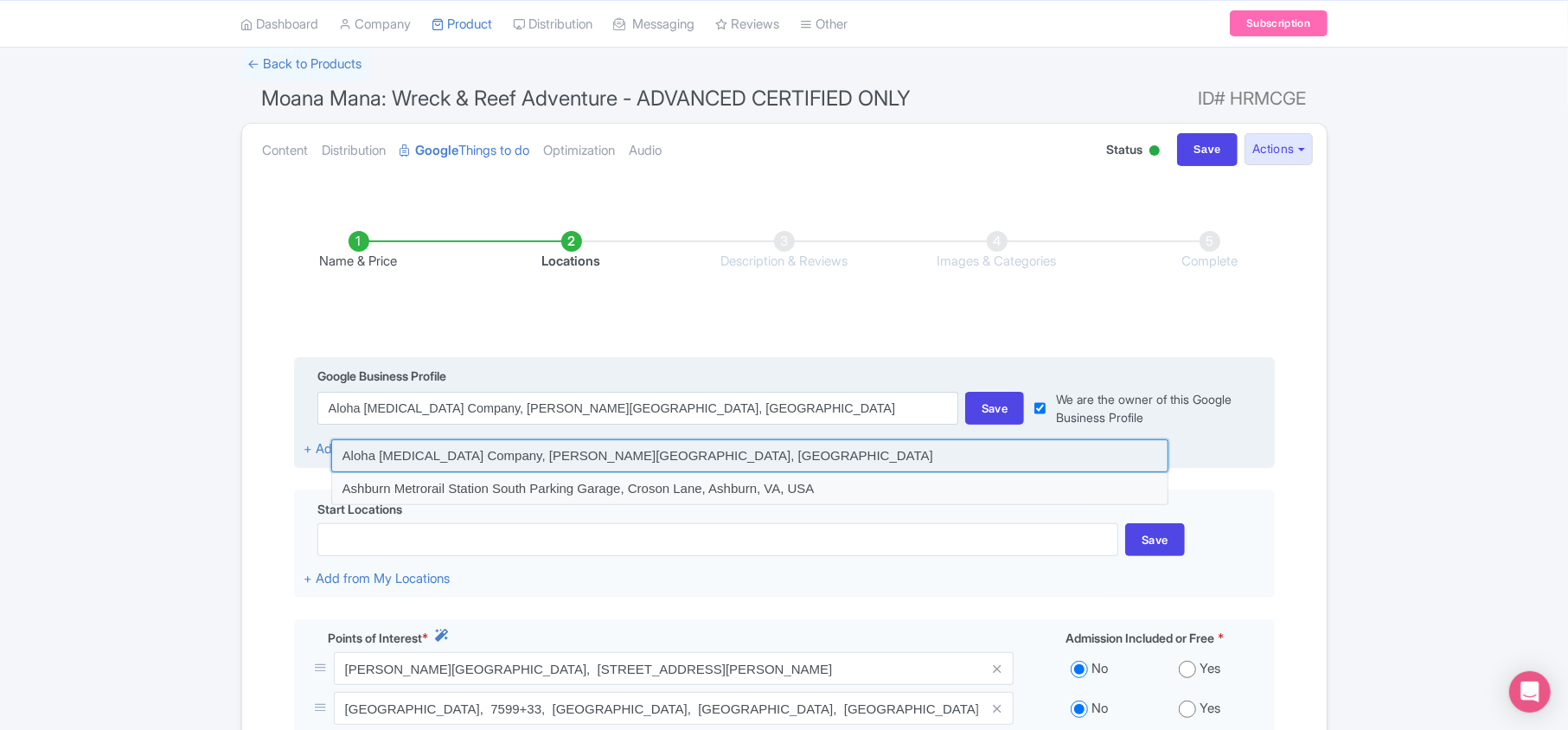
click at [479, 451] on input at bounding box center [750, 455] width 837 height 33
type input "Aloha Scuba Diving Company, Atkinson Drive, Honolulu, HI, USA"
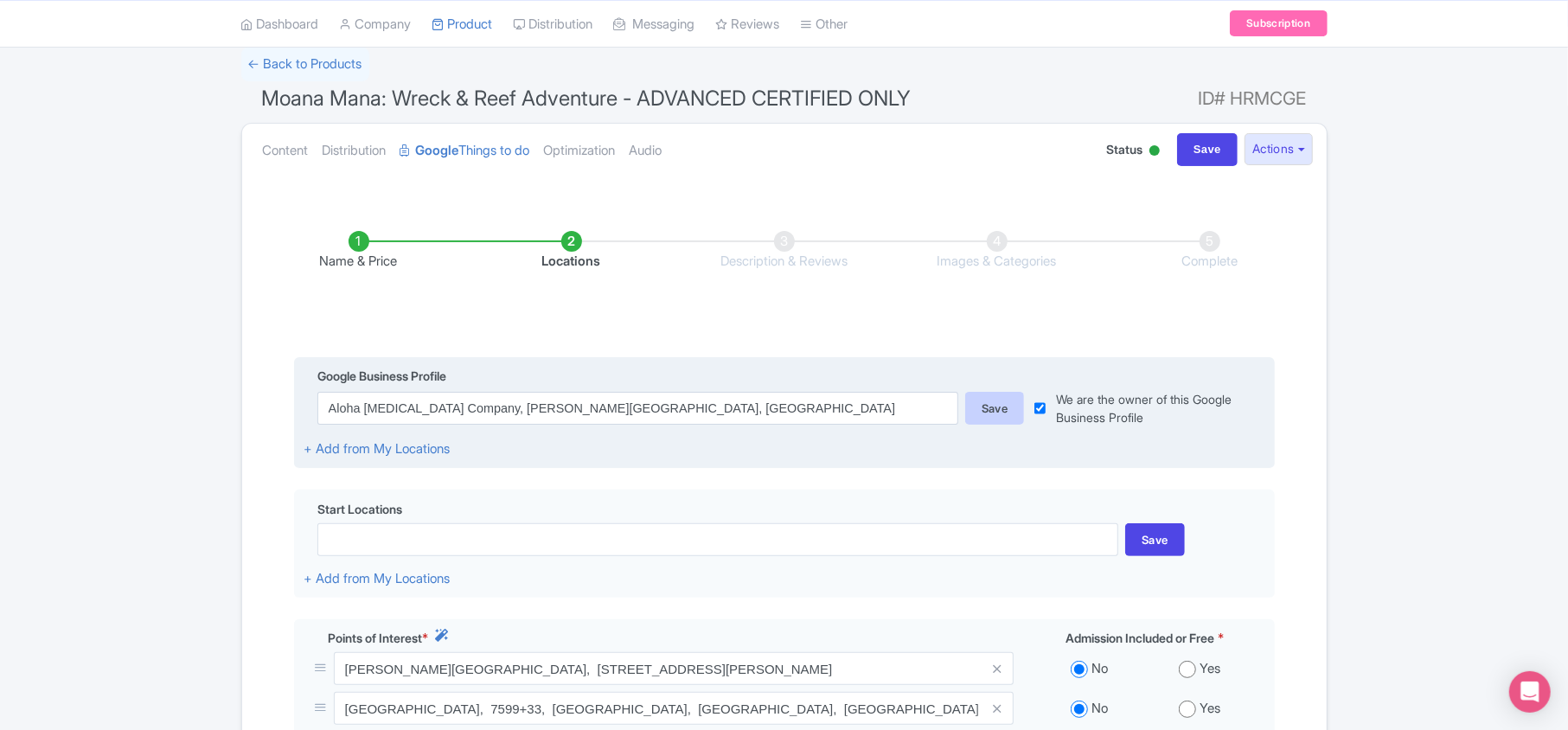
click at [975, 413] on div "Save" at bounding box center [995, 407] width 60 height 33
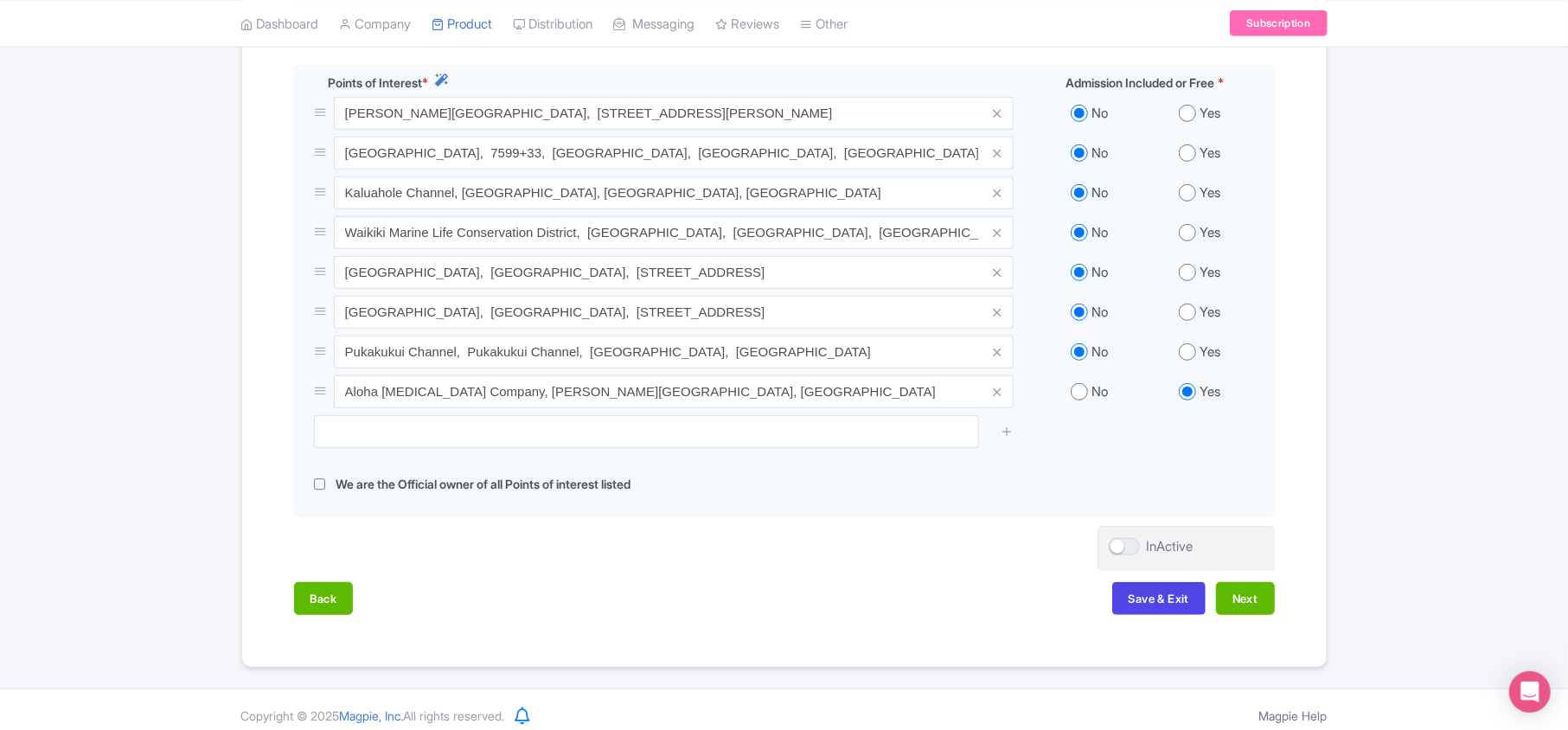
scroll to position [681, 0]
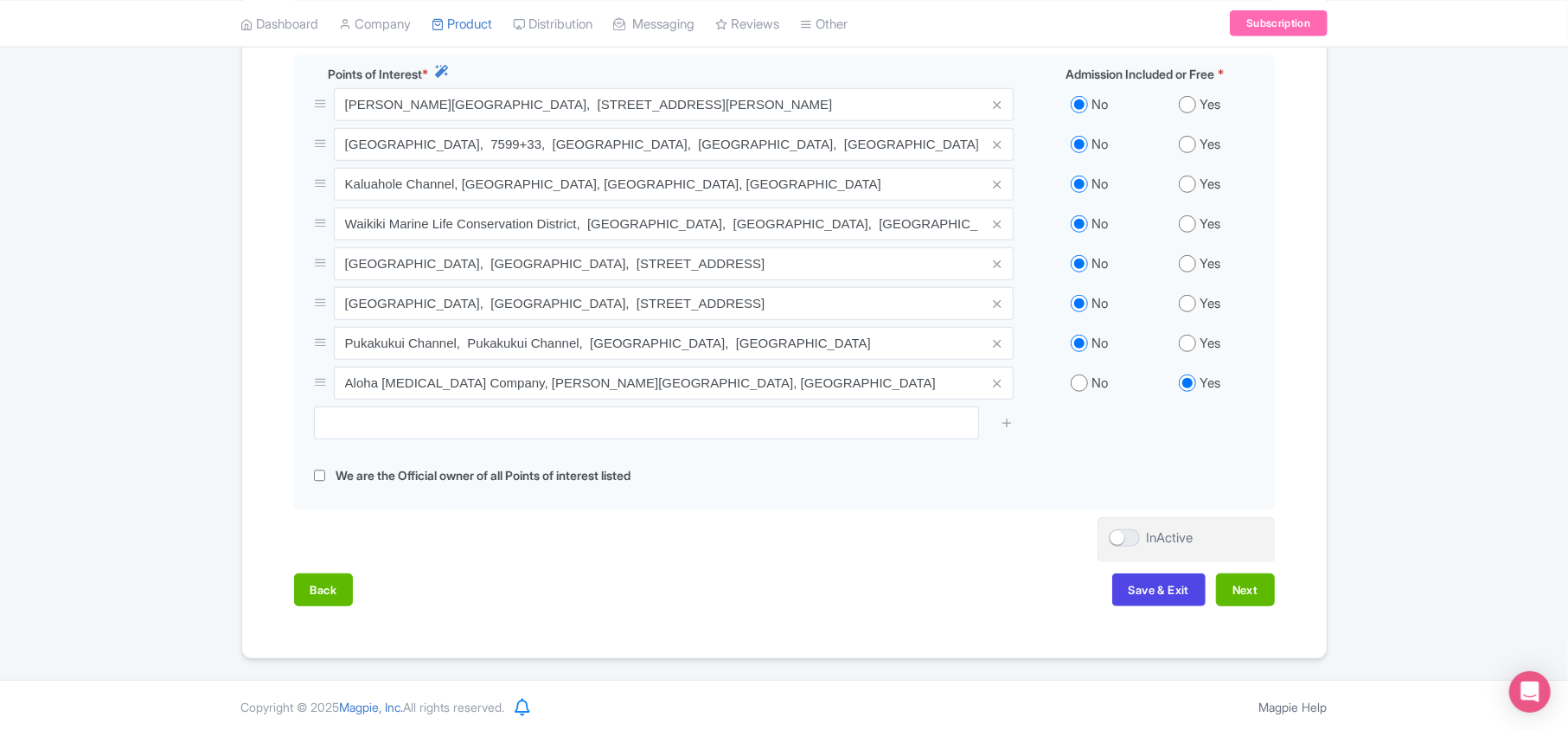
click at [501, 578] on div "Back Save & Exit Next" at bounding box center [784, 598] width 981 height 50
click at [1246, 573] on button "Next" at bounding box center [1245, 589] width 59 height 33
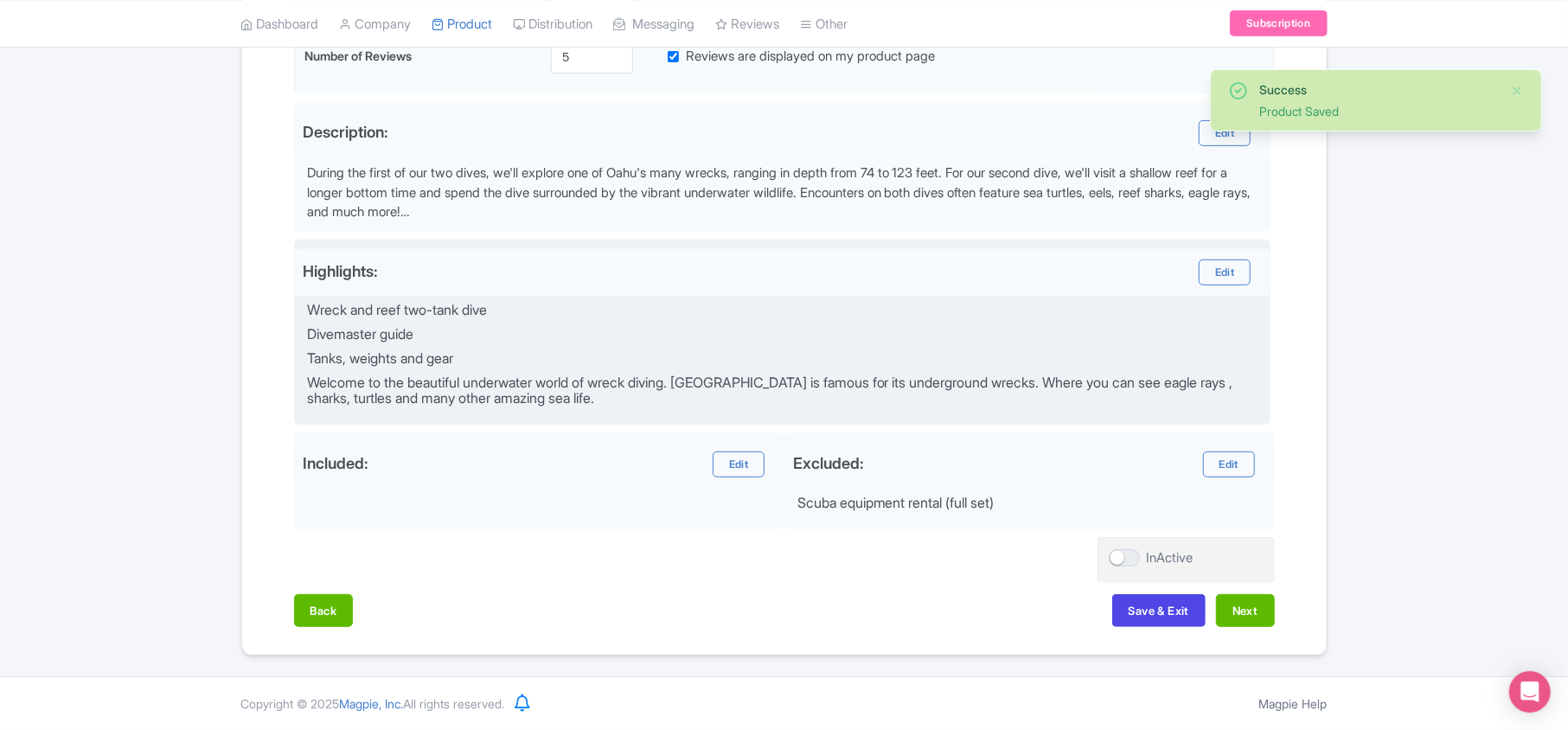
scroll to position [520, 0]
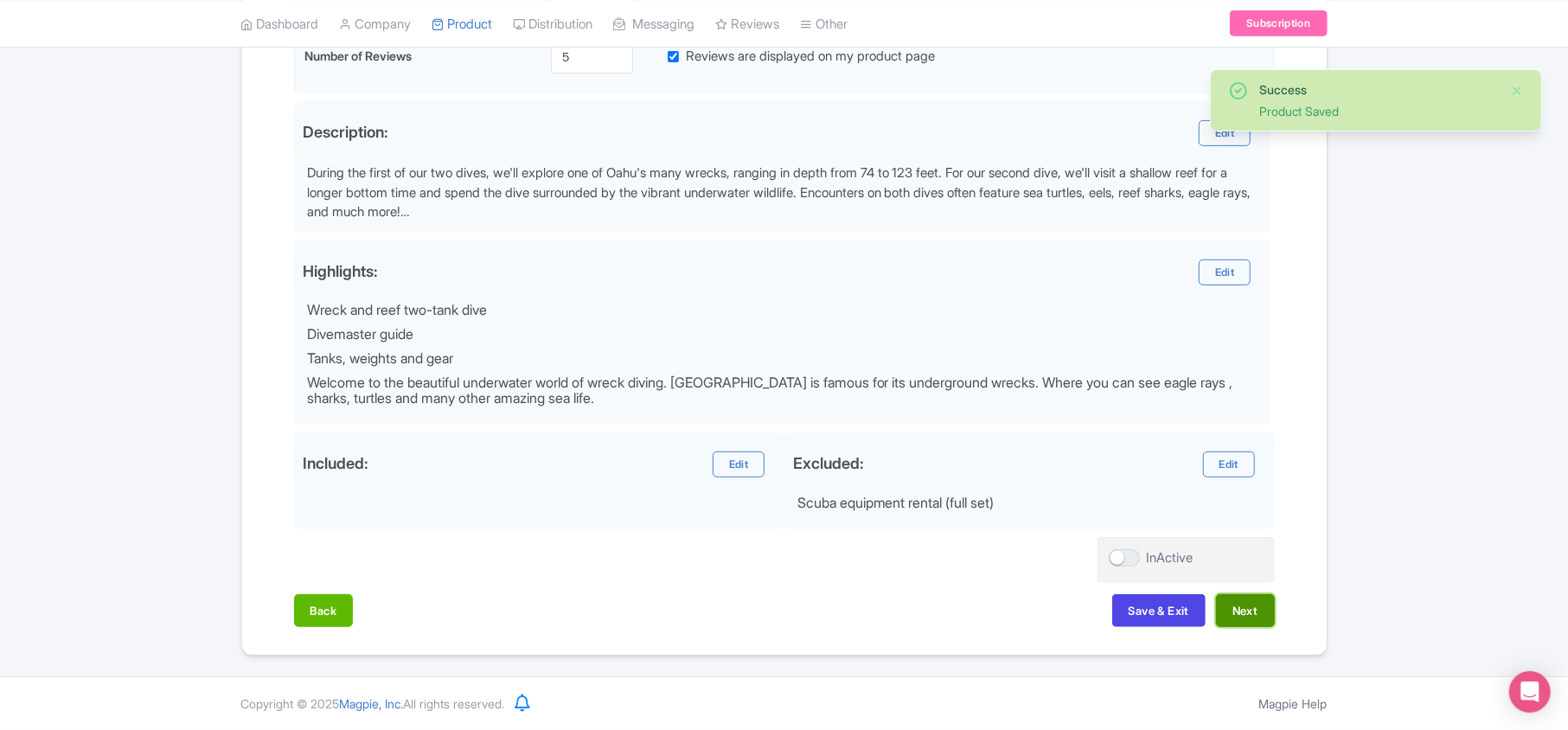
click at [1247, 603] on button "Next" at bounding box center [1245, 610] width 59 height 33
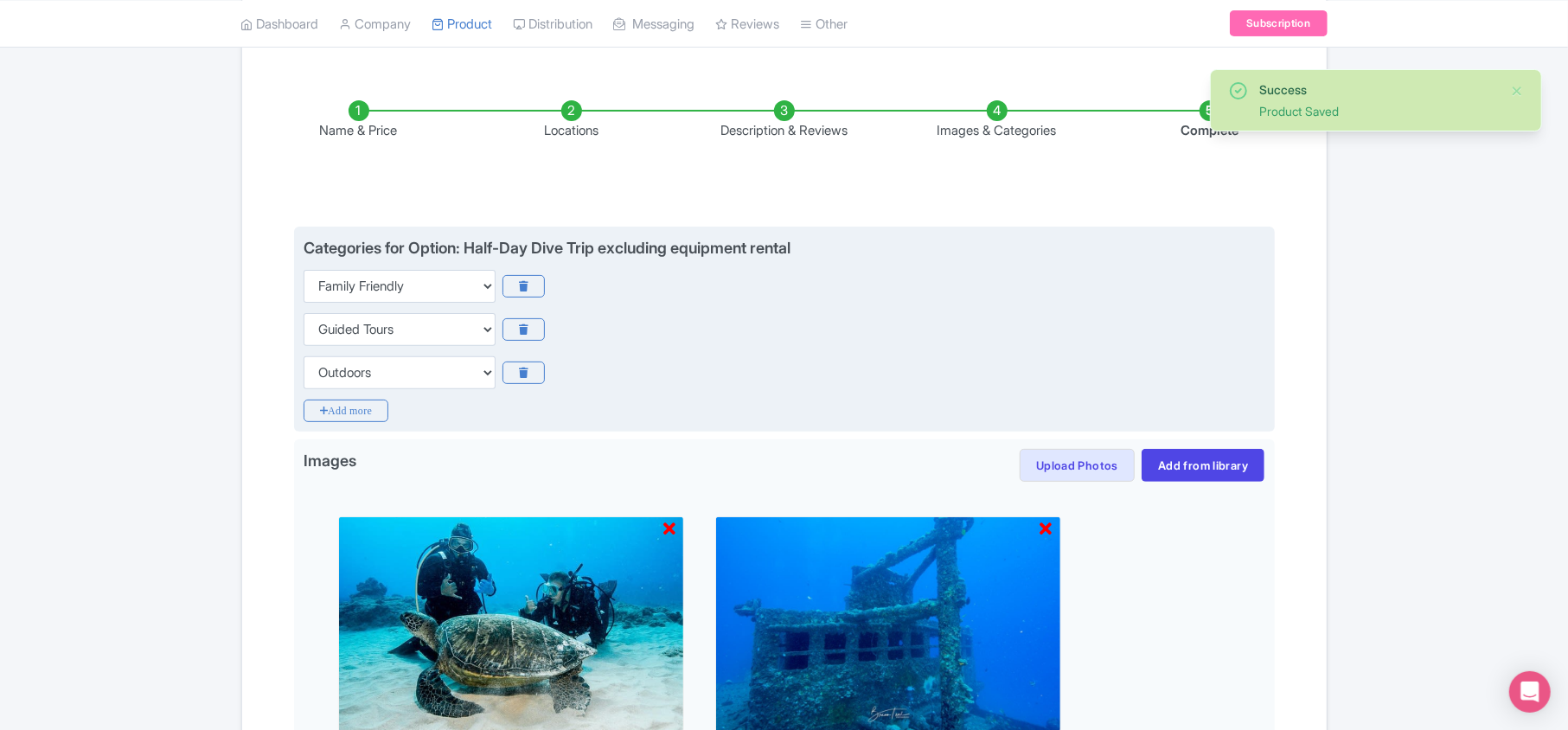
scroll to position [174, 0]
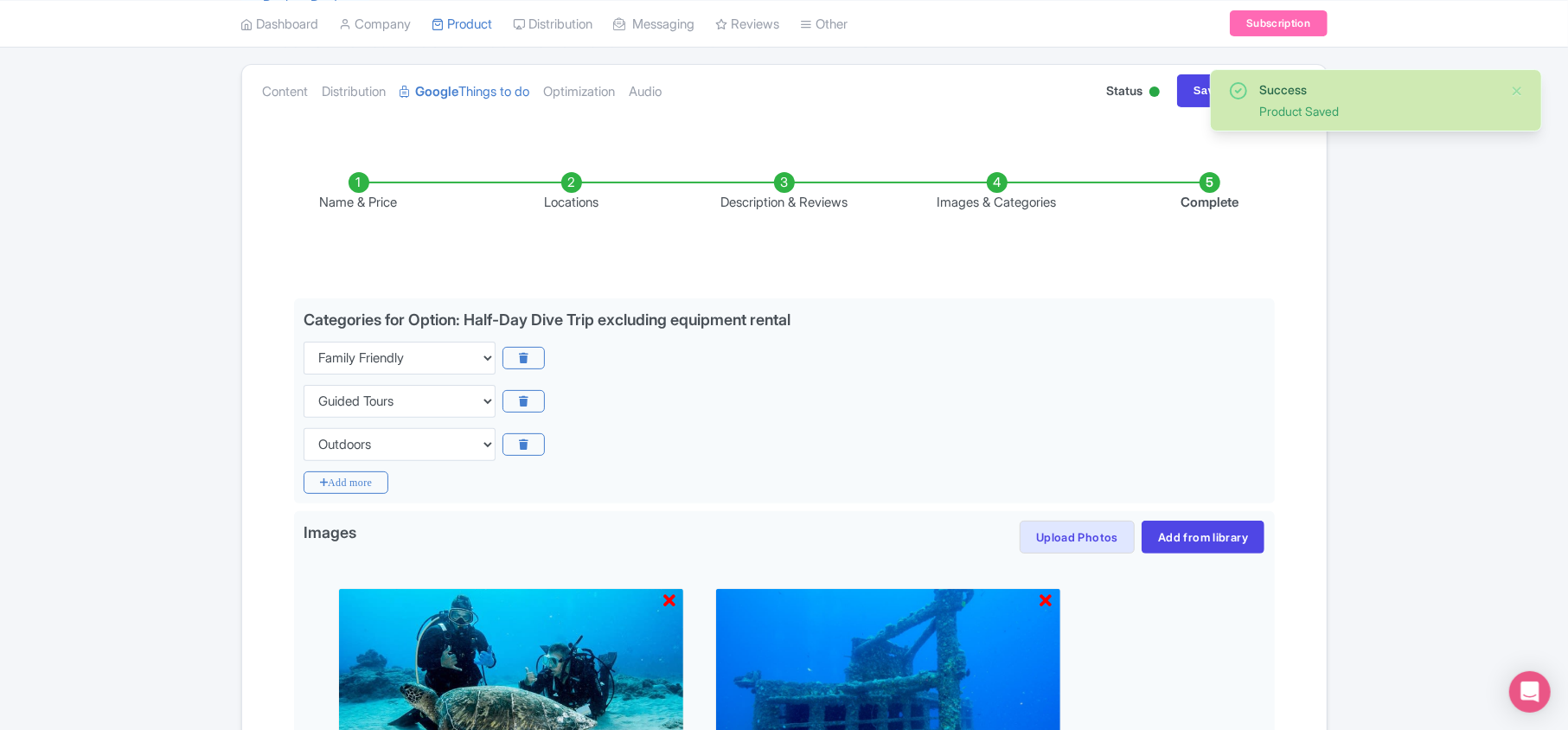
click at [828, 203] on li "Description & Reviews" at bounding box center [784, 191] width 213 height 40
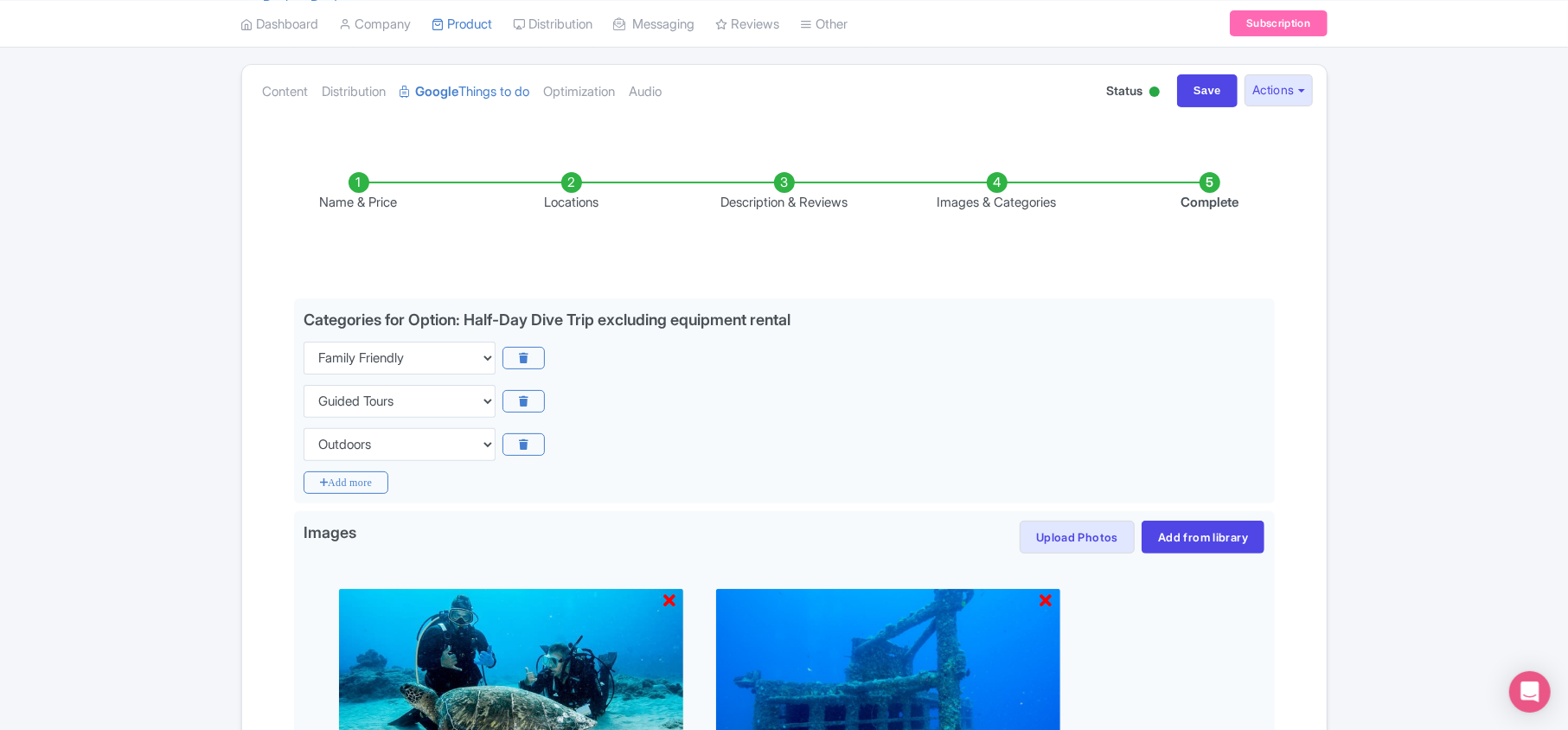
click at [784, 182] on li "Description & Reviews" at bounding box center [784, 191] width 213 height 40
click at [787, 199] on li "Description & Reviews" at bounding box center [784, 191] width 213 height 40
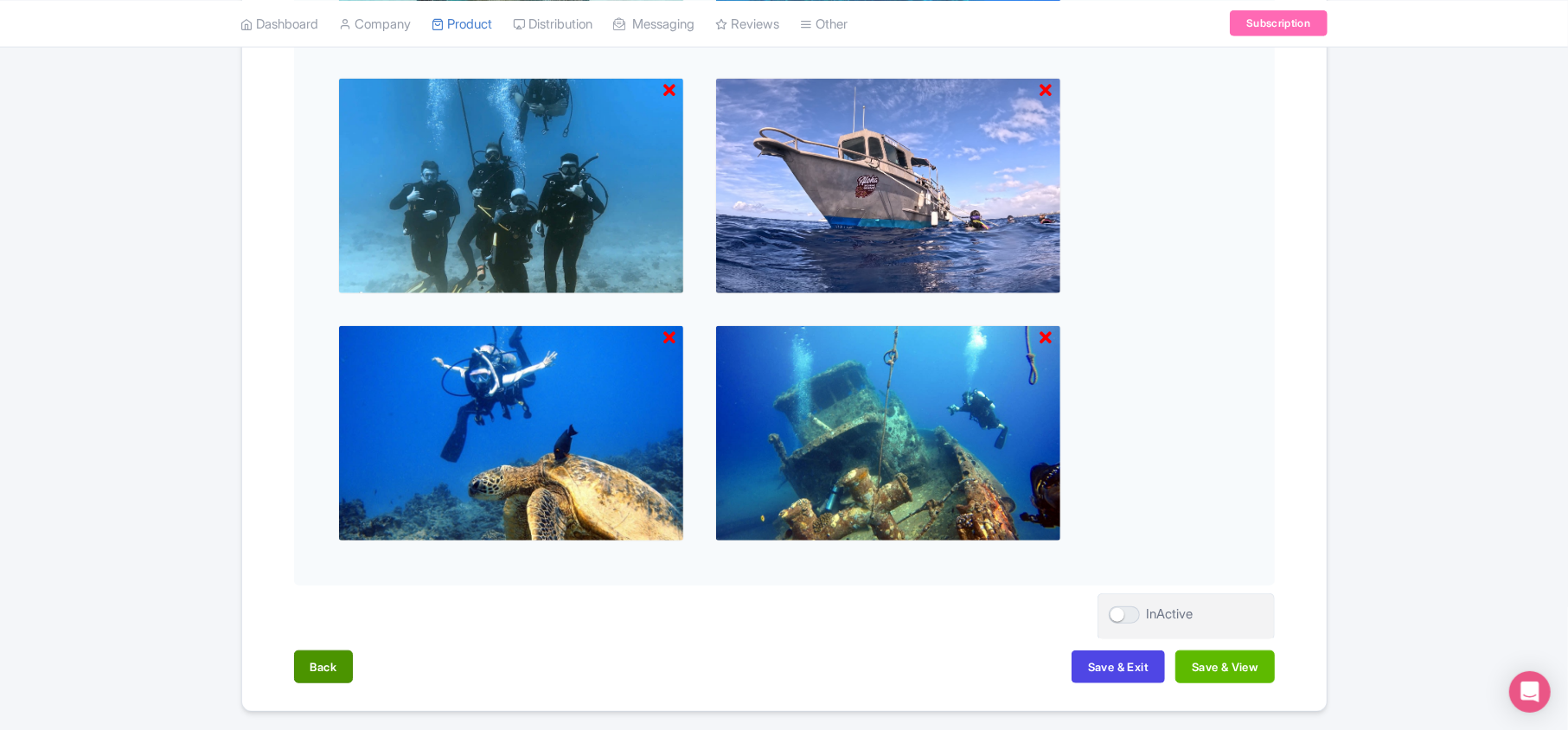
scroll to position [991, 0]
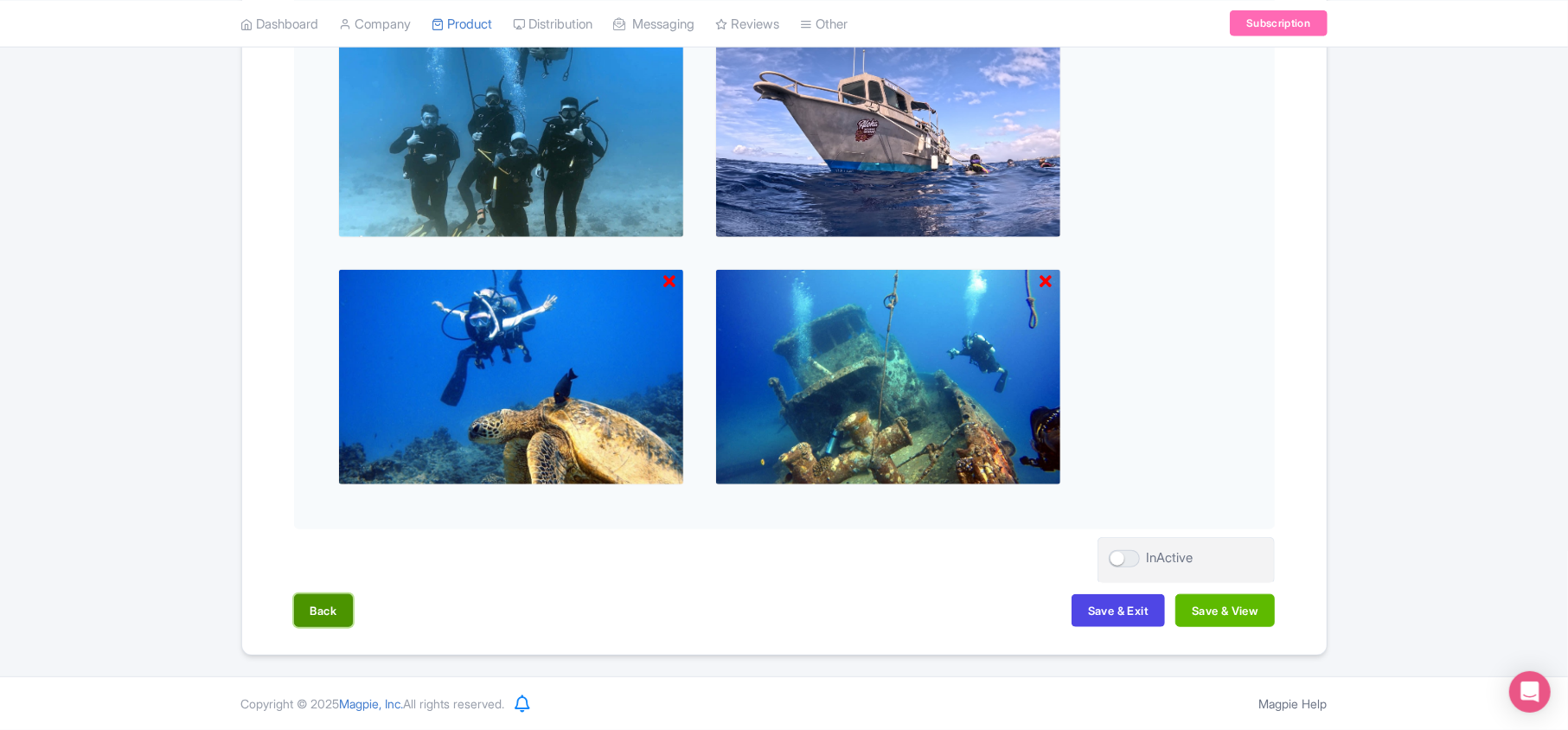
click at [303, 600] on button "Back" at bounding box center [324, 610] width 60 height 33
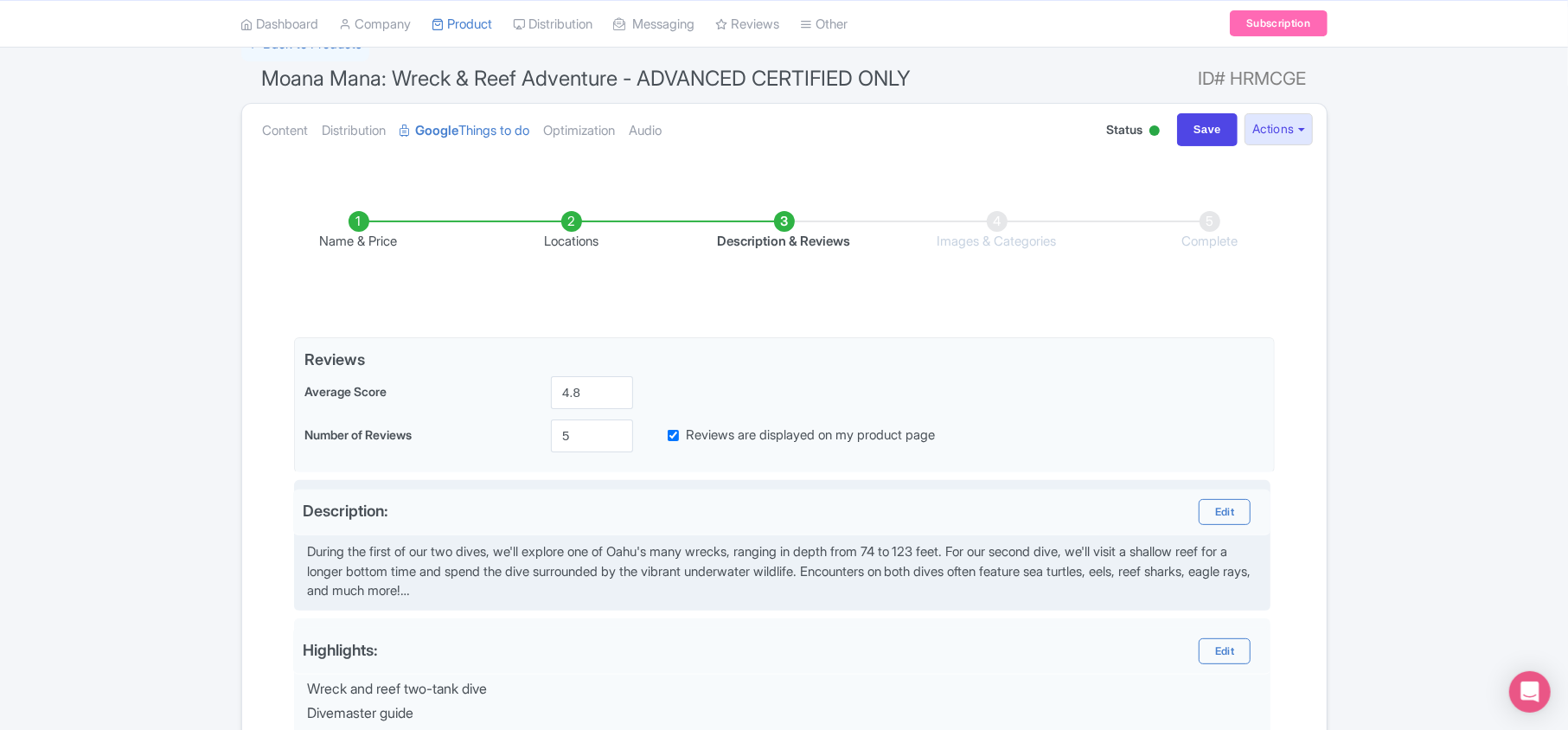
scroll to position [289, 0]
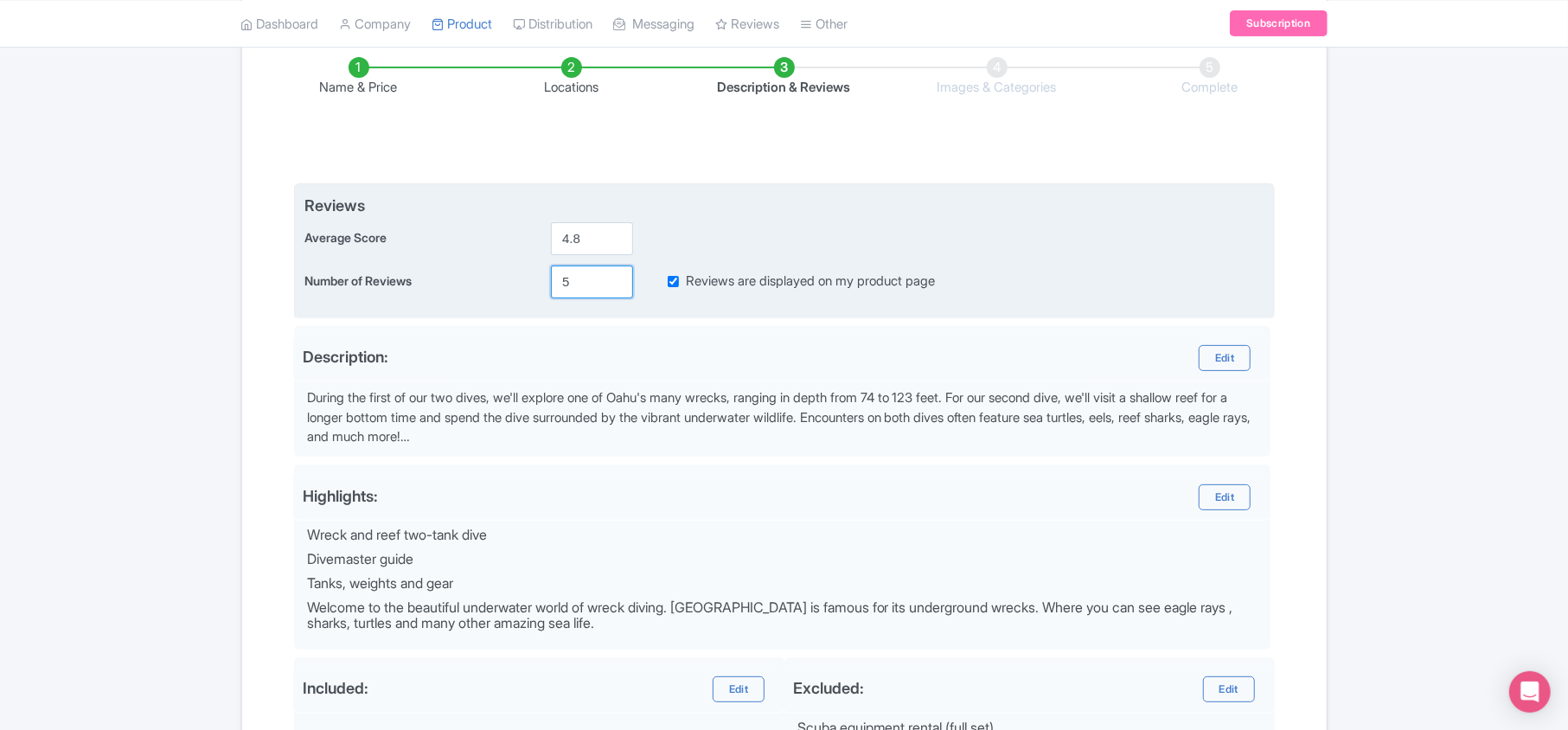
drag, startPoint x: 582, startPoint y: 278, endPoint x: 533, endPoint y: 281, distance: 49.1
click at [533, 281] on div "Number of Reviews 5 Reviews are displayed on my product page" at bounding box center [784, 281] width 960 height 33
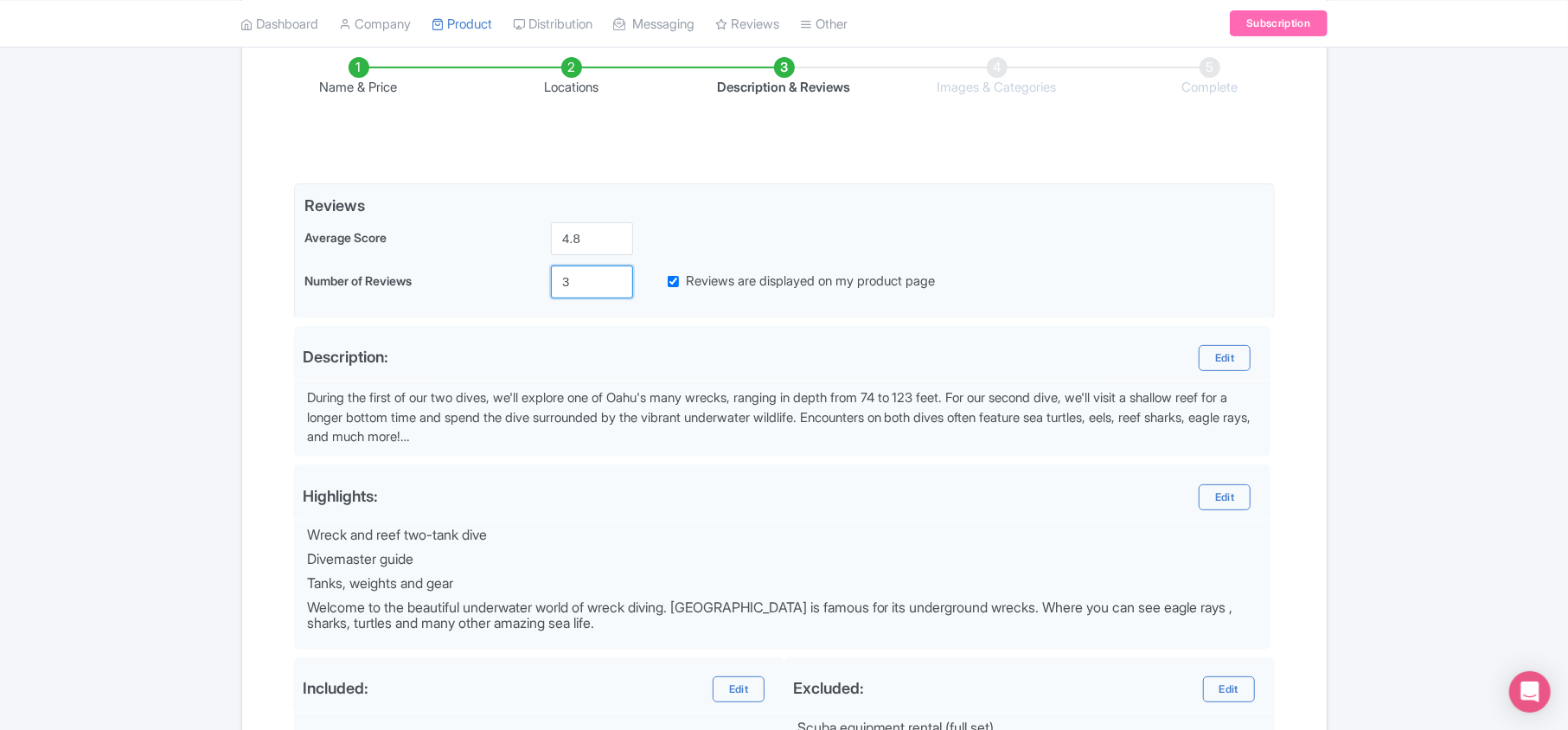
type input "3"
click at [1409, 306] on div "Success Product Saved ← Back to Products Moana Mana: Wreck & Reef Adventure - A…" at bounding box center [784, 376] width 1568 height 1007
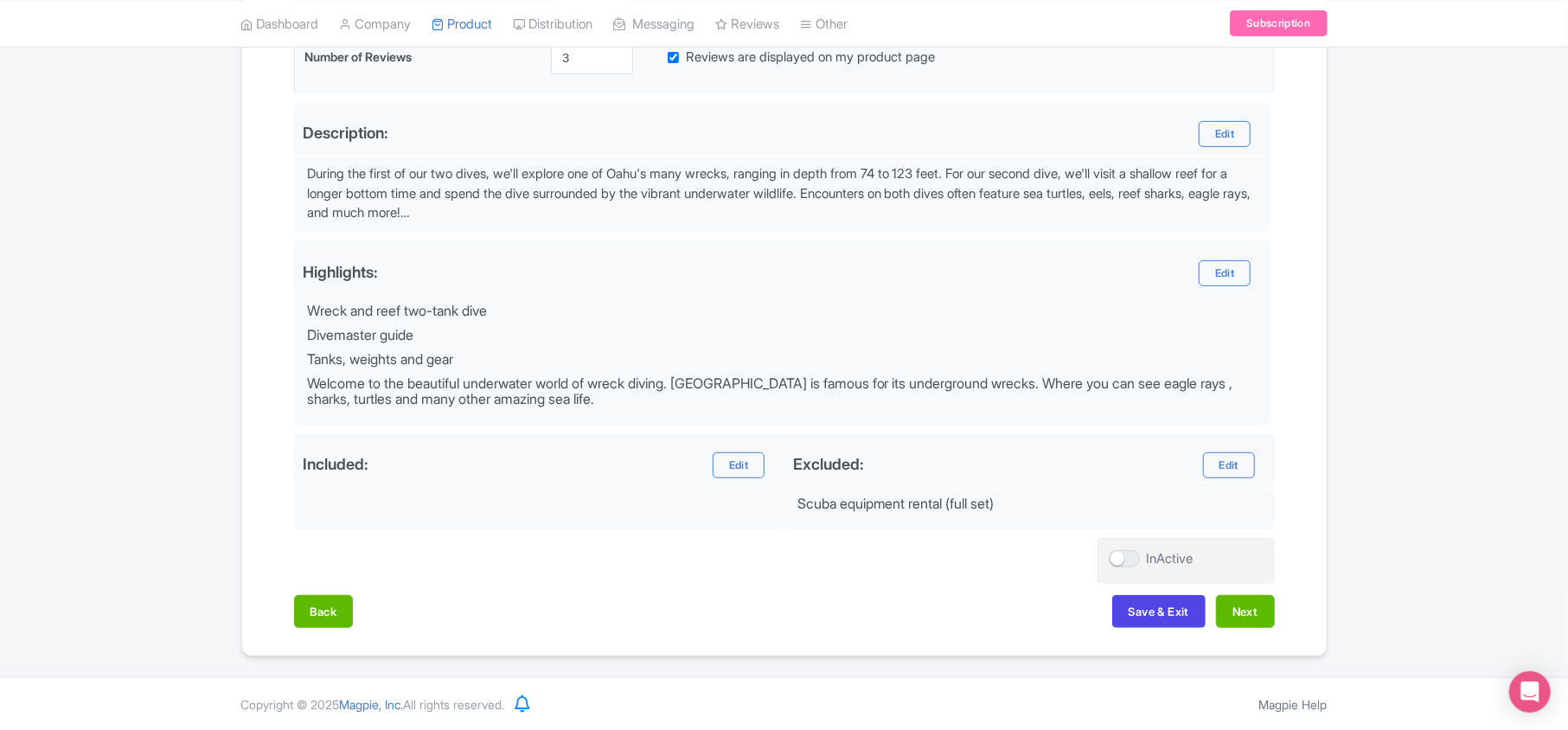
scroll to position [520, 0]
click at [1253, 611] on button "Next" at bounding box center [1245, 610] width 59 height 33
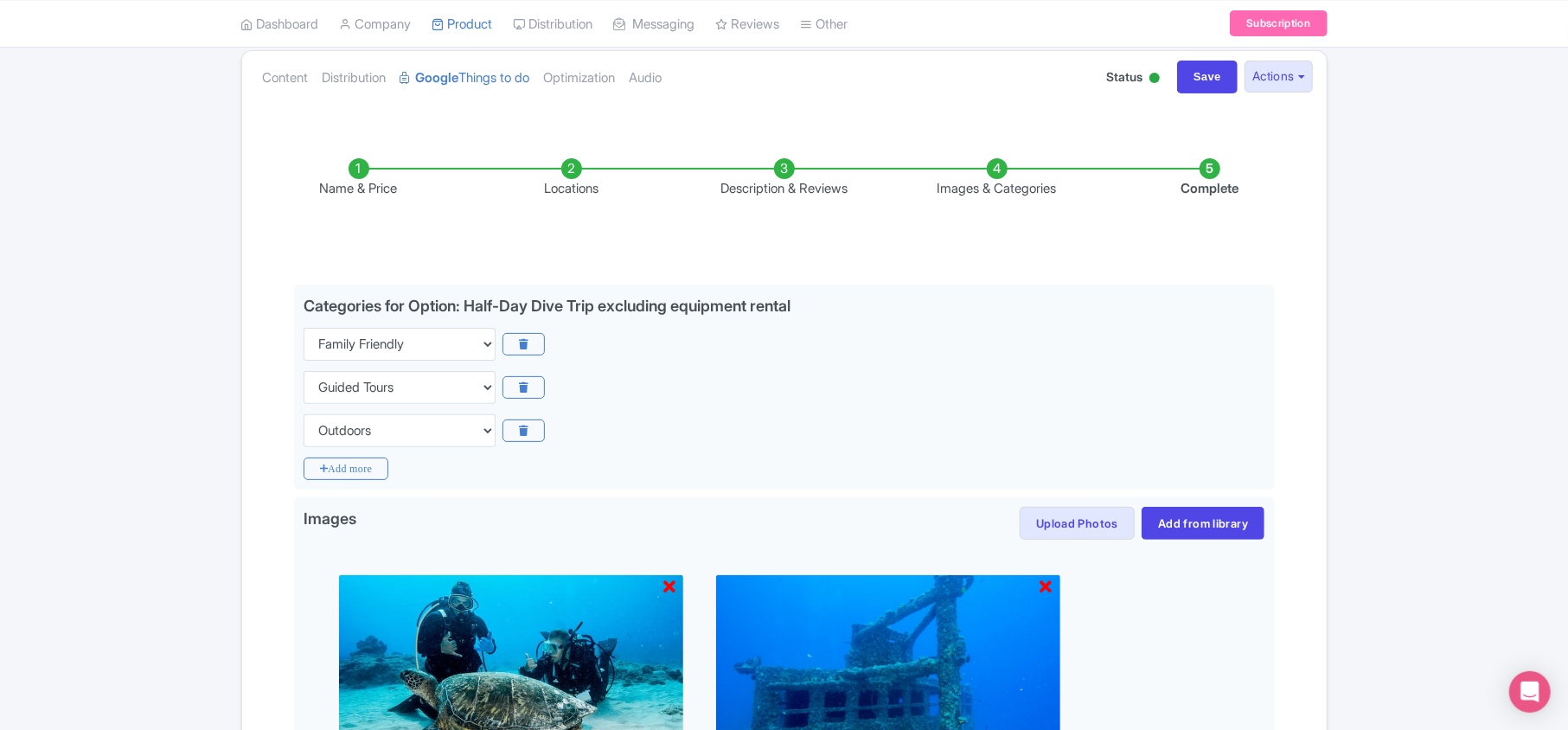
scroll to position [174, 0]
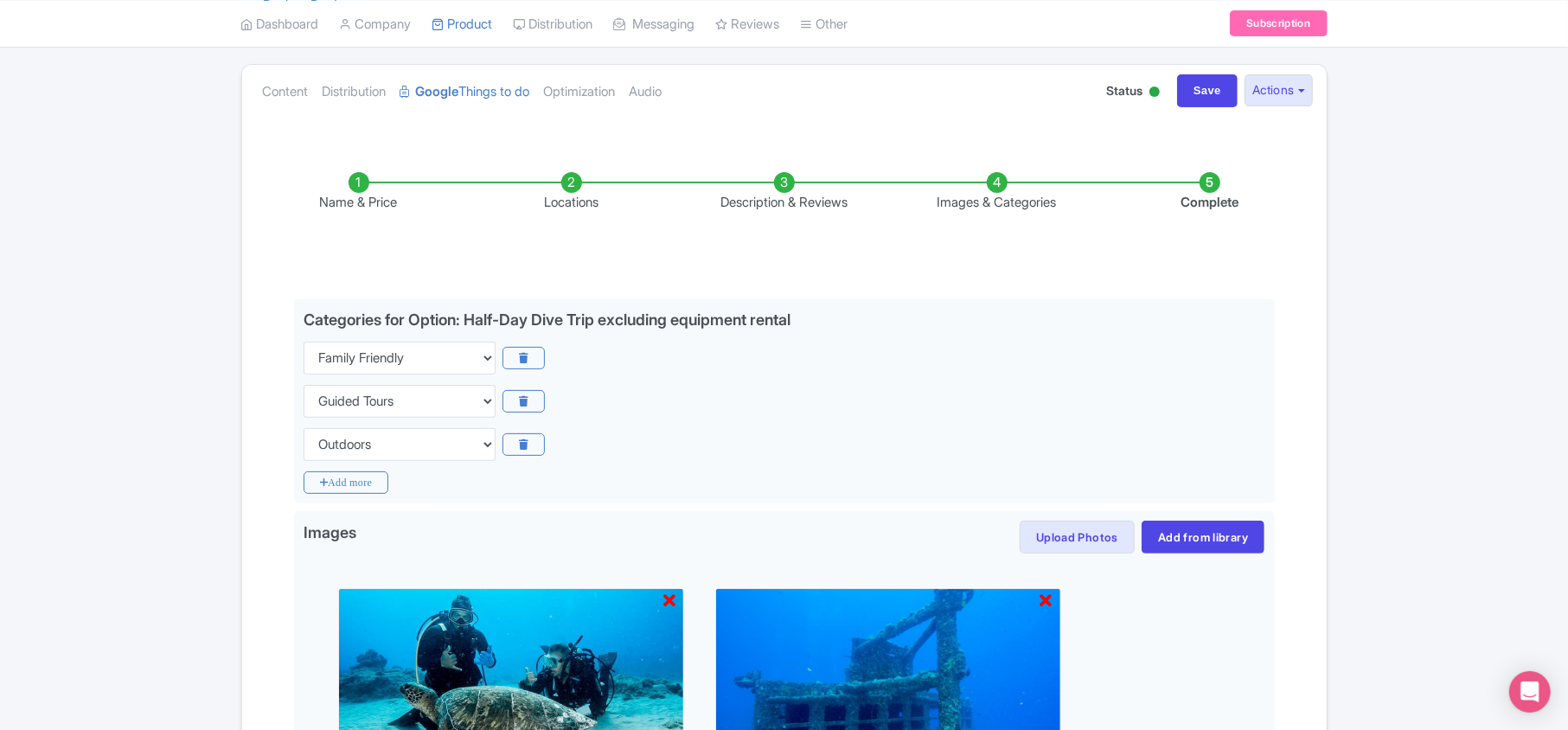
click at [154, 422] on div "Success Product Saved ← Back to Products Moana Mana: Wreck & Reef Adventure - A…" at bounding box center [784, 729] width 1568 height 1481
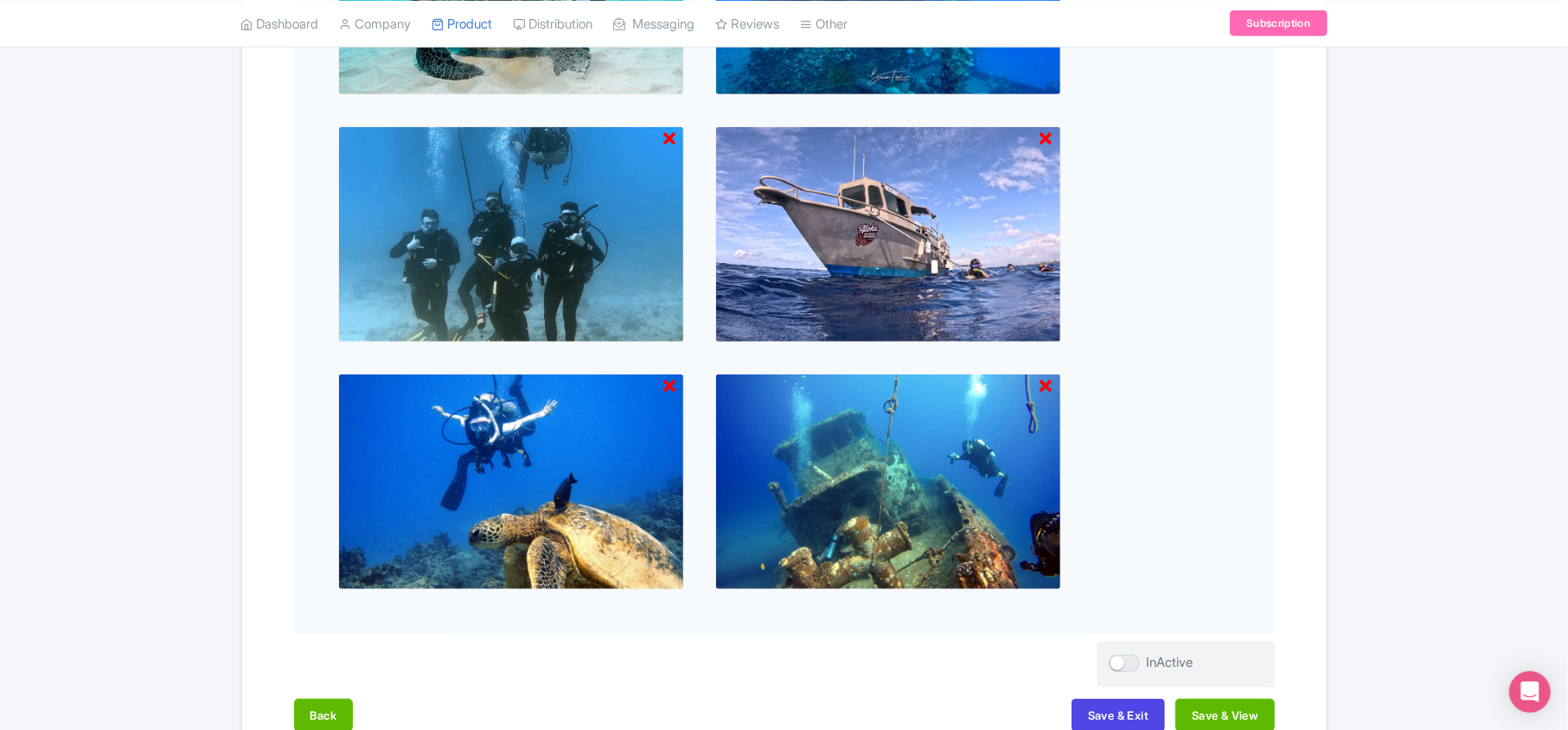
scroll to position [981, 0]
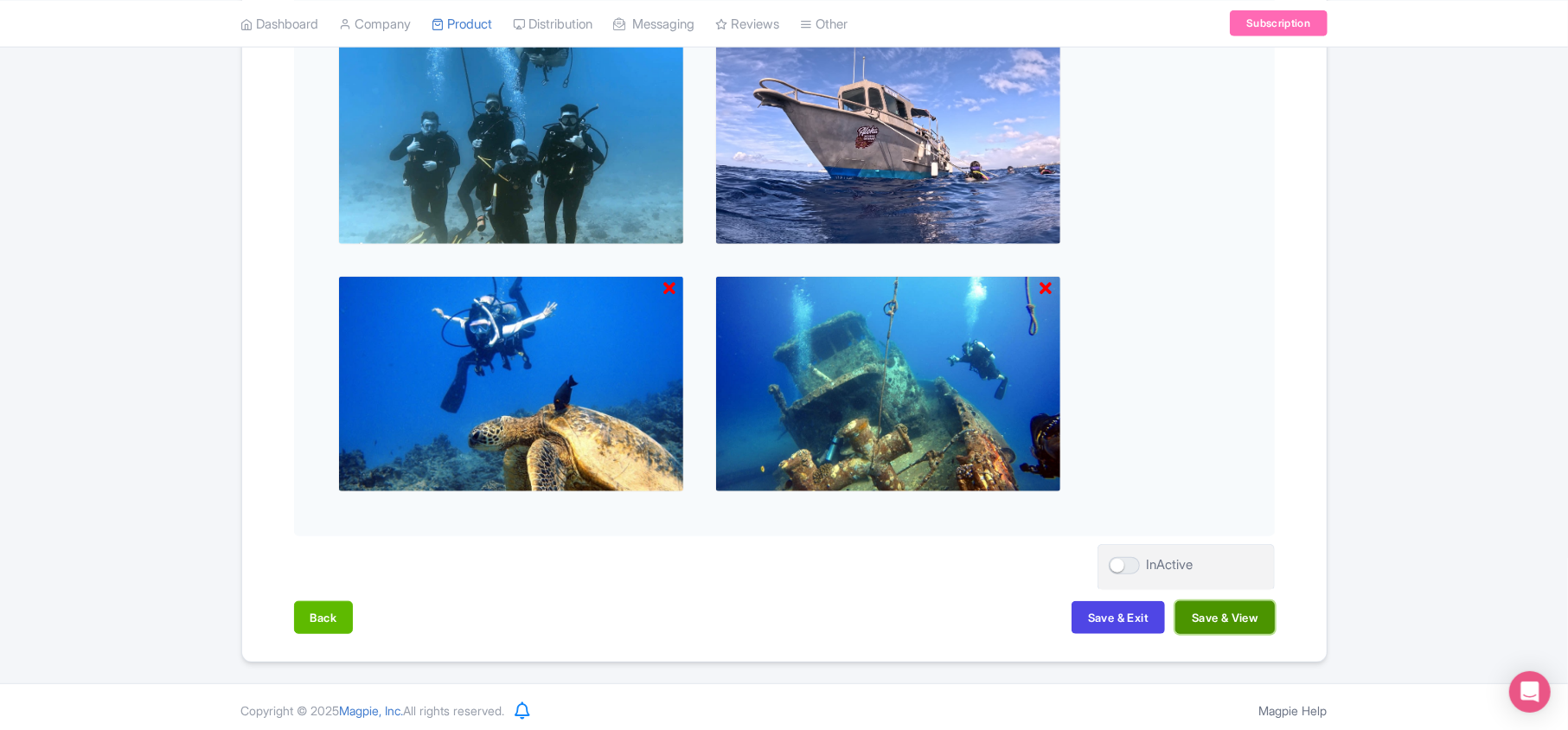
click at [1226, 614] on button "Save & View" at bounding box center [1224, 616] width 99 height 33
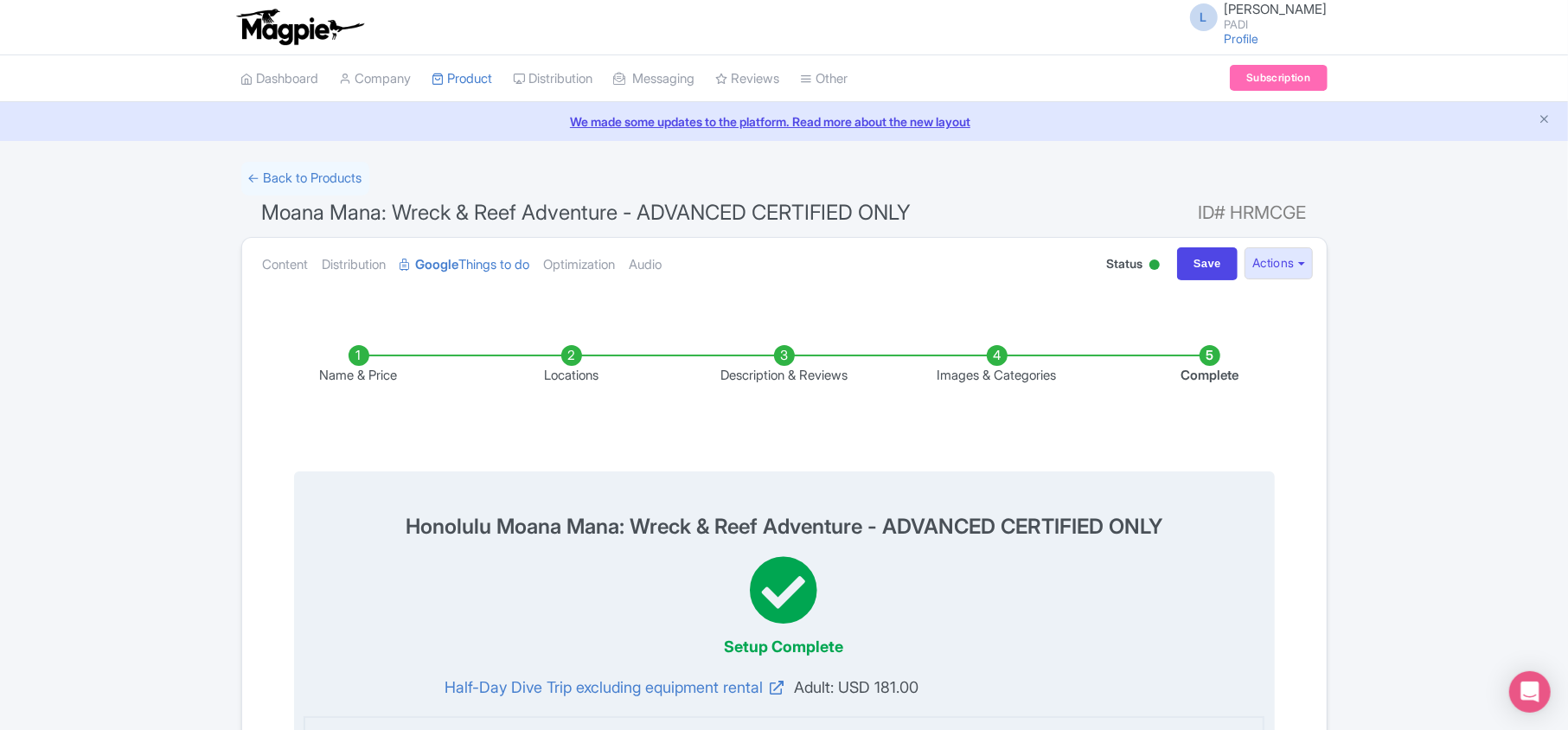
scroll to position [0, 0]
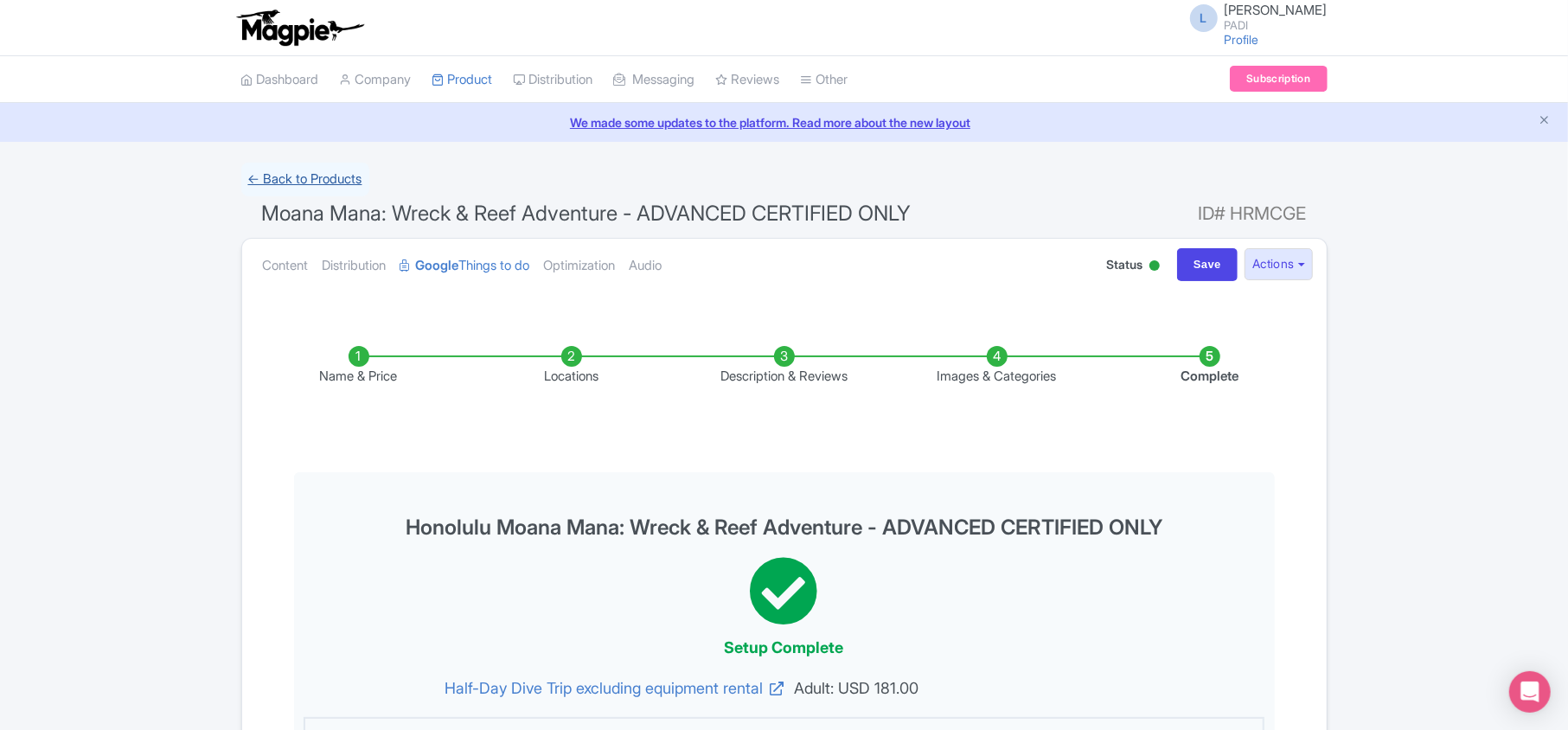
click at [294, 187] on link "← Back to Products" at bounding box center [305, 179] width 128 height 34
